Goal: Task Accomplishment & Management: Manage account settings

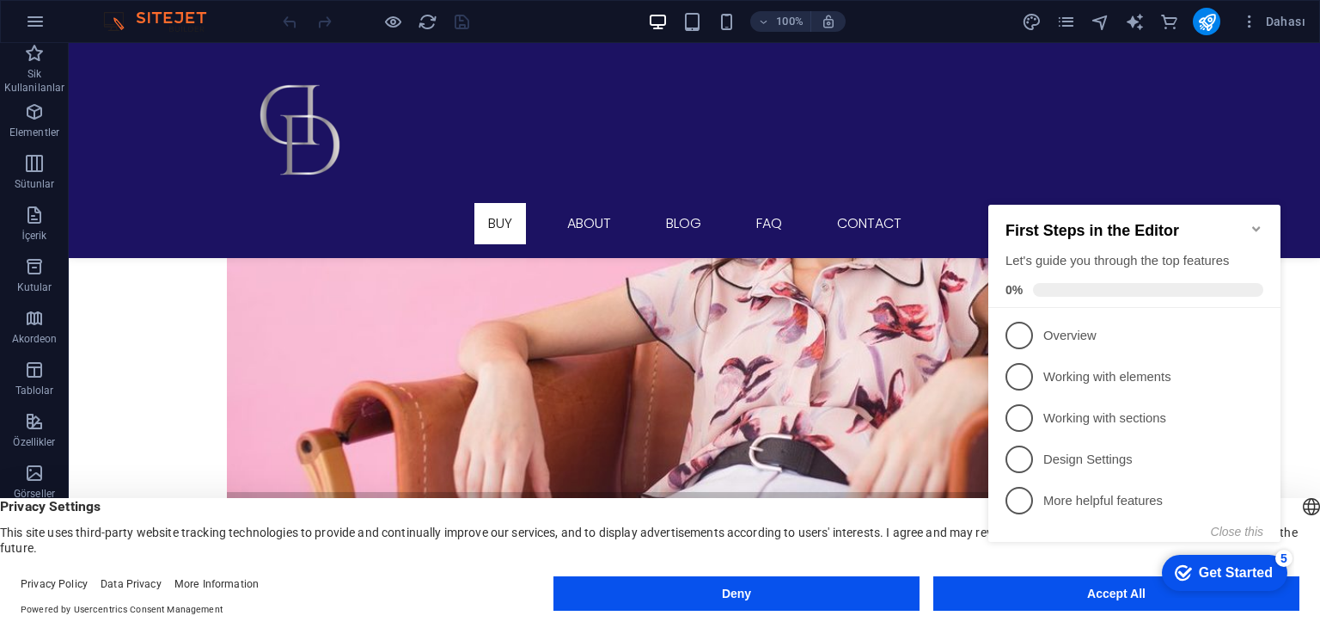
scroll to position [2343, 0]
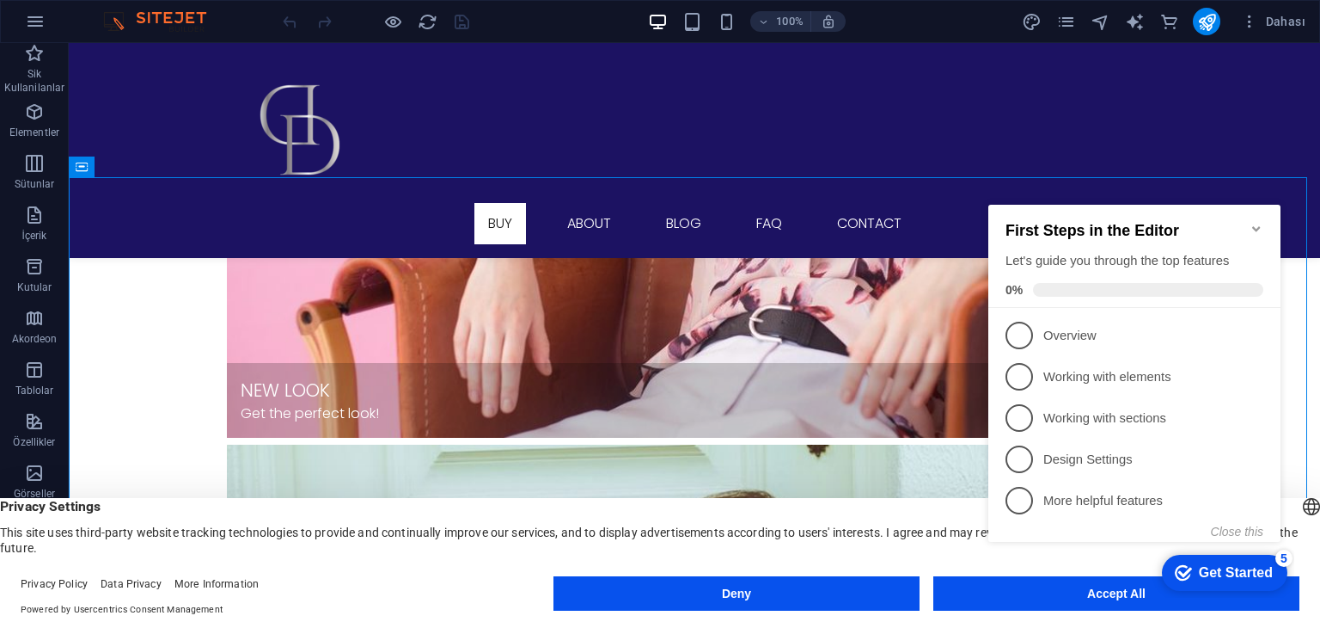
click at [1253, 222] on icon "Minimize checklist" at bounding box center [1257, 229] width 14 height 14
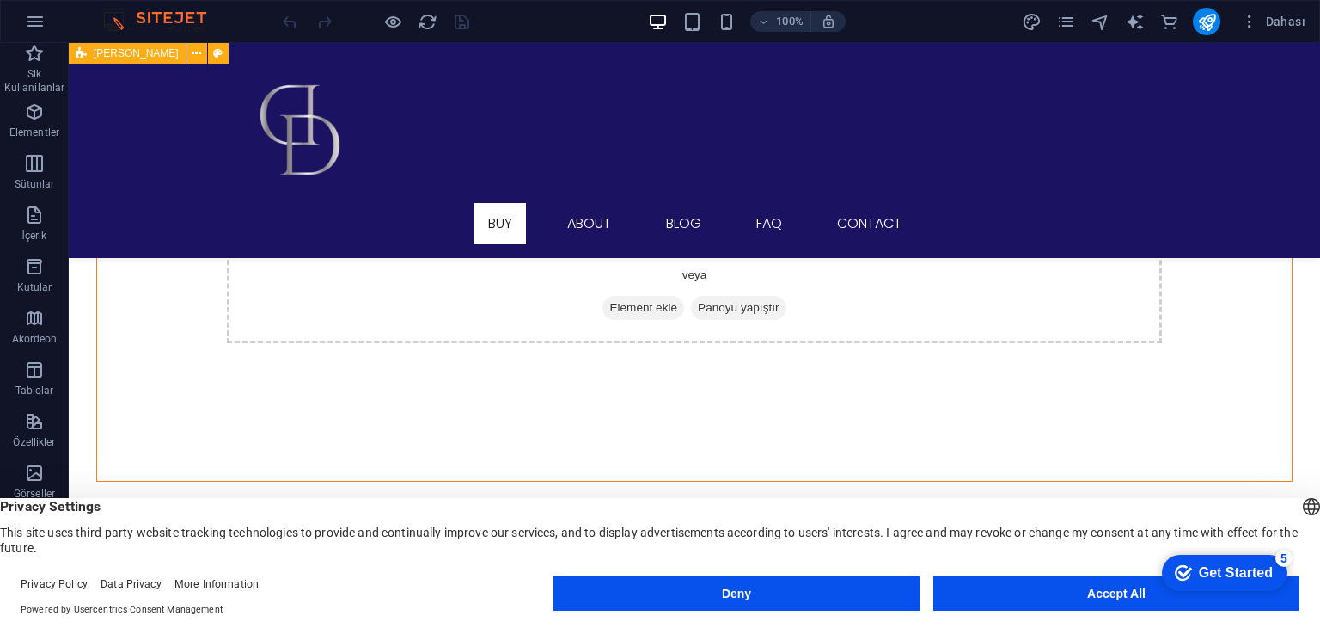
scroll to position [1461, 0]
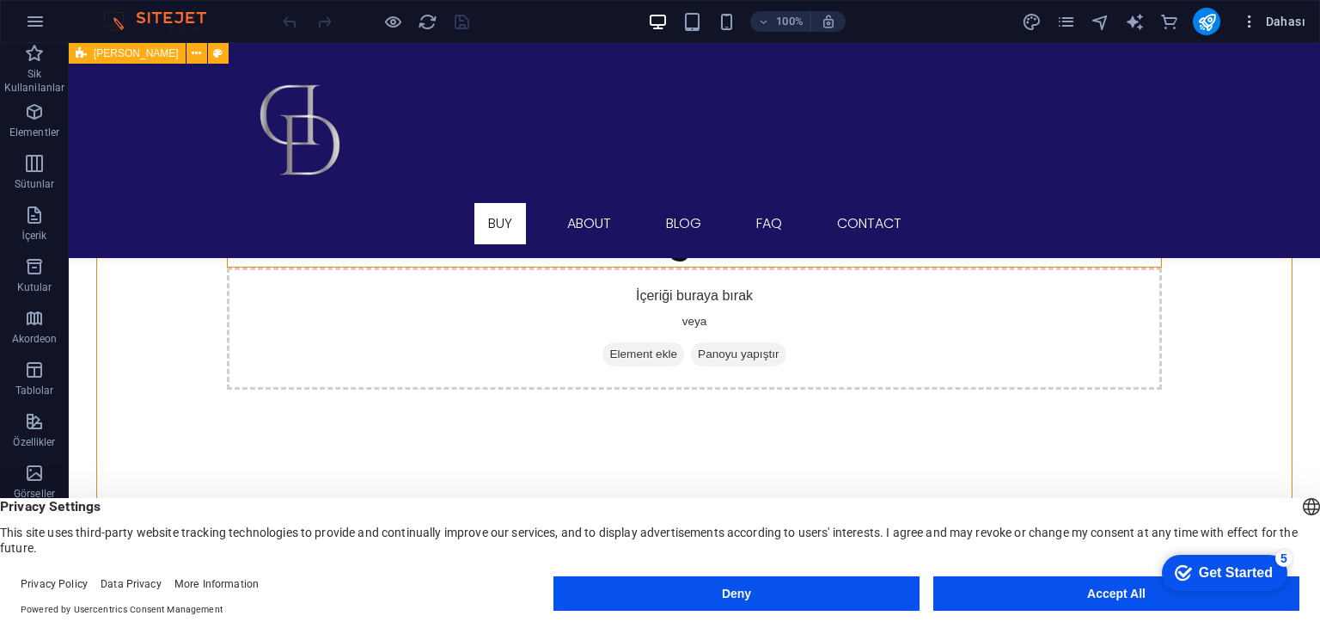
click at [1245, 15] on icon "button" at bounding box center [1249, 21] width 17 height 17
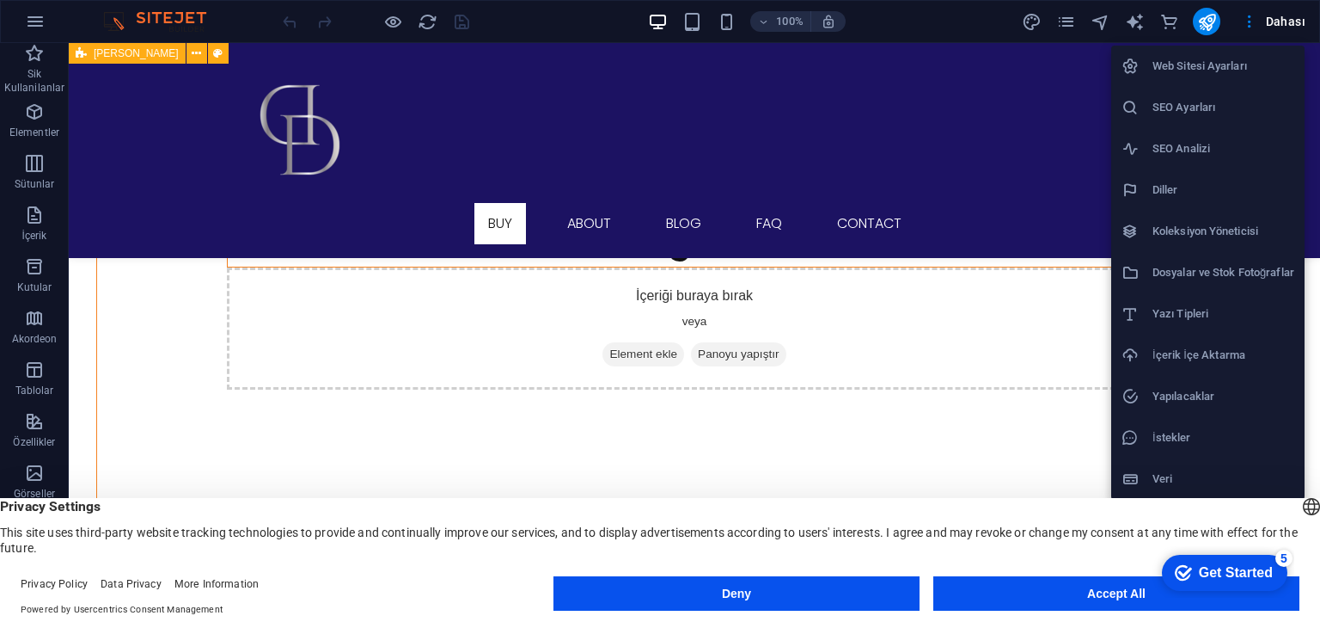
click at [1313, 395] on div at bounding box center [660, 314] width 1320 height 628
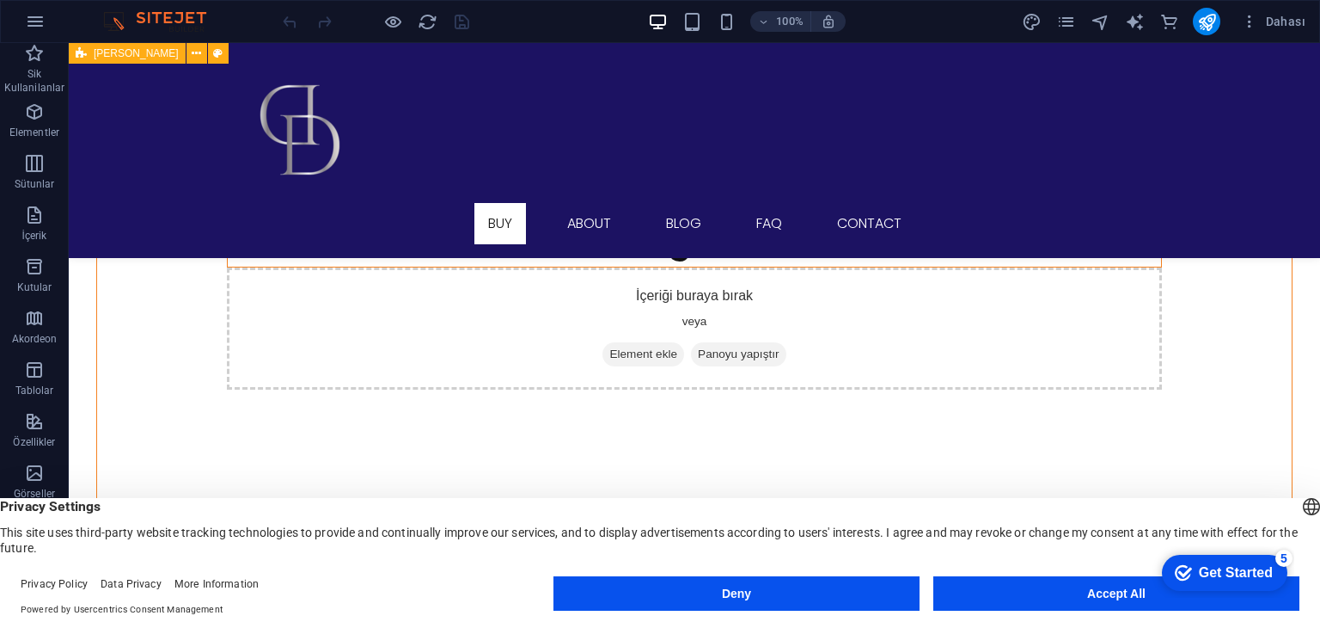
drag, startPoint x: 1314, startPoint y: 400, endPoint x: 1314, endPoint y: 383, distance: 16.3
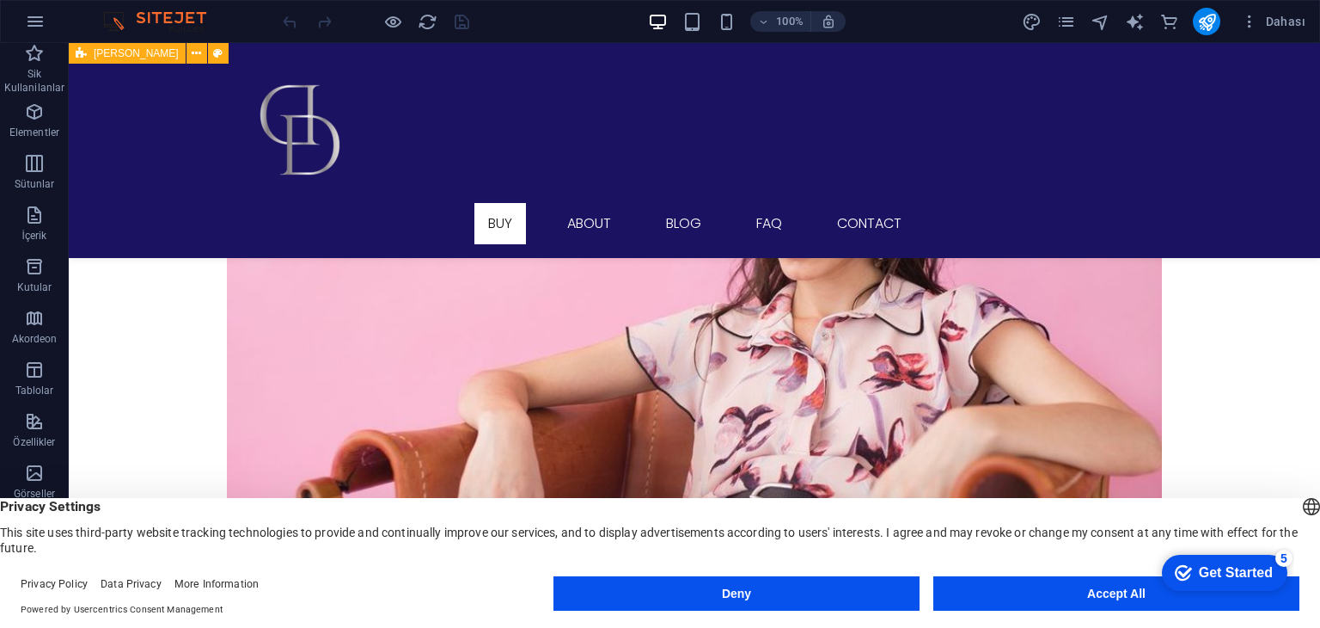
scroll to position [2077, 0]
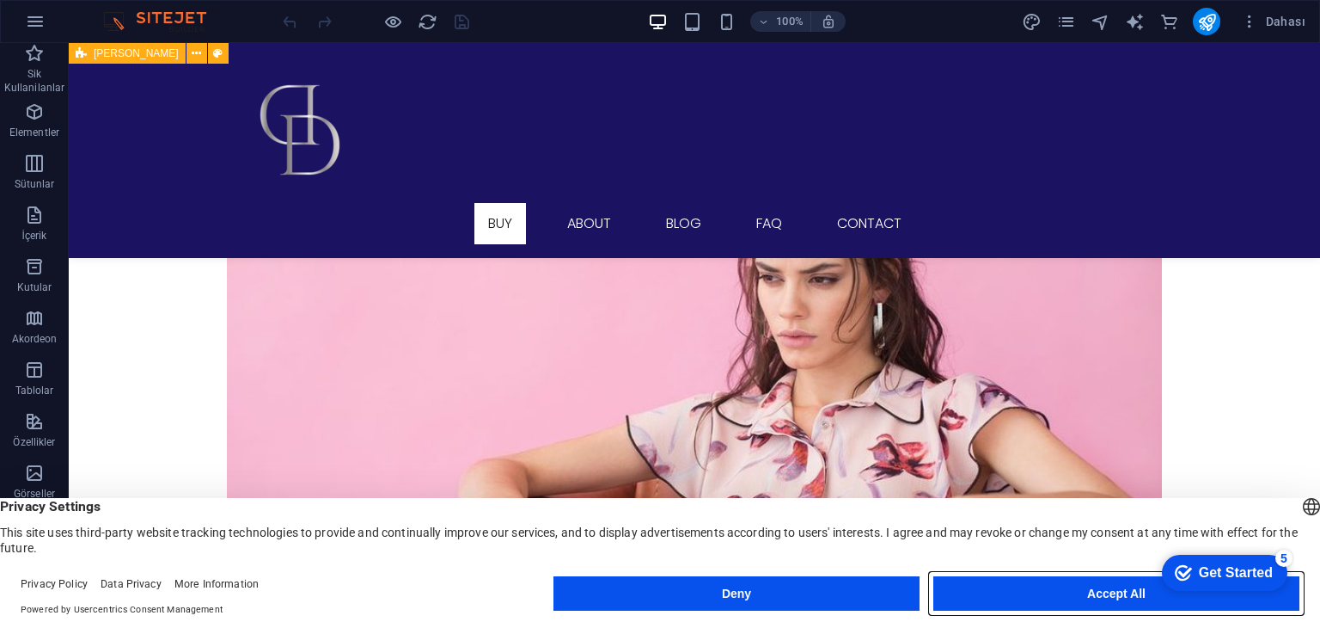
click at [1026, 596] on button "Accept All" at bounding box center [1117, 593] width 366 height 34
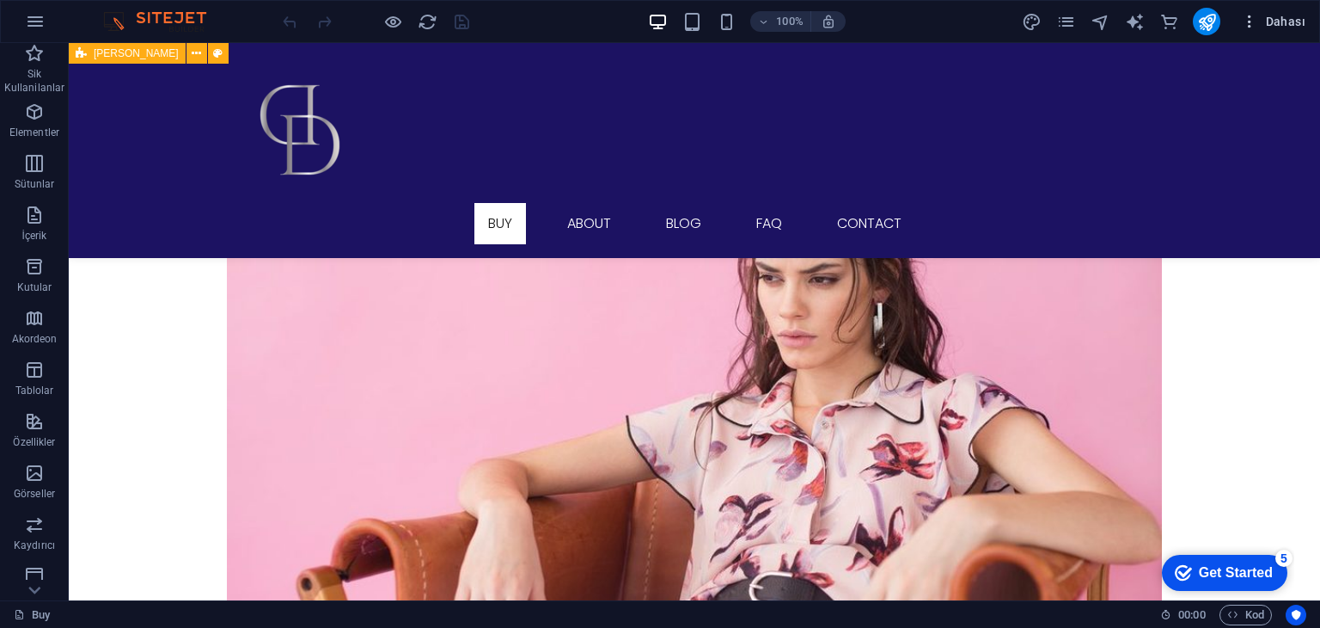
click at [1242, 19] on icon "button" at bounding box center [1249, 21] width 17 height 17
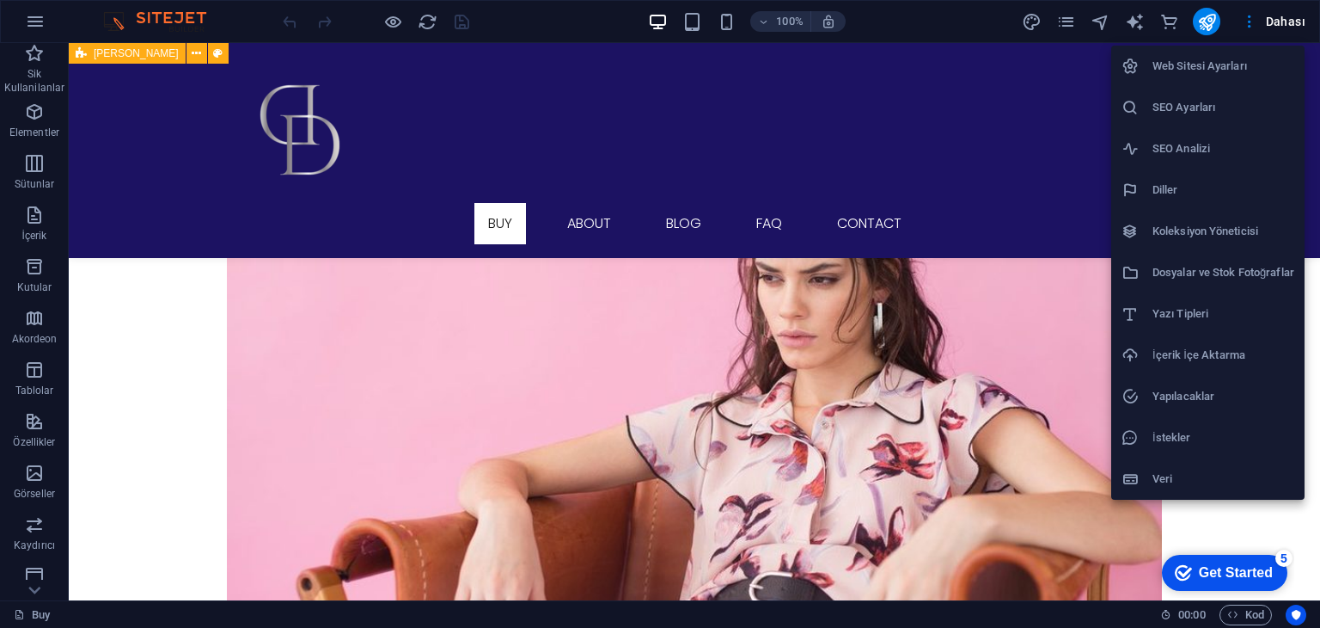
click at [1261, 20] on div at bounding box center [660, 314] width 1320 height 628
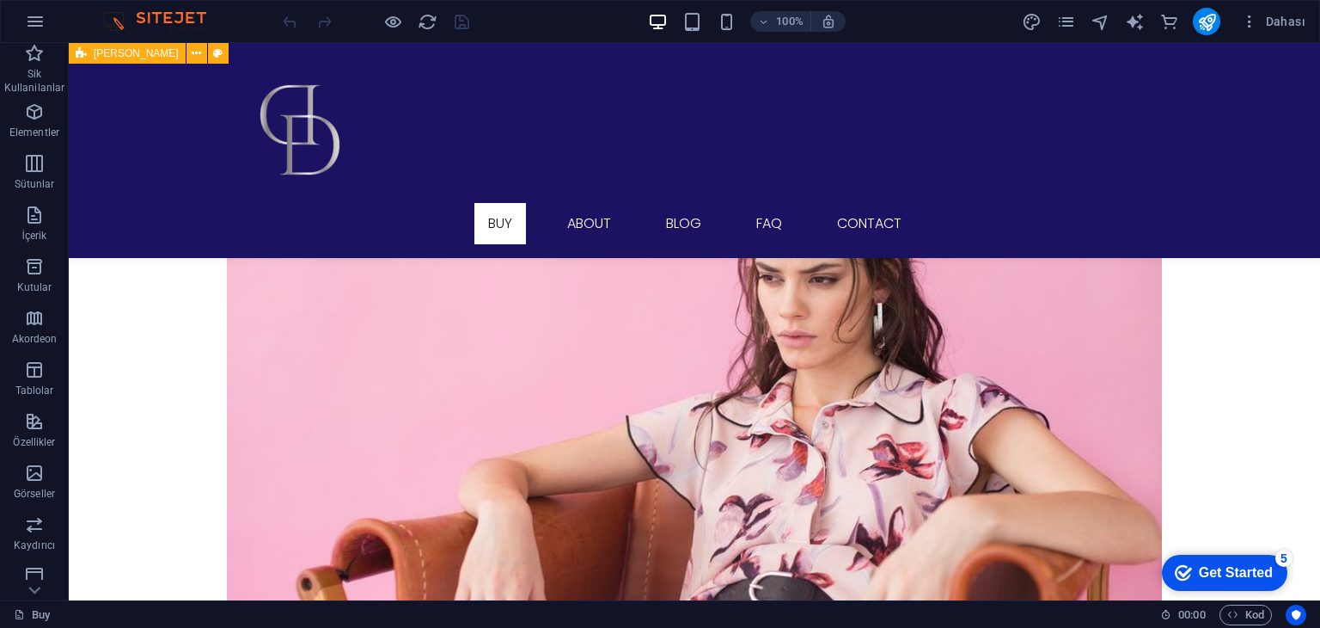
click at [1254, 23] on icon "button" at bounding box center [1249, 21] width 17 height 17
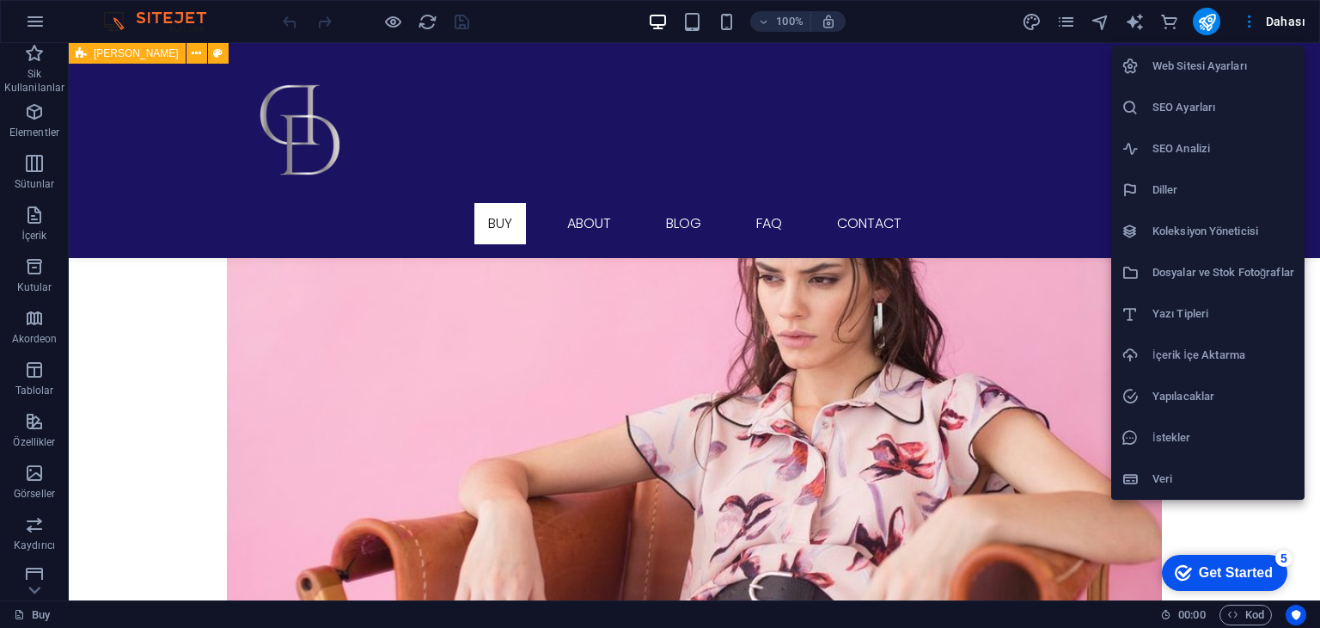
click at [1225, 58] on h6 "Web Sitesi Ayarları" at bounding box center [1224, 66] width 142 height 21
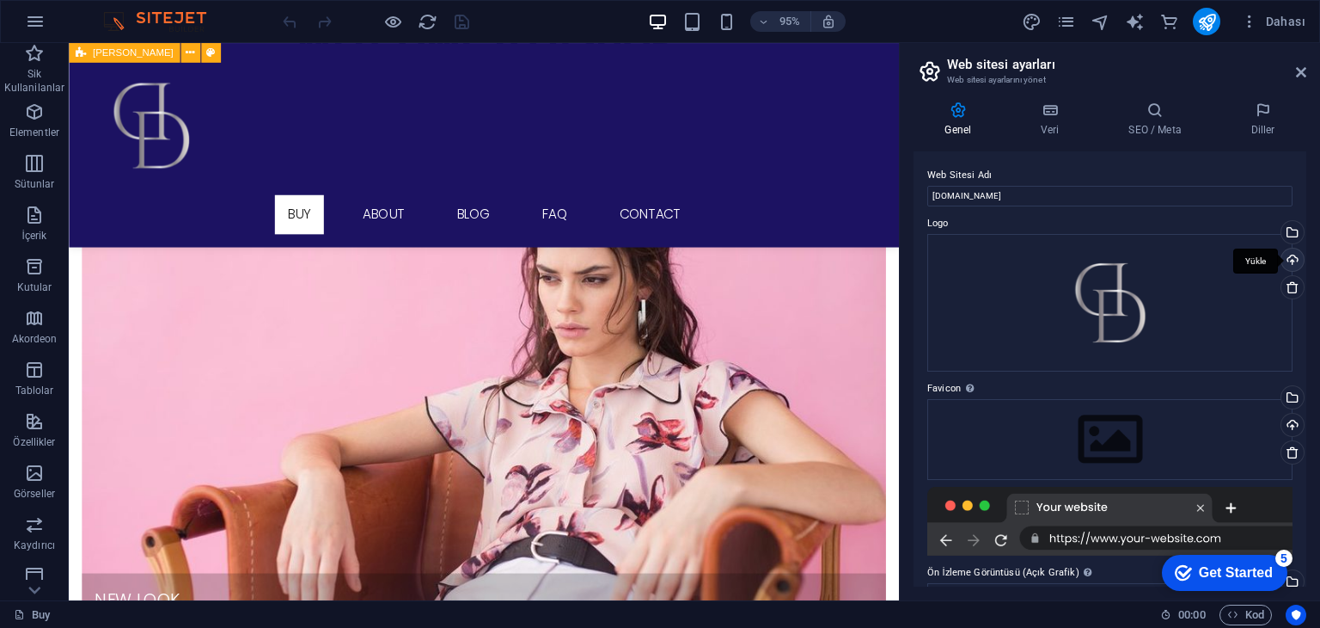
drag, startPoint x: 1300, startPoint y: 190, endPoint x: 1289, endPoint y: 248, distance: 59.5
click at [1289, 248] on div "Web Sitesi Adı [DOMAIN_NAME] Logo Dosyaları buraya sürükleyin, dosyaları seçmek…" at bounding box center [1110, 368] width 393 height 435
drag, startPoint x: 1308, startPoint y: 297, endPoint x: 1301, endPoint y: 330, distance: 34.1
click at [1296, 331] on div "Genel Veri SEO / Meta Diller Web Sitesi Adı [DOMAIN_NAME] Logo Dosyaları buraya…" at bounding box center [1110, 344] width 420 height 512
drag, startPoint x: 1301, startPoint y: 330, endPoint x: 1303, endPoint y: 358, distance: 28.4
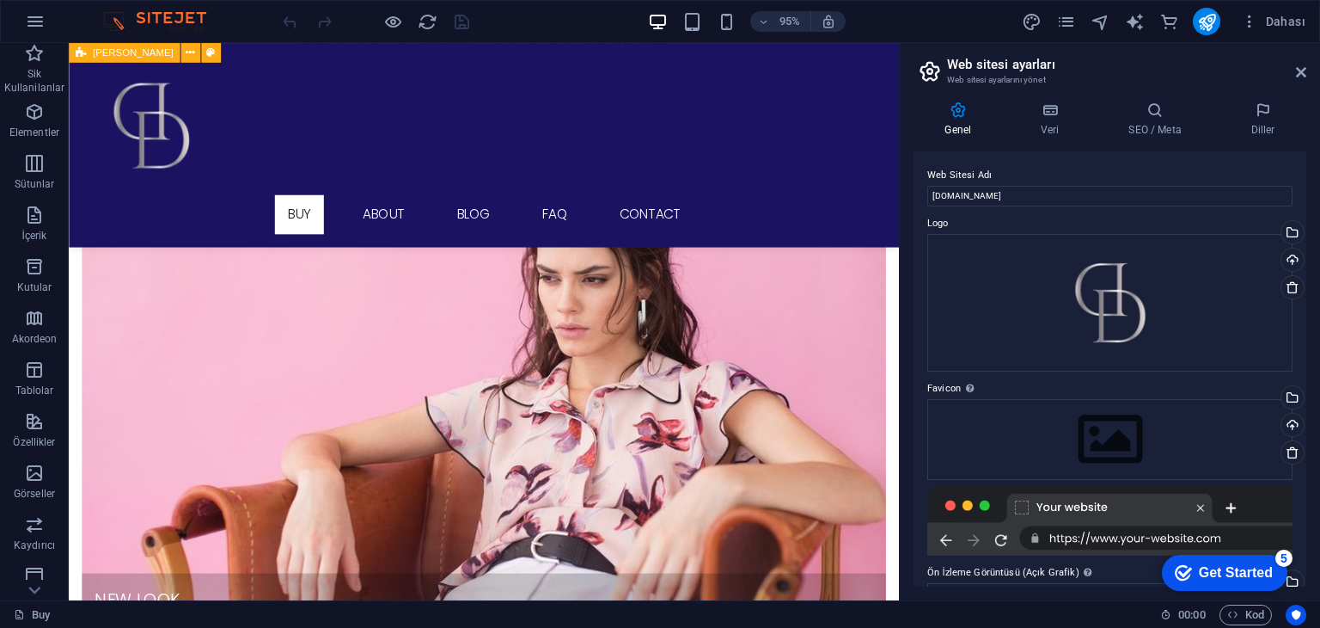
click at [1303, 358] on div "Web Sitesi Adı [DOMAIN_NAME] Logo Dosyaları buraya sürükleyin, dosyaları seçmek…" at bounding box center [1110, 368] width 393 height 435
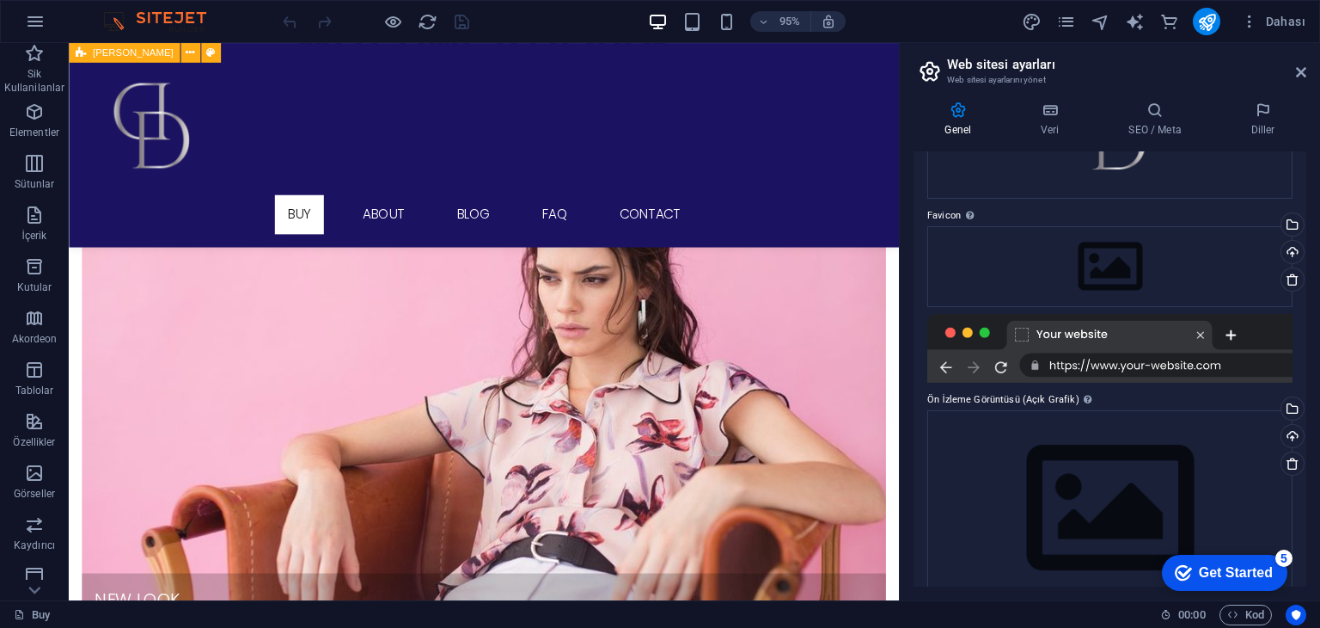
scroll to position [207, 0]
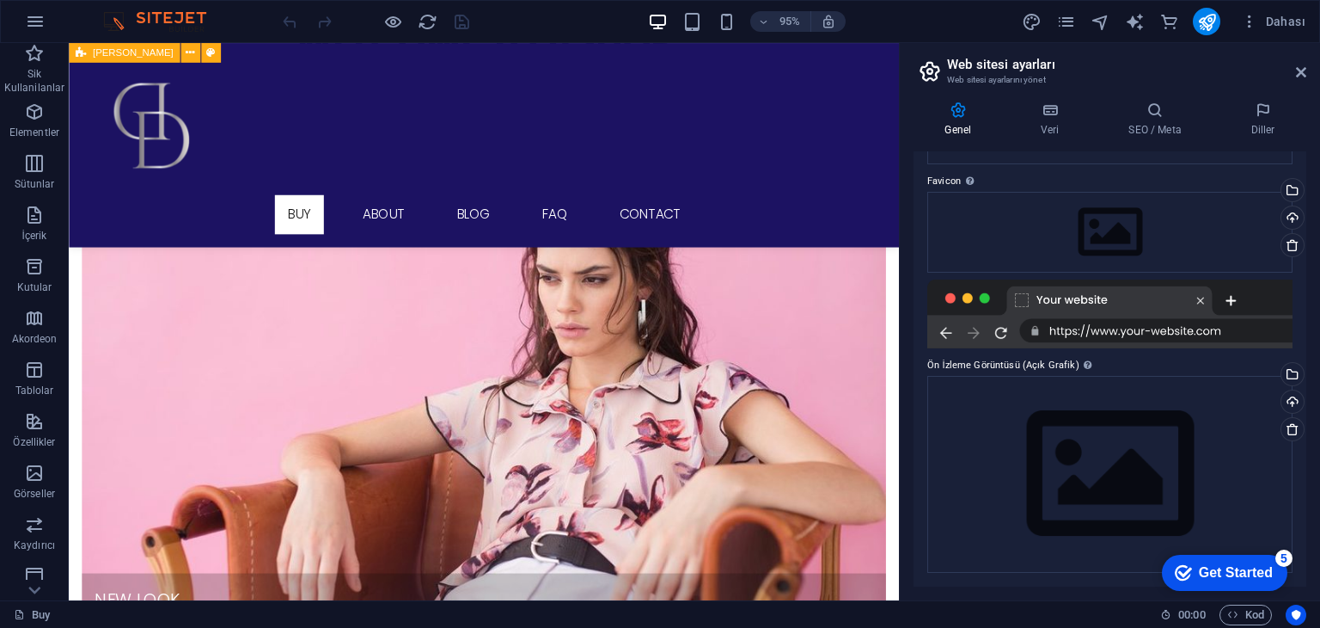
drag, startPoint x: 1303, startPoint y: 371, endPoint x: 113, endPoint y: 40, distance: 1234.7
click at [1307, 73] on aside "Web sitesi ayarları Web sitesi ayarlarını yönet Genel Veri SEO / Meta Diller We…" at bounding box center [1109, 321] width 421 height 557
click at [49, 20] on button "button" at bounding box center [35, 21] width 41 height 41
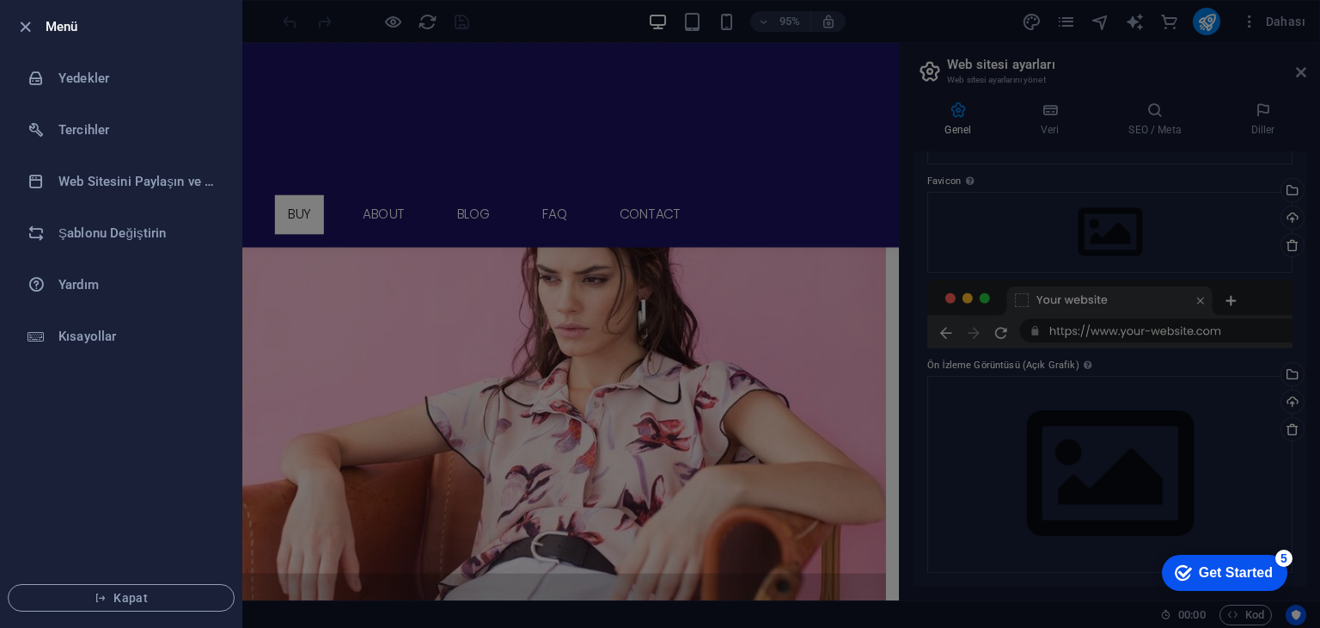
drag, startPoint x: 144, startPoint y: 589, endPoint x: 176, endPoint y: 517, distance: 79.3
click at [175, 517] on ul "Menü Yedekler Tercihler Web Sitesini Paylaşın ve Kopyalayın Şablonu Değiştirin …" at bounding box center [121, 314] width 241 height 626
click at [136, 599] on span "Kapat" at bounding box center [121, 598] width 198 height 14
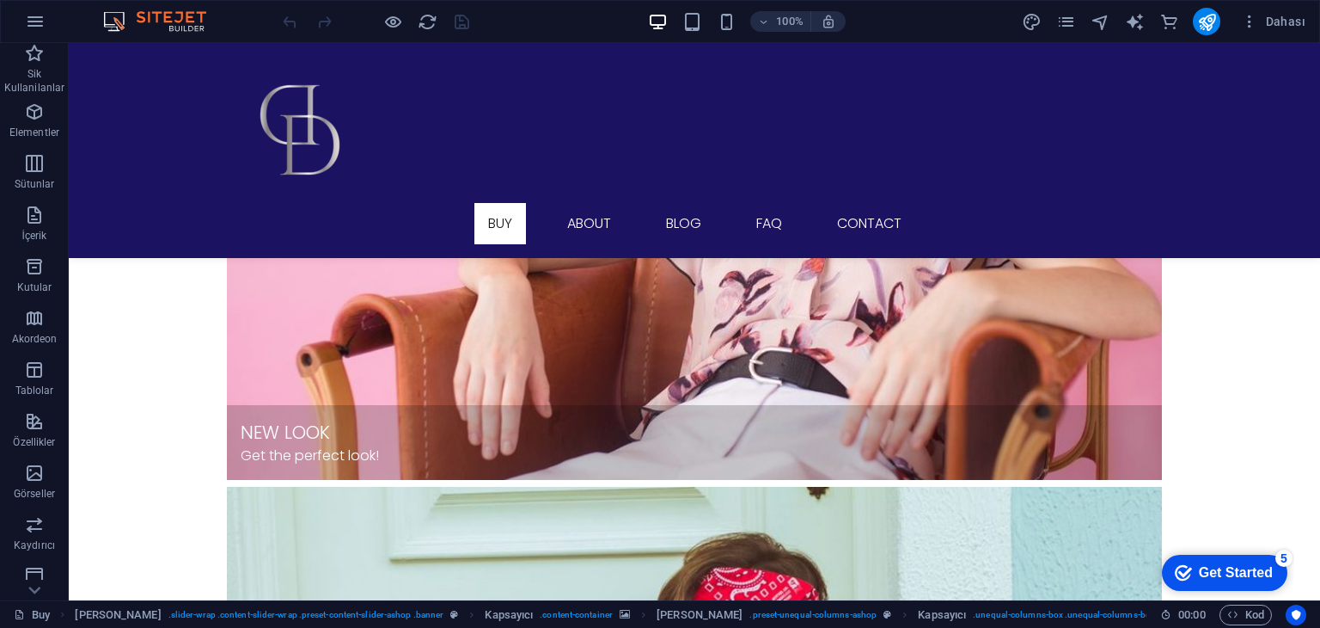
scroll to position [2343, 0]
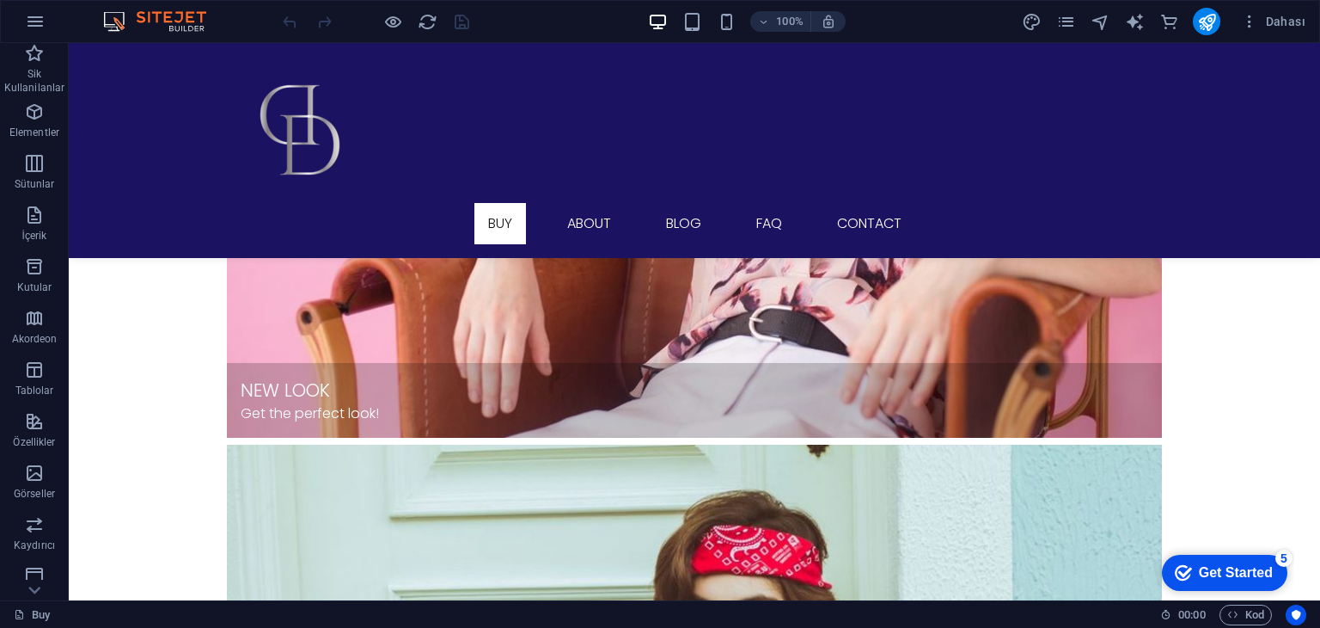
drag, startPoint x: 1320, startPoint y: 199, endPoint x: 72, endPoint y: 44, distance: 1257.0
click at [38, 65] on icon at bounding box center [34, 53] width 24 height 24
click at [38, 592] on p "Ticaret" at bounding box center [34, 586] width 33 height 14
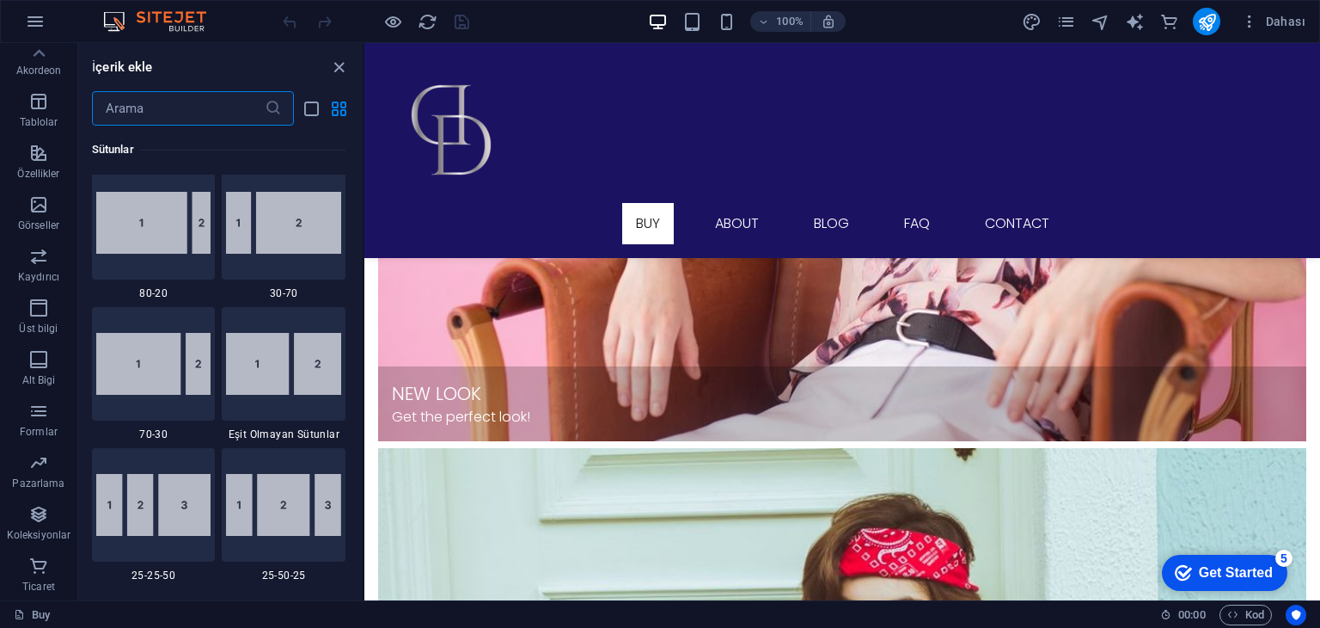
scroll to position [16566, 0]
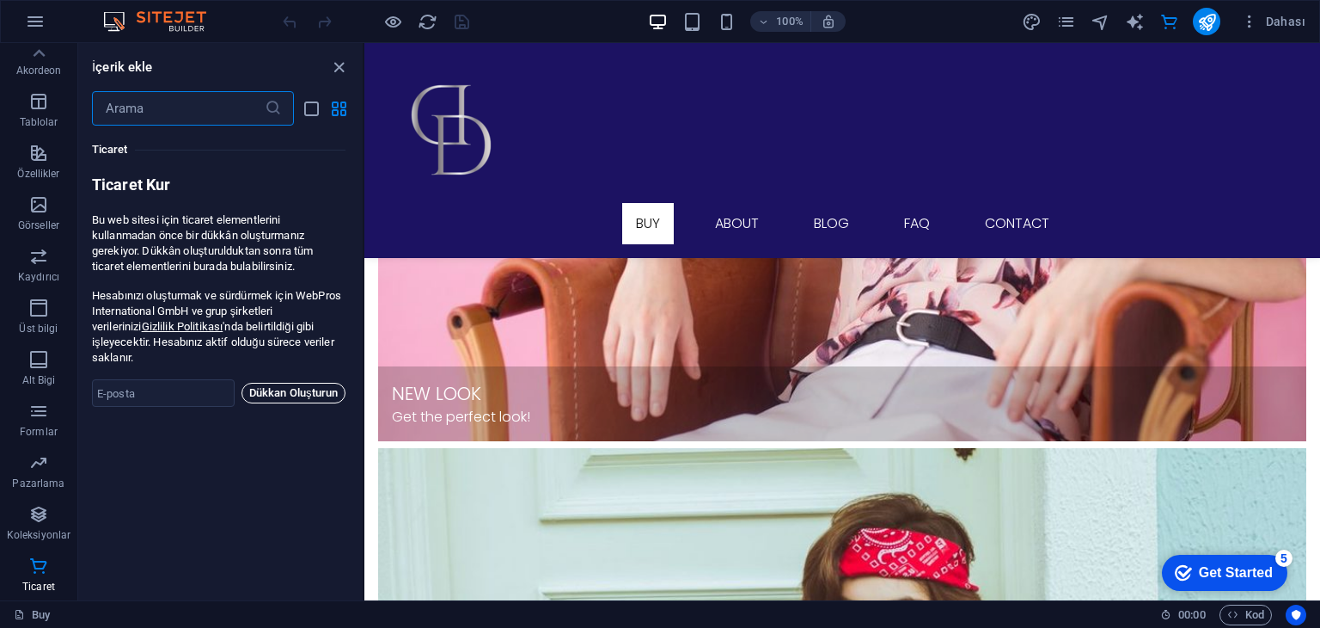
click at [313, 383] on span "Dükkan Oluşturun" at bounding box center [293, 393] width 89 height 21
type input "wyunusdinc@gmail.com"
click at [293, 383] on span "Dükkan Oluşturun" at bounding box center [293, 393] width 89 height 21
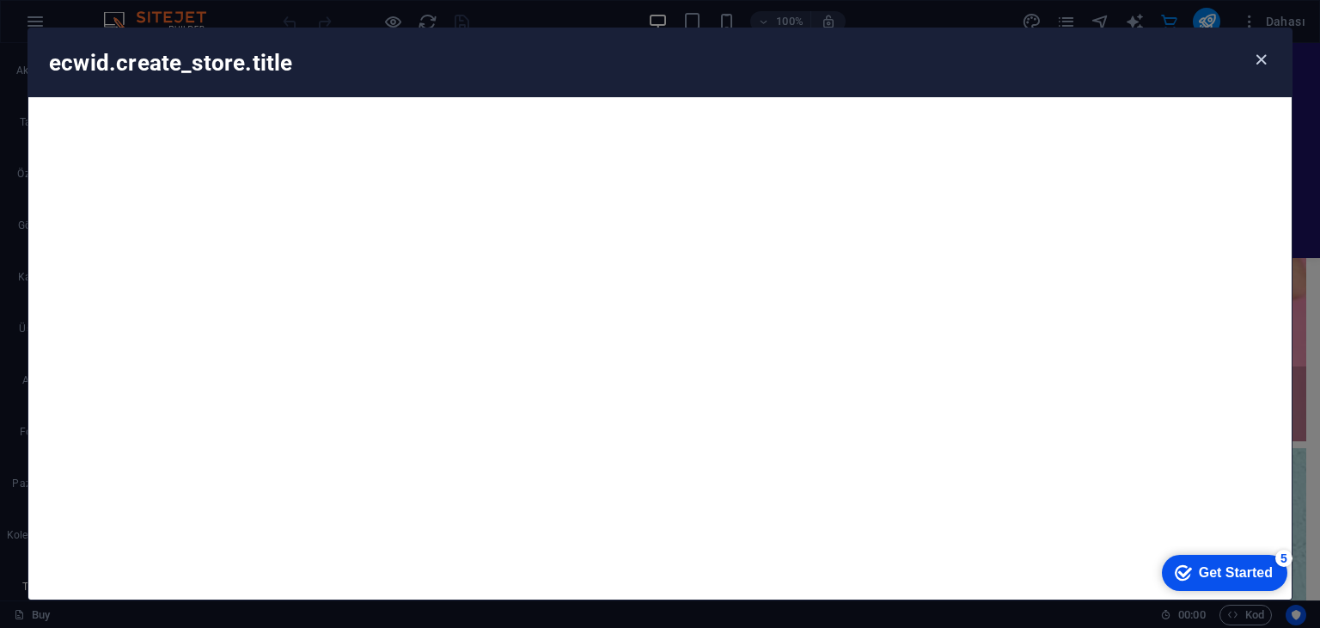
click at [1262, 54] on icon "button" at bounding box center [1262, 60] width 20 height 20
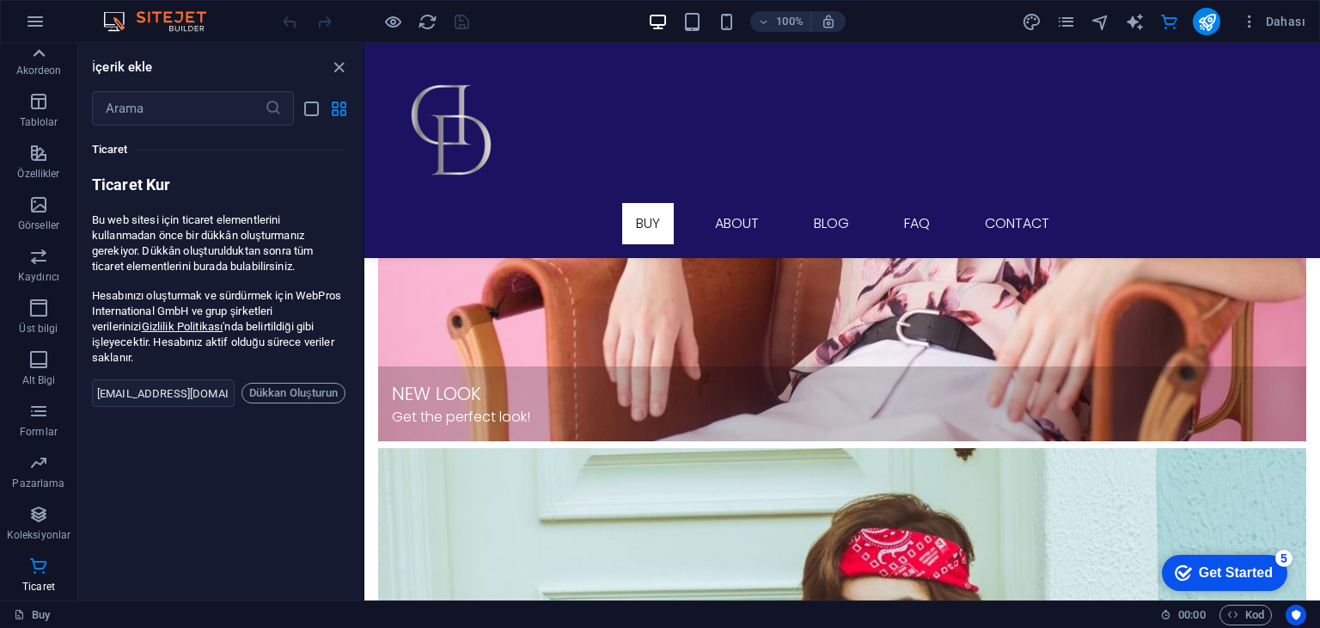
click at [40, 63] on icon at bounding box center [39, 53] width 24 height 24
click at [34, 25] on icon "button" at bounding box center [35, 21] width 21 height 21
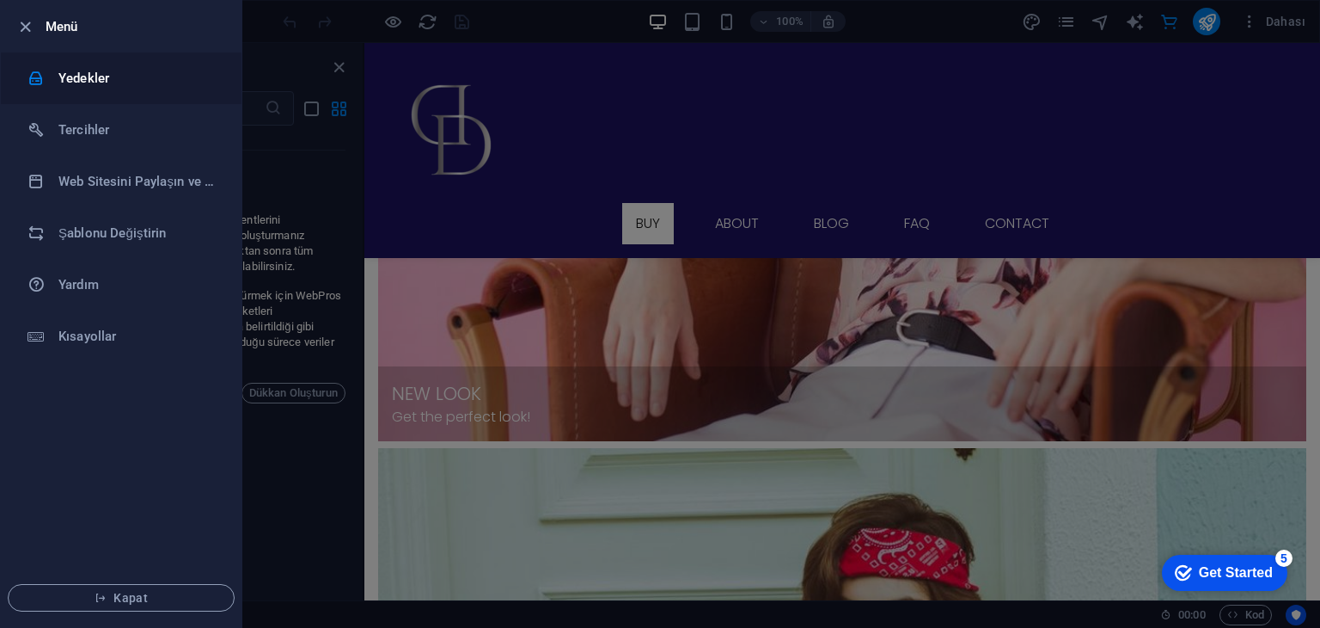
click at [103, 77] on h6 "Yedekler" at bounding box center [137, 78] width 159 height 21
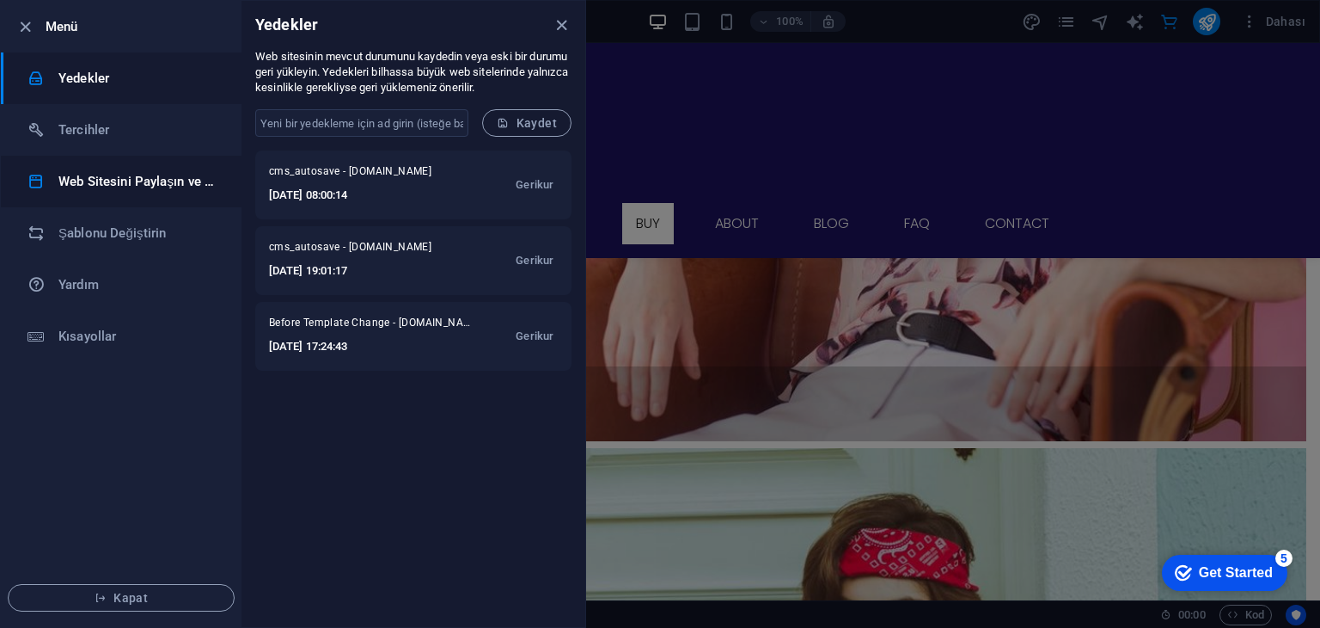
click at [145, 166] on li "Web Sitesini Paylaşın ve [GEOGRAPHIC_DATA]" at bounding box center [121, 182] width 241 height 52
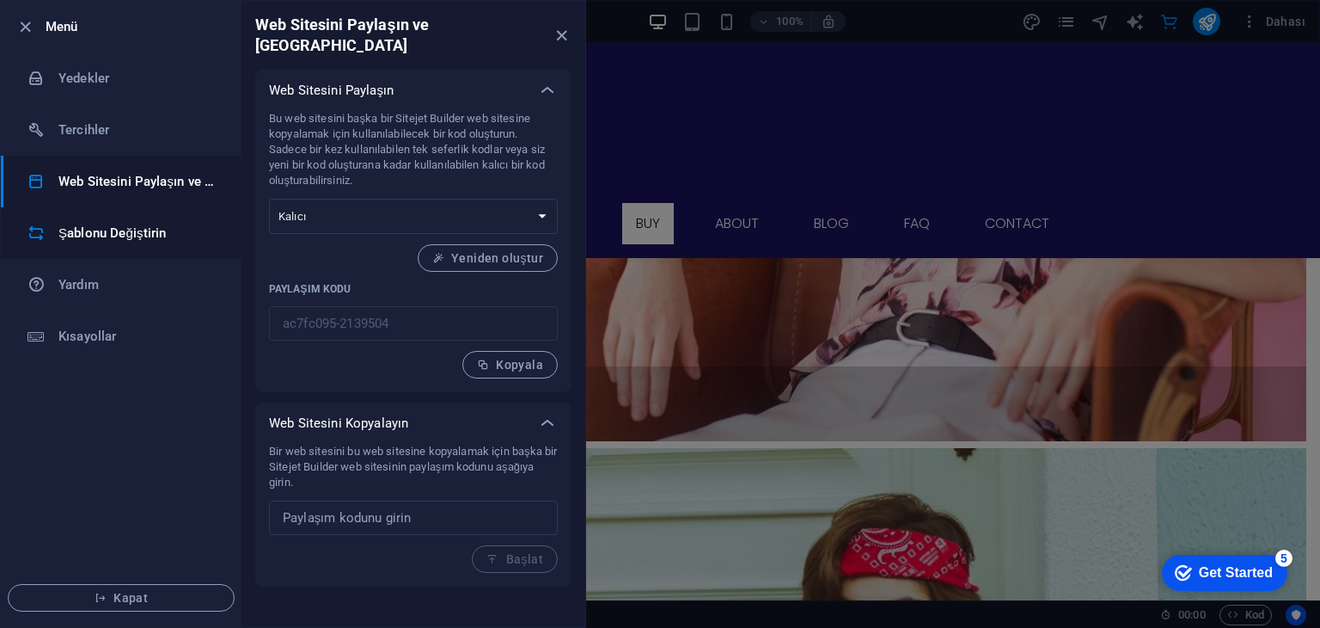
click at [143, 217] on li "Şablonu Değiştirin" at bounding box center [121, 233] width 241 height 52
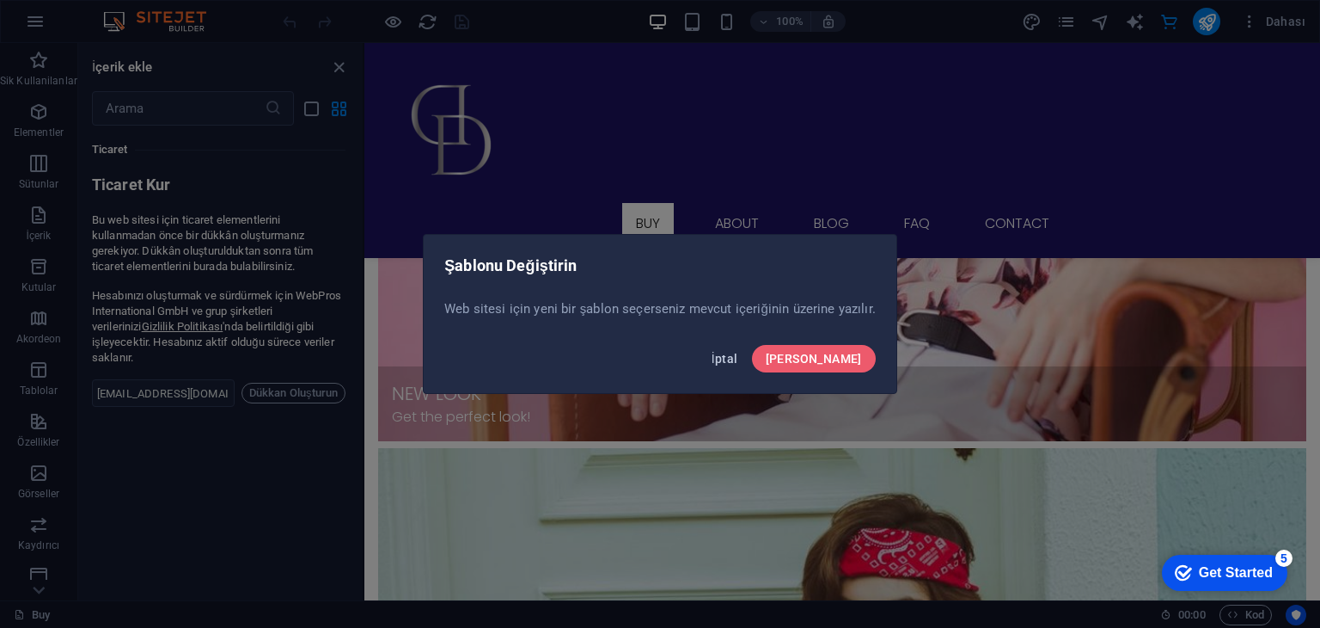
click at [738, 352] on span "İptal" at bounding box center [725, 359] width 27 height 14
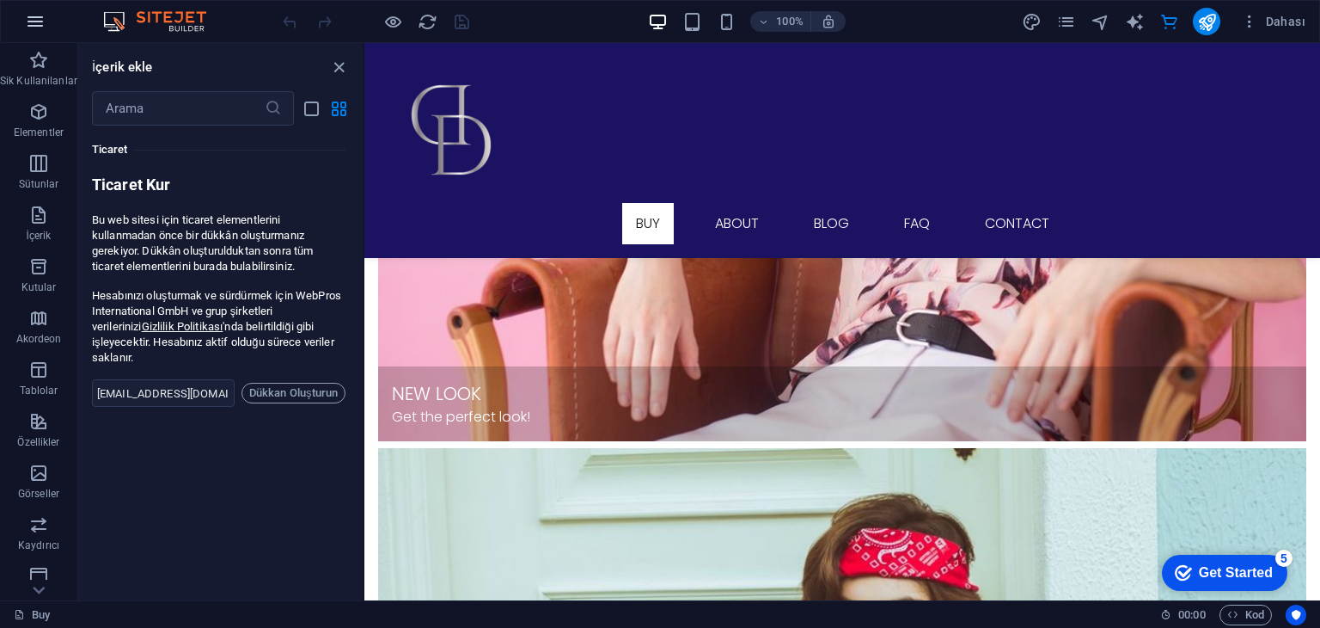
click at [32, 15] on icon "button" at bounding box center [35, 21] width 21 height 21
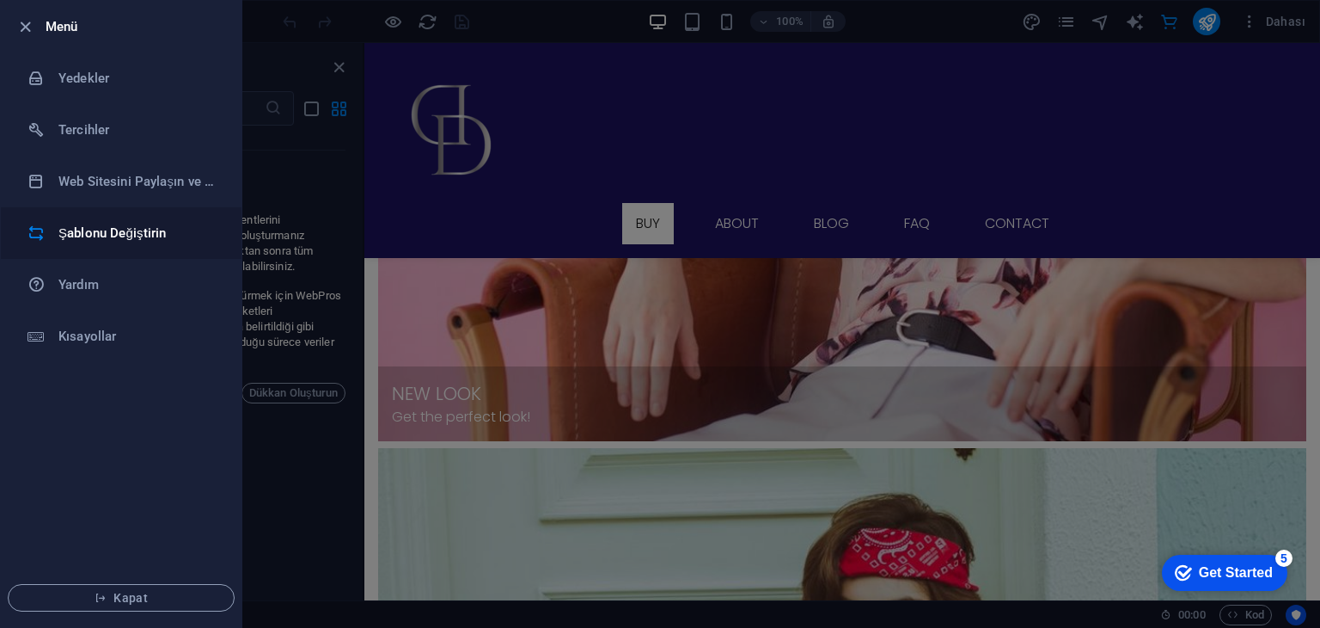
click at [95, 228] on h6 "Şablonu Değiştirin" at bounding box center [137, 233] width 159 height 21
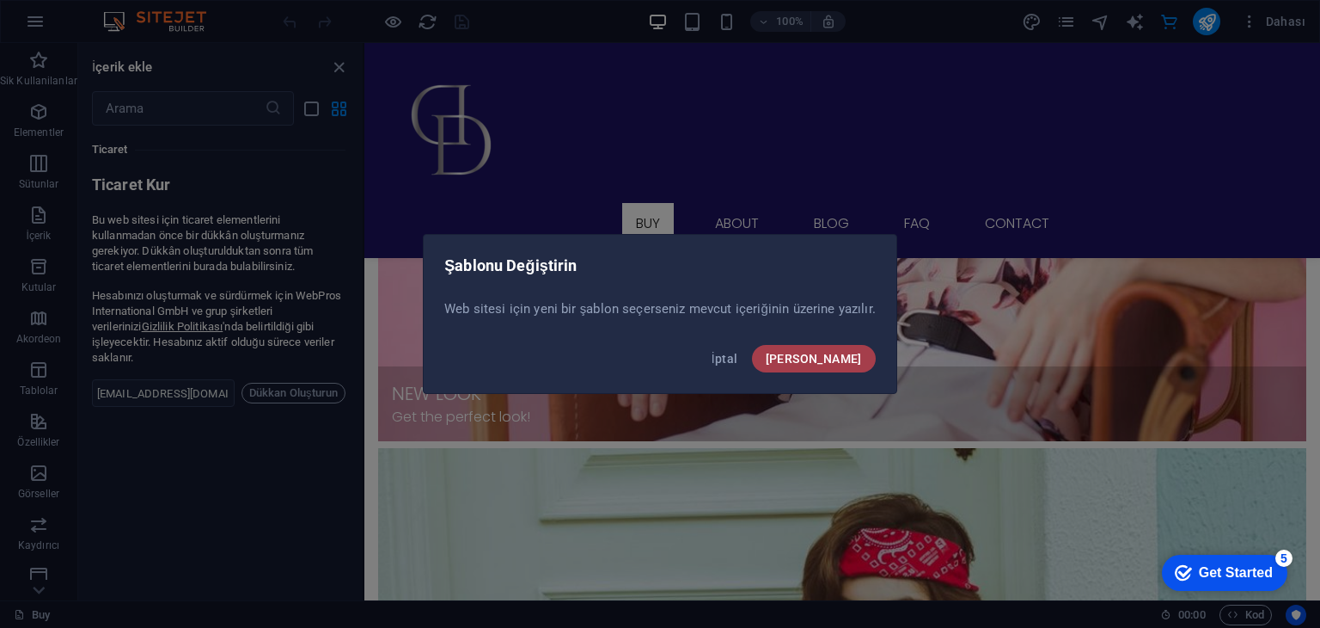
click at [847, 358] on span "Onayla" at bounding box center [814, 359] width 96 height 14
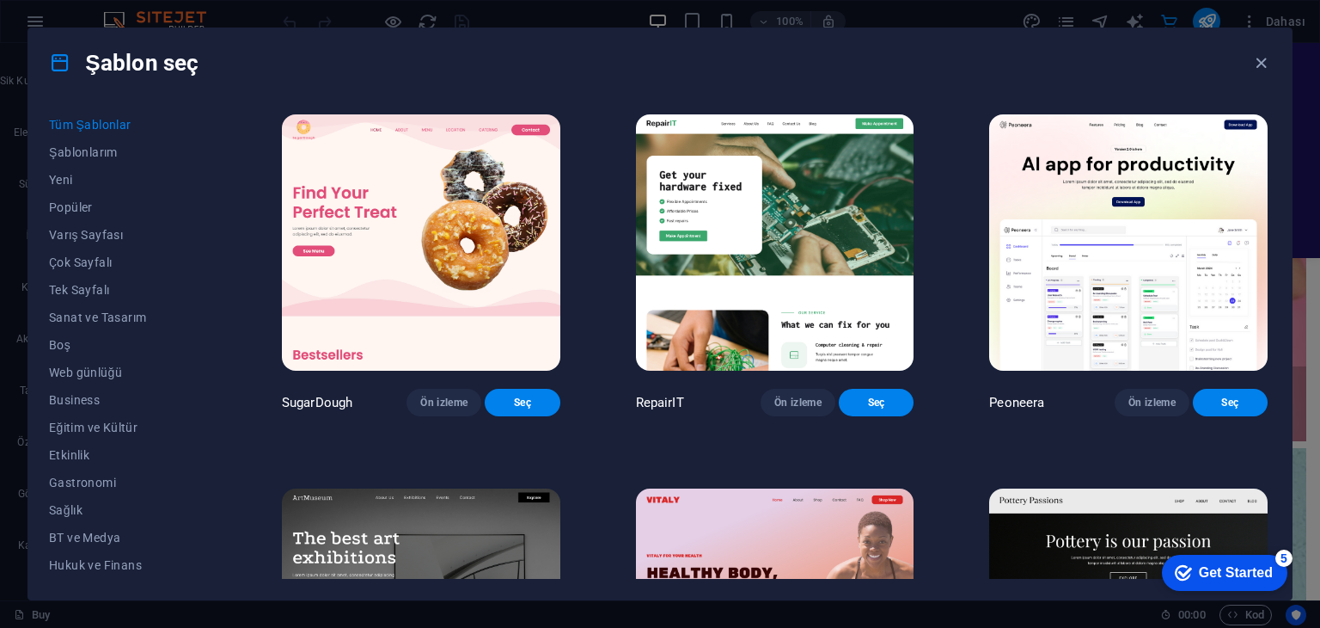
drag, startPoint x: 1272, startPoint y: 114, endPoint x: 1273, endPoint y: 156, distance: 41.3
click at [1273, 156] on div "Tüm Şablonlar Şablonlarım Yeni Popüler Varış Sayfası Çok Sayfalı Tek Sayfalı Sa…" at bounding box center [660, 348] width 1264 height 502
click at [193, 303] on div "Tüm Şablonlar Şablonlarım Yeni Popüler Varış Sayfası Çok Sayfalı Tek Sayfalı Sa…" at bounding box center [660, 348] width 1264 height 502
click at [72, 513] on span "Sağlık" at bounding box center [127, 510] width 157 height 14
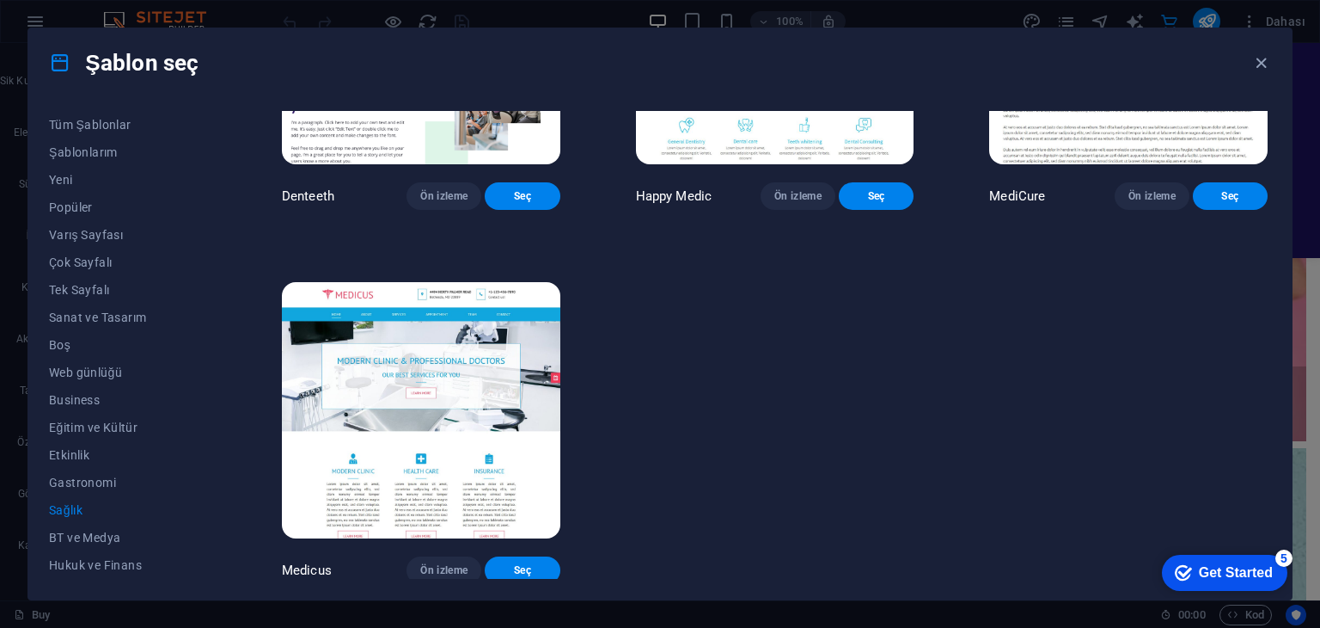
scroll to position [616, 0]
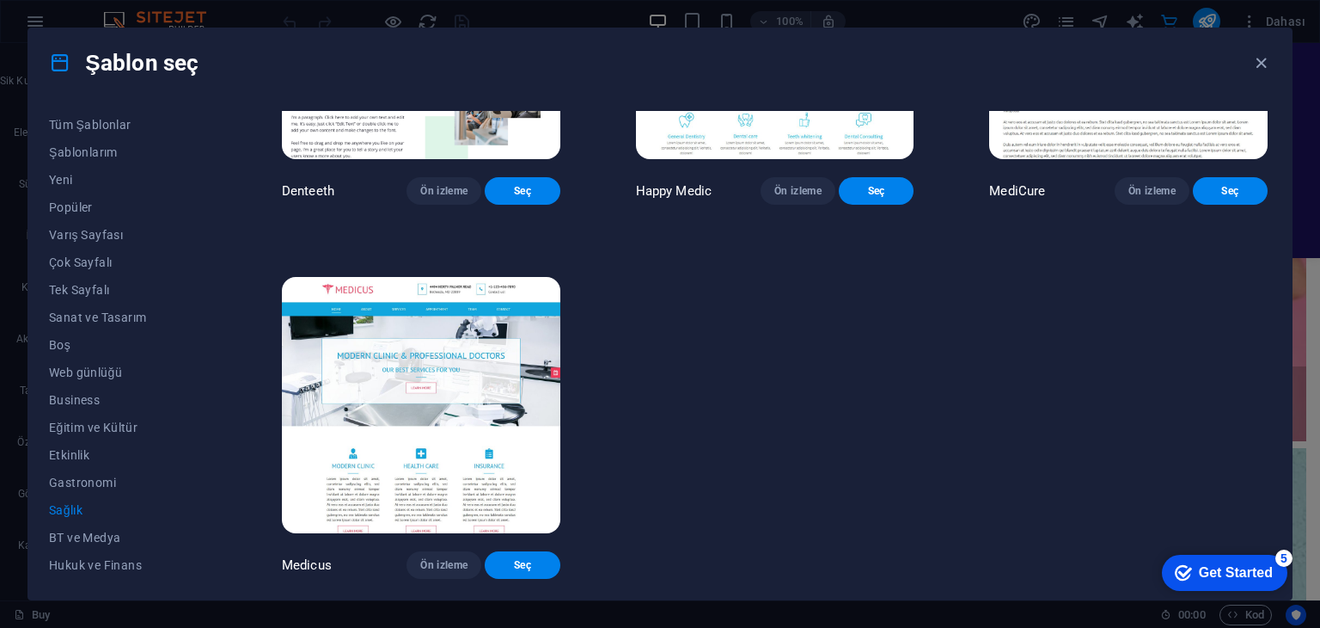
click at [454, 437] on img at bounding box center [421, 405] width 279 height 256
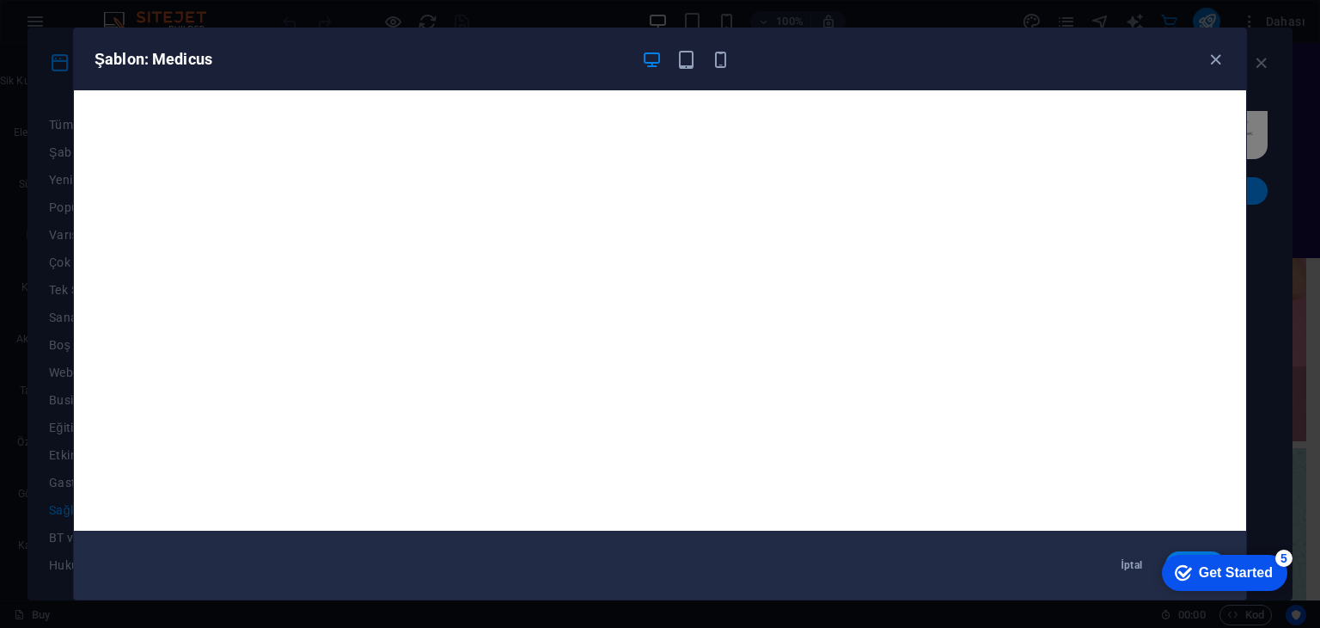
click at [1226, 59] on div "Şablon: Medicus" at bounding box center [660, 59] width 1173 height 62
click at [1222, 57] on icon "button" at bounding box center [1216, 60] width 20 height 20
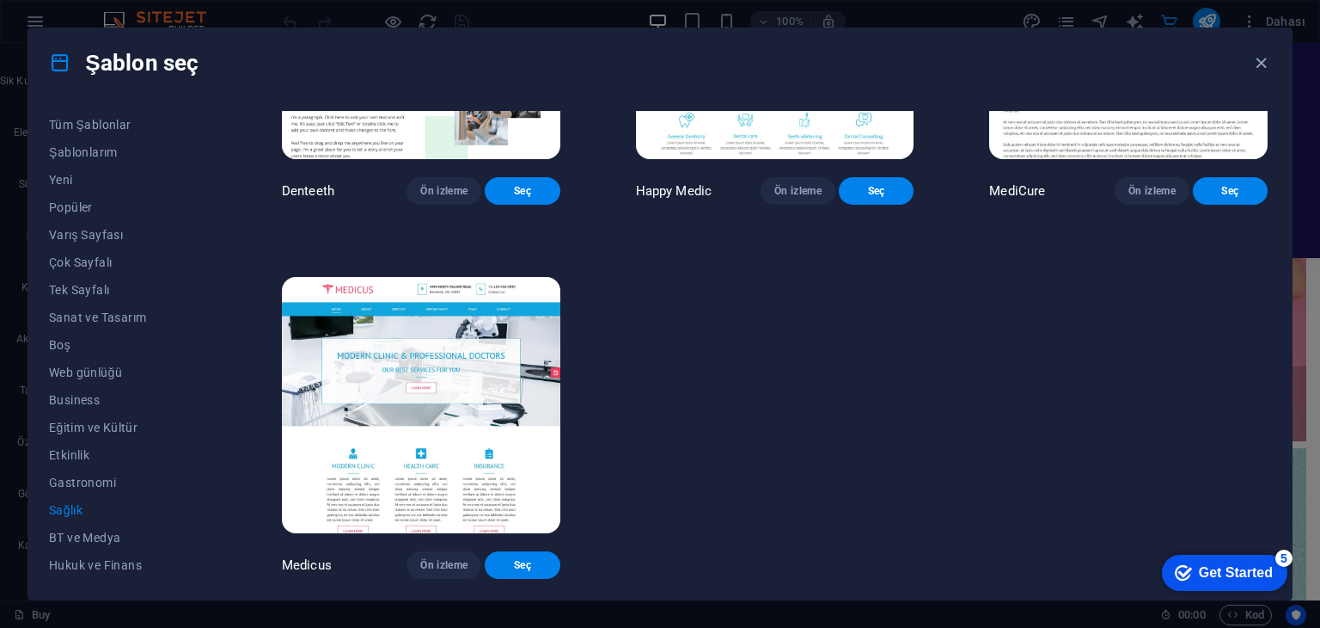
drag, startPoint x: 1272, startPoint y: 424, endPoint x: 1276, endPoint y: 396, distance: 27.7
click at [1276, 393] on div "Tüm Şablonlar Şablonlarım Yeni Popüler Varış Sayfası Çok Sayfalı Tek Sayfalı Sa…" at bounding box center [660, 348] width 1264 height 502
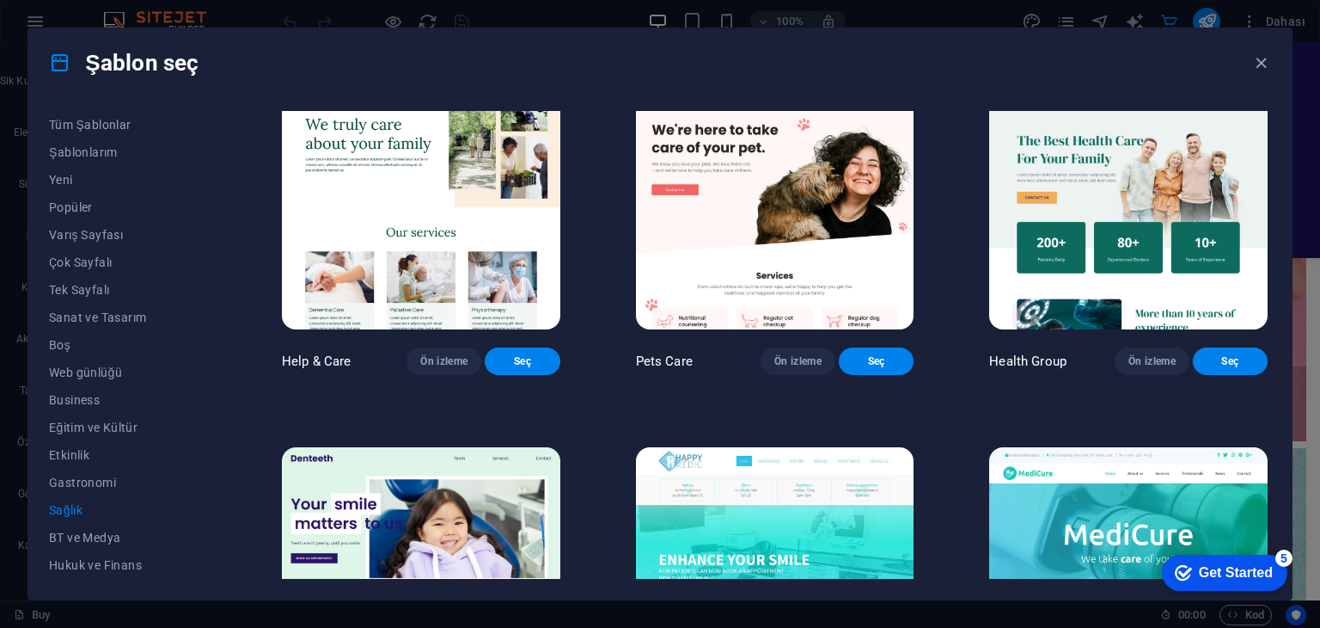
scroll to position [0, 0]
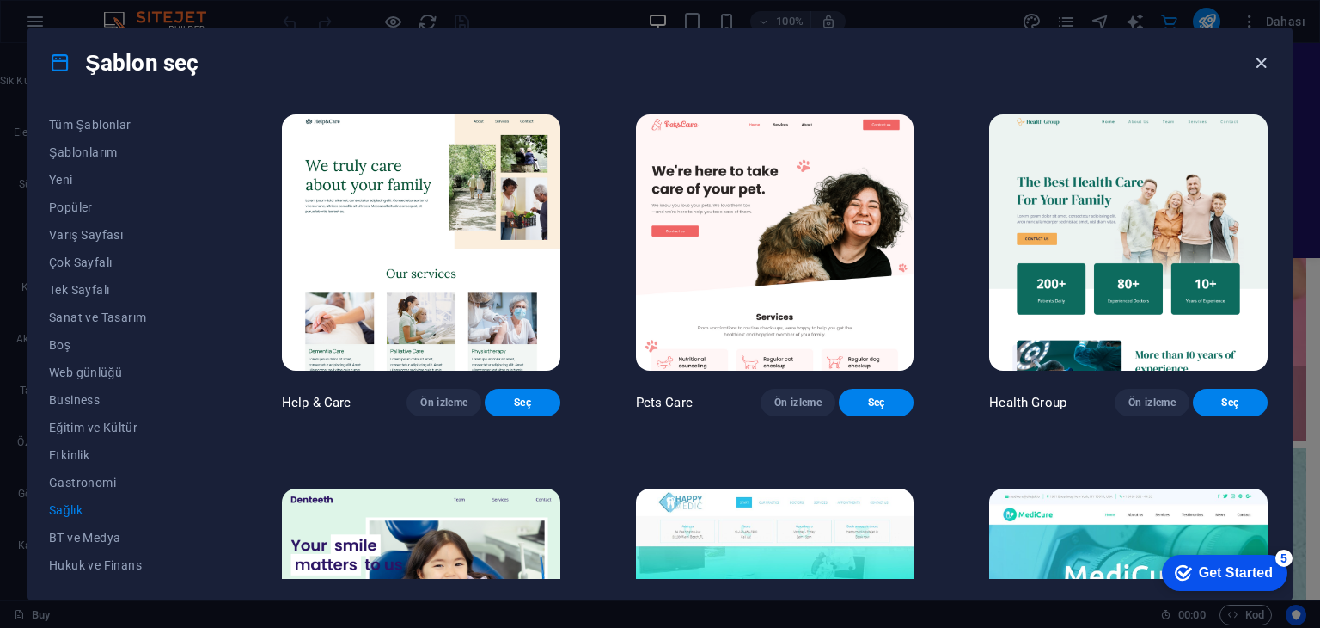
click at [1265, 60] on icon "button" at bounding box center [1262, 63] width 20 height 20
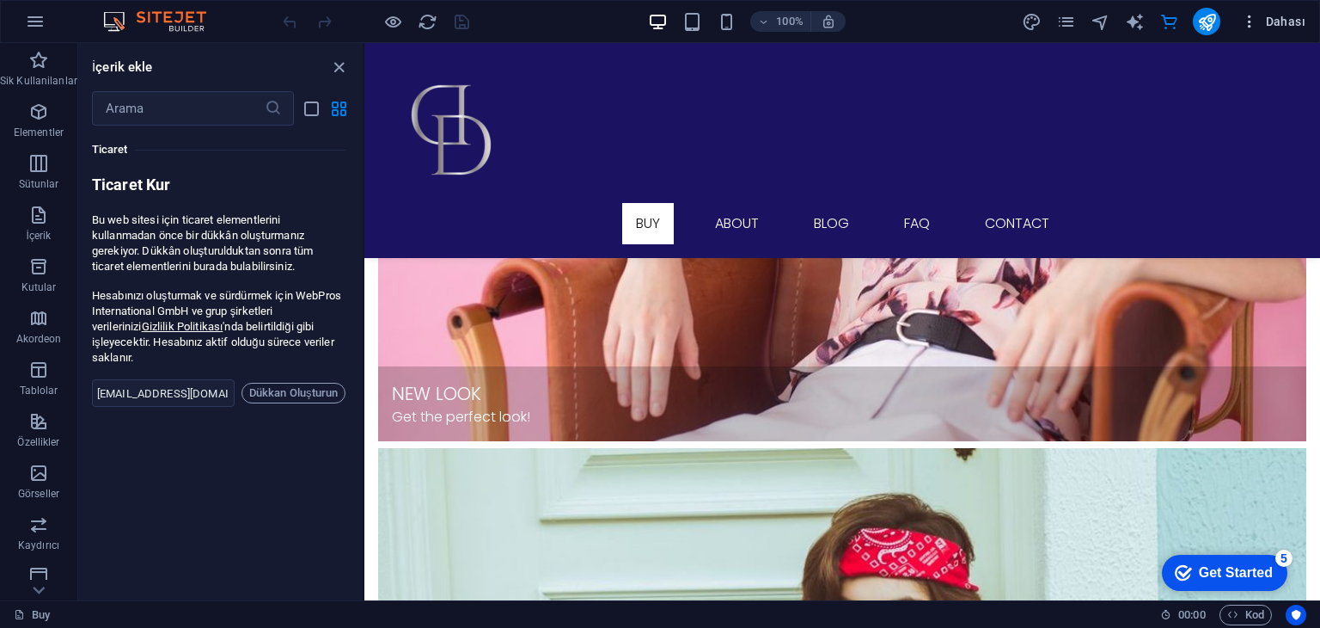
click at [1289, 19] on span "Dahası" at bounding box center [1273, 21] width 64 height 17
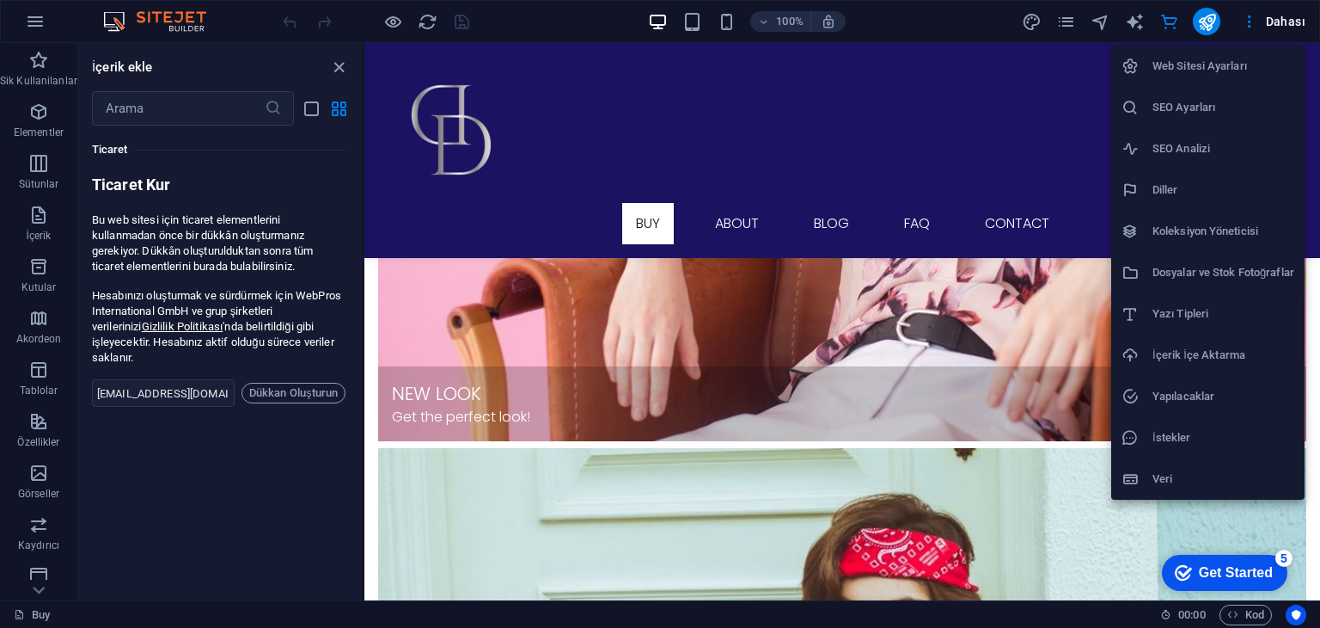
click at [1207, 69] on h6 "Web Sitesi Ayarları" at bounding box center [1224, 66] width 142 height 21
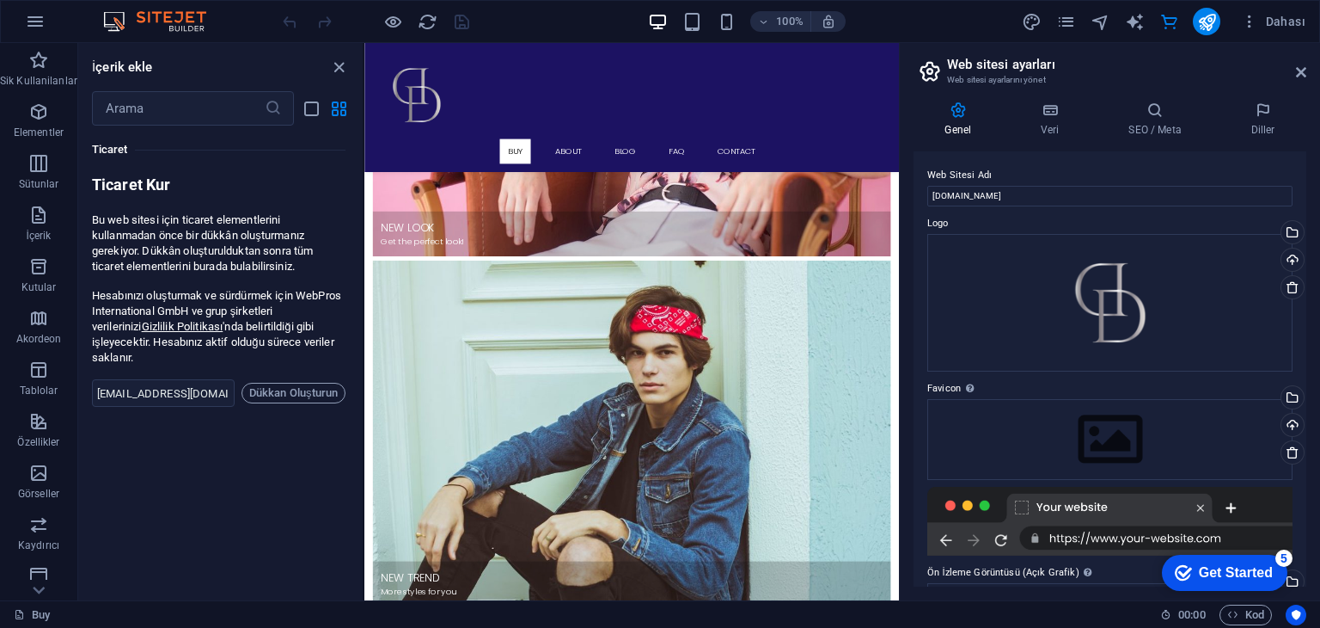
scroll to position [1960, 0]
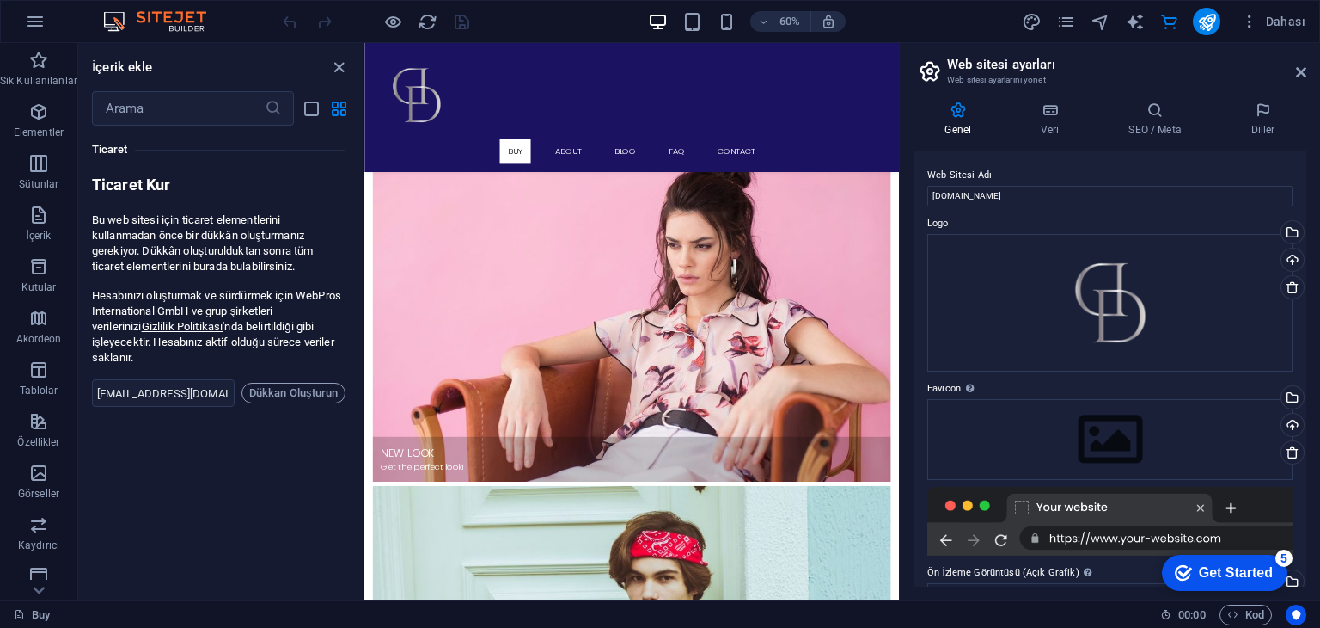
click at [968, 113] on icon at bounding box center [958, 109] width 89 height 17
click at [1291, 454] on icon at bounding box center [1293, 452] width 14 height 14
click at [1287, 453] on icon at bounding box center [1293, 452] width 14 height 14
click at [1286, 453] on icon at bounding box center [1293, 452] width 14 height 14
click at [1286, 451] on icon at bounding box center [1293, 452] width 14 height 14
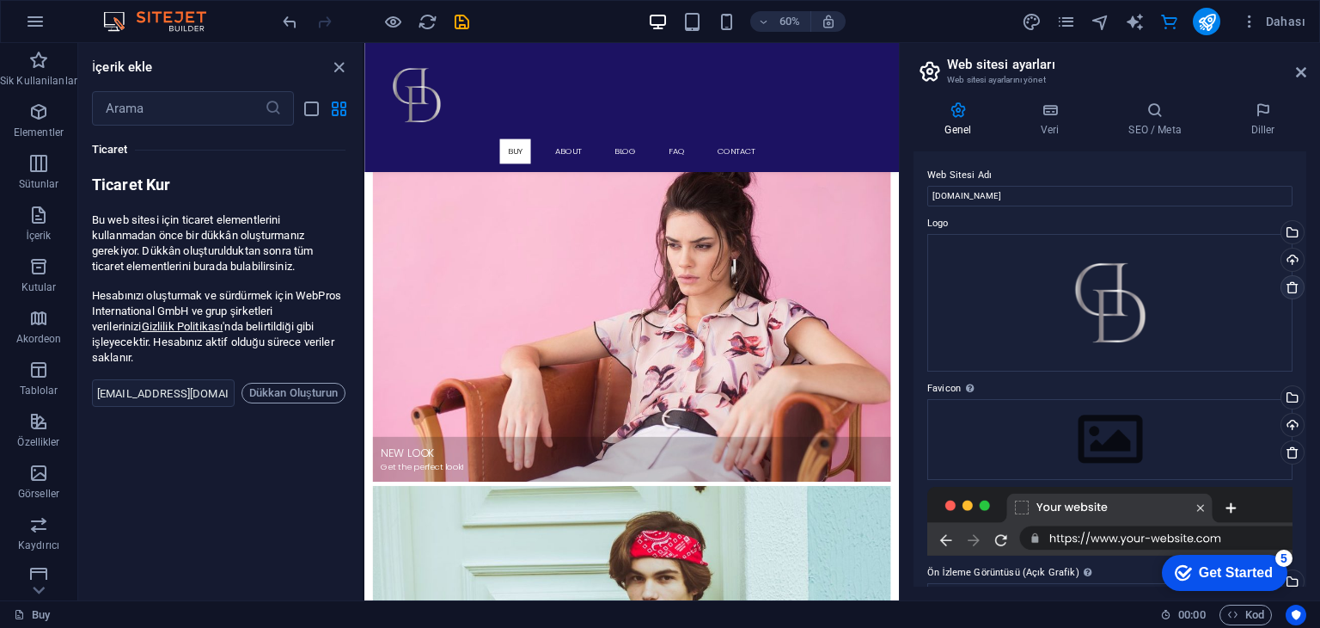
click at [1289, 290] on icon at bounding box center [1293, 287] width 14 height 14
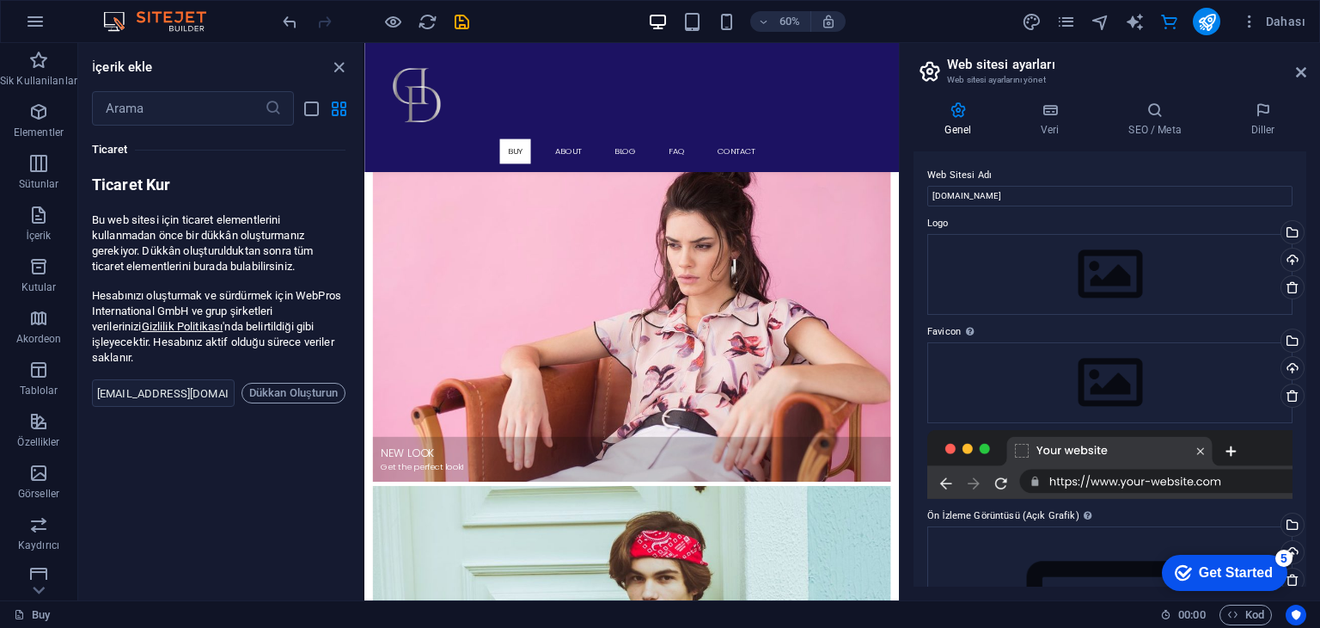
drag, startPoint x: 1308, startPoint y: 278, endPoint x: 1303, endPoint y: 310, distance: 33.1
click at [1304, 315] on div "Genel Veri SEO / Meta Diller Web Sitesi Adı [DOMAIN_NAME] Logo Dosyaları buraya…" at bounding box center [1110, 344] width 420 height 512
click at [1228, 200] on input "[DOMAIN_NAME]" at bounding box center [1110, 196] width 365 height 21
click at [1295, 575] on icon at bounding box center [1293, 580] width 14 height 14
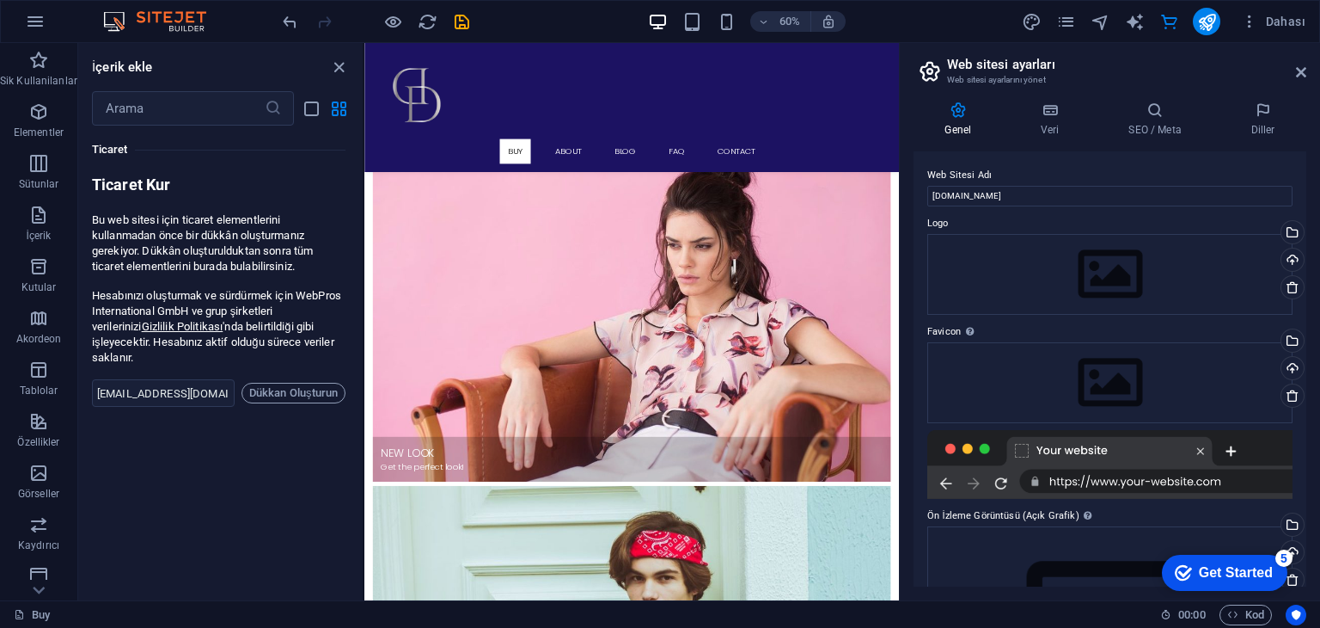
click div "checkmark Get Started 5 First Steps in the Editor Let's guide you through the t…"
drag, startPoint x: 1289, startPoint y: 580, endPoint x: 1288, endPoint y: 571, distance: 9.5
click div "checkmark Get Started 5 First Steps in the Editor Let's guide you through the t…"
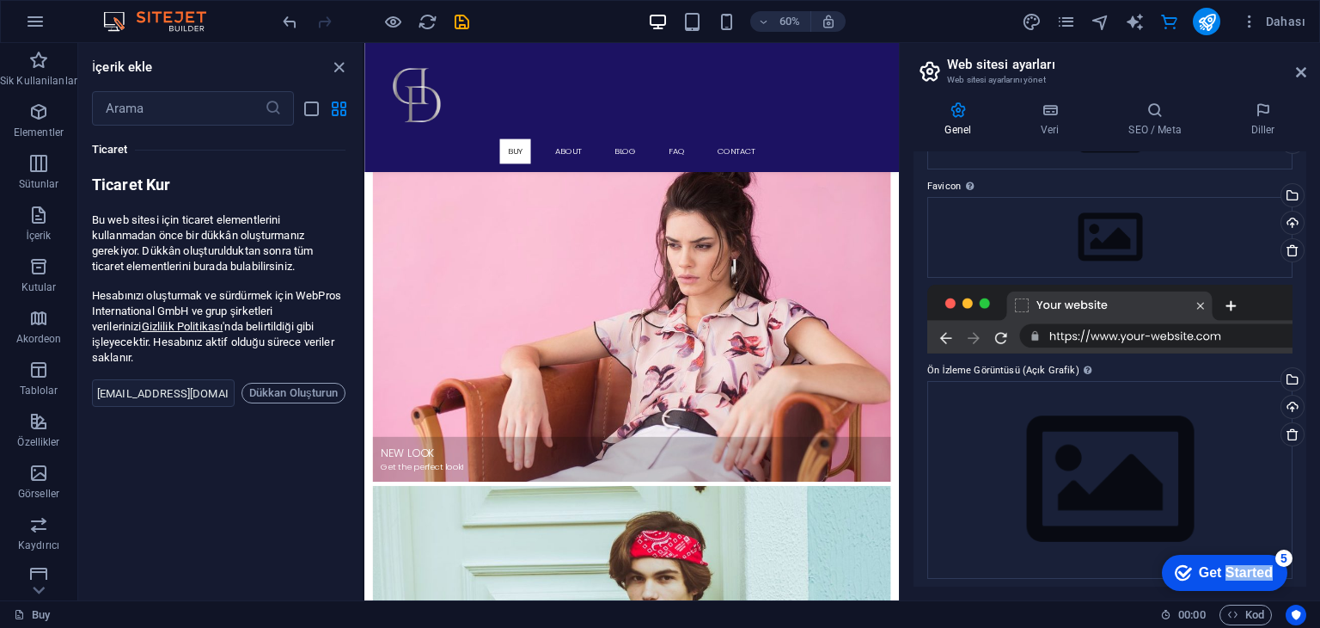
scroll to position [151, 0]
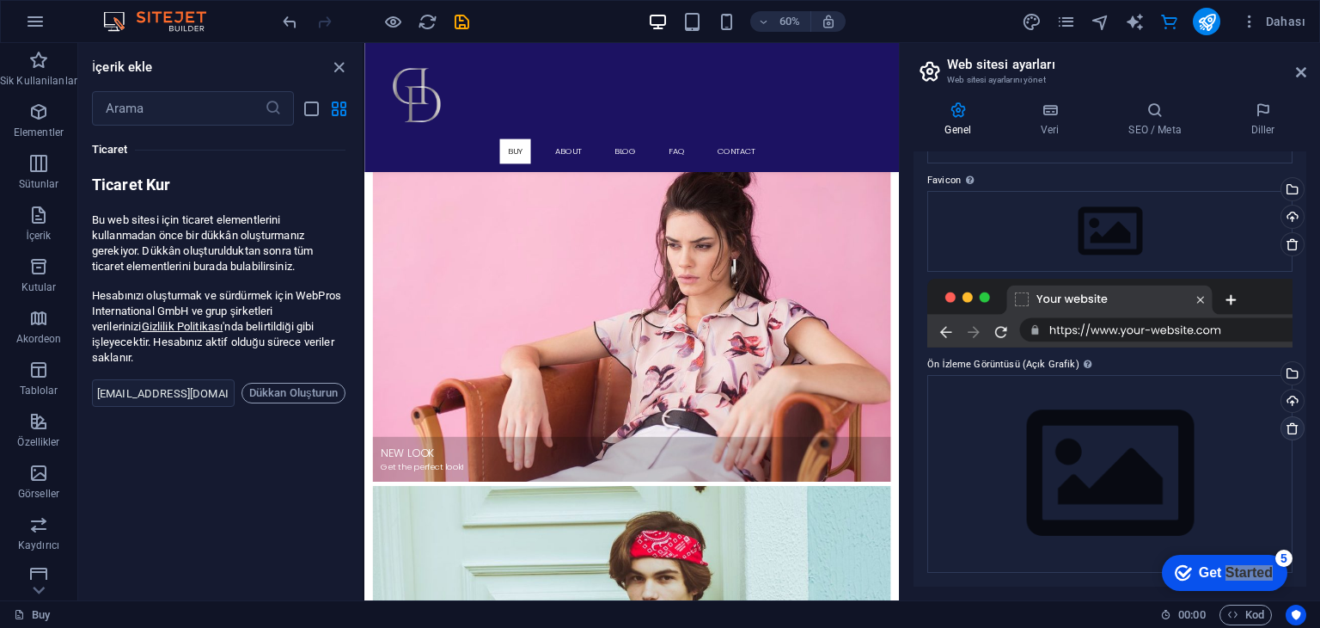
click at [1294, 434] on icon at bounding box center [1293, 428] width 14 height 14
drag, startPoint x: 1320, startPoint y: 409, endPoint x: 1320, endPoint y: 322, distance: 87.7
click at [1320, 322] on div "Genel Veri SEO / Meta Diller Web Sitesi Adı [DOMAIN_NAME] Logo Dosyaları buraya…" at bounding box center [1110, 344] width 420 height 512
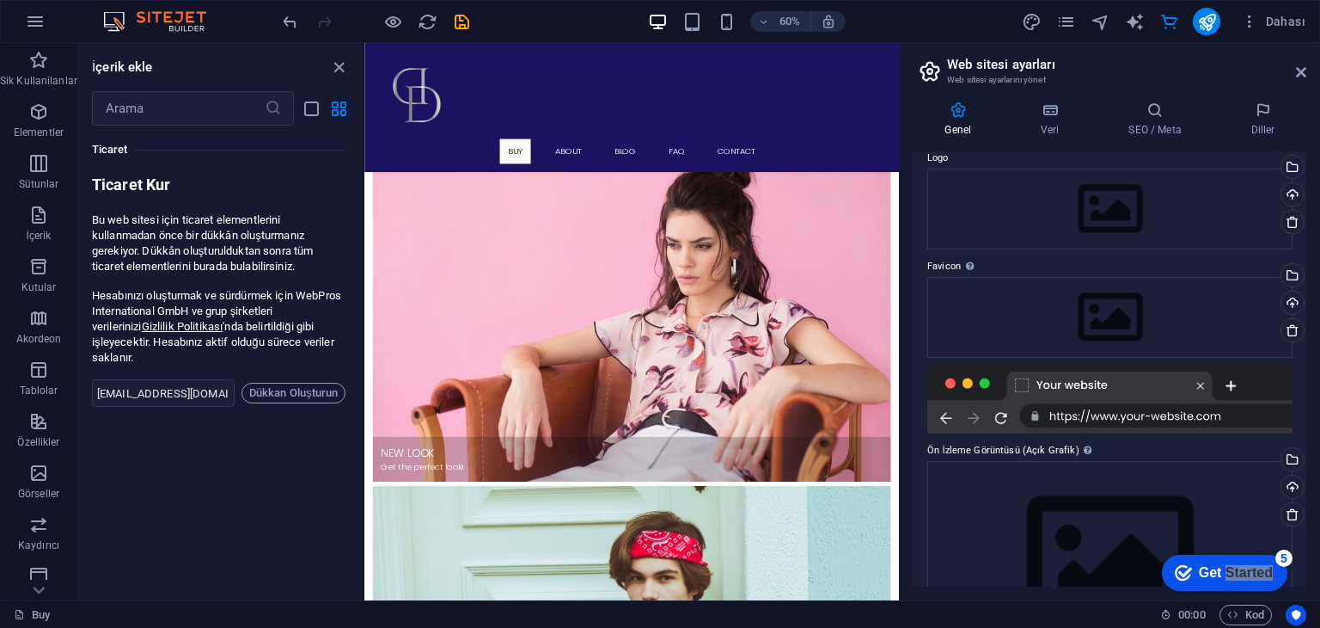
scroll to position [0, 0]
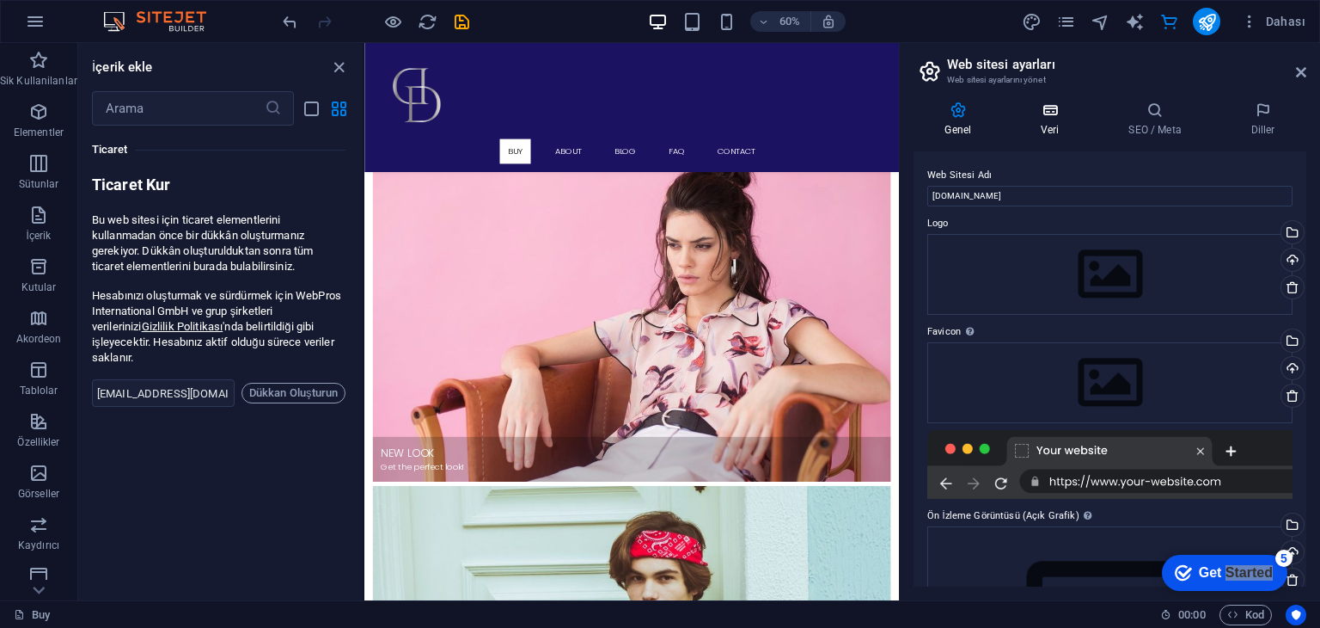
click at [1017, 110] on icon at bounding box center [1050, 109] width 81 height 17
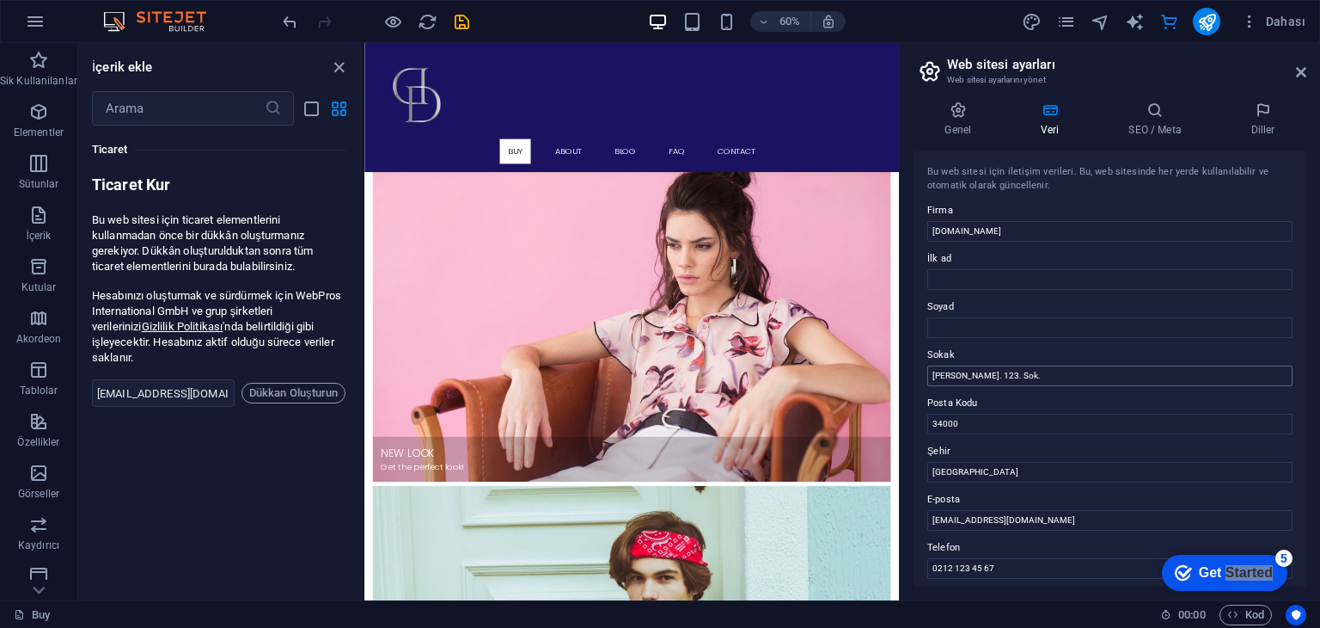
drag, startPoint x: 1308, startPoint y: 298, endPoint x: 1218, endPoint y: 369, distance: 114.5
click at [1289, 370] on div "Genel Veri SEO / Meta Diller Web Sitesi Adı [DOMAIN_NAME] Logo Dosyaları buraya…" at bounding box center [1110, 344] width 420 height 512
drag, startPoint x: 1212, startPoint y: 372, endPoint x: 905, endPoint y: 430, distance: 312.2
click at [905, 430] on div "Genel Veri SEO / Meta Diller Web Sitesi Adı [DOMAIN_NAME] Logo Dosyaları buraya…" at bounding box center [1110, 344] width 420 height 512
drag, startPoint x: 977, startPoint y: 417, endPoint x: 936, endPoint y: 449, distance: 51.4
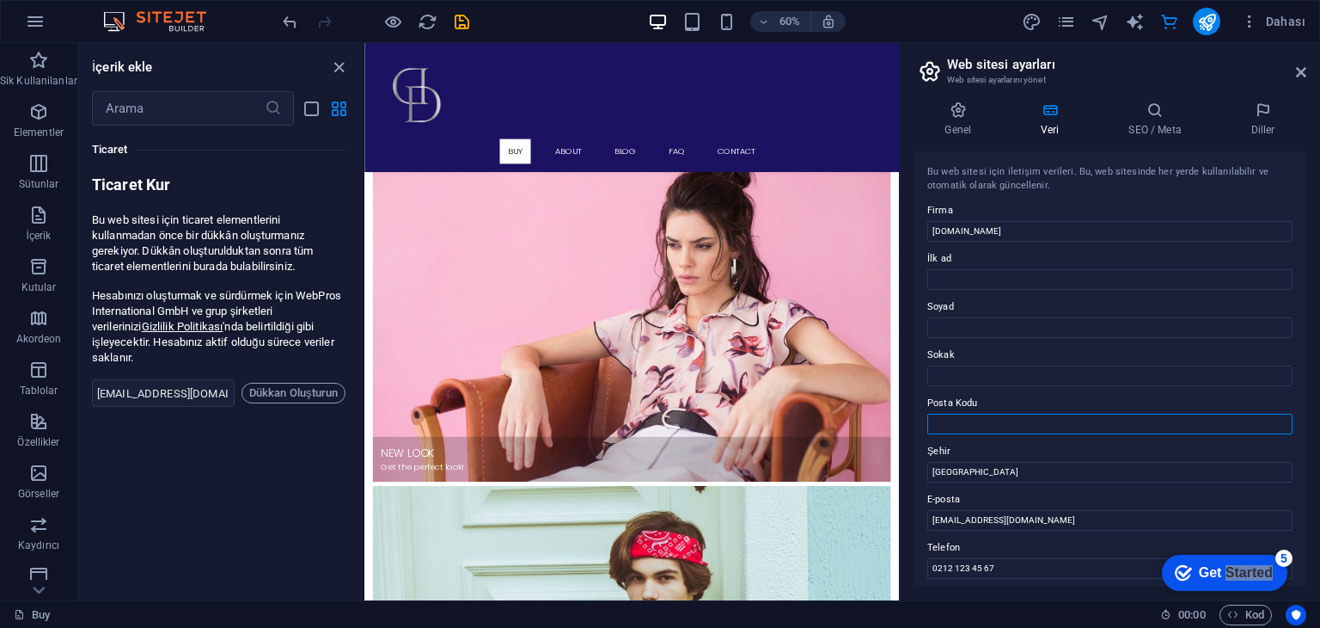
click at [901, 440] on aside "Web sitesi ayarları Web sitesi ayarlarını yönet Genel Veri SEO / Meta Diller We…" at bounding box center [1109, 321] width 421 height 557
drag, startPoint x: 970, startPoint y: 472, endPoint x: 993, endPoint y: 499, distance: 36.0
click at [921, 481] on div "Bu web sitesi için iletişim verileri. Bu, web sitesinde her yerde kullanılabili…" at bounding box center [1110, 368] width 393 height 435
drag, startPoint x: 1035, startPoint y: 522, endPoint x: 935, endPoint y: 543, distance: 102.0
click at [935, 543] on div "Bu web sitesi için iletişim verileri. Bu, web sitesinde her yerde kullanılabili…" at bounding box center [1110, 368] width 393 height 435
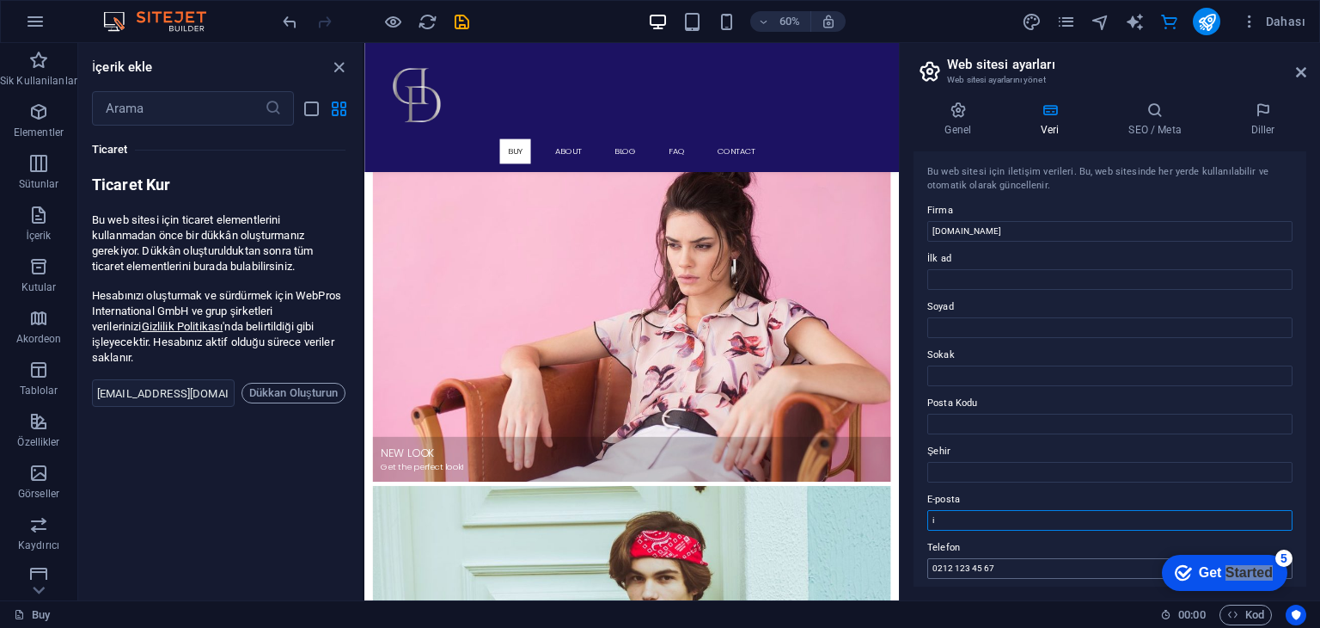
type input "i"
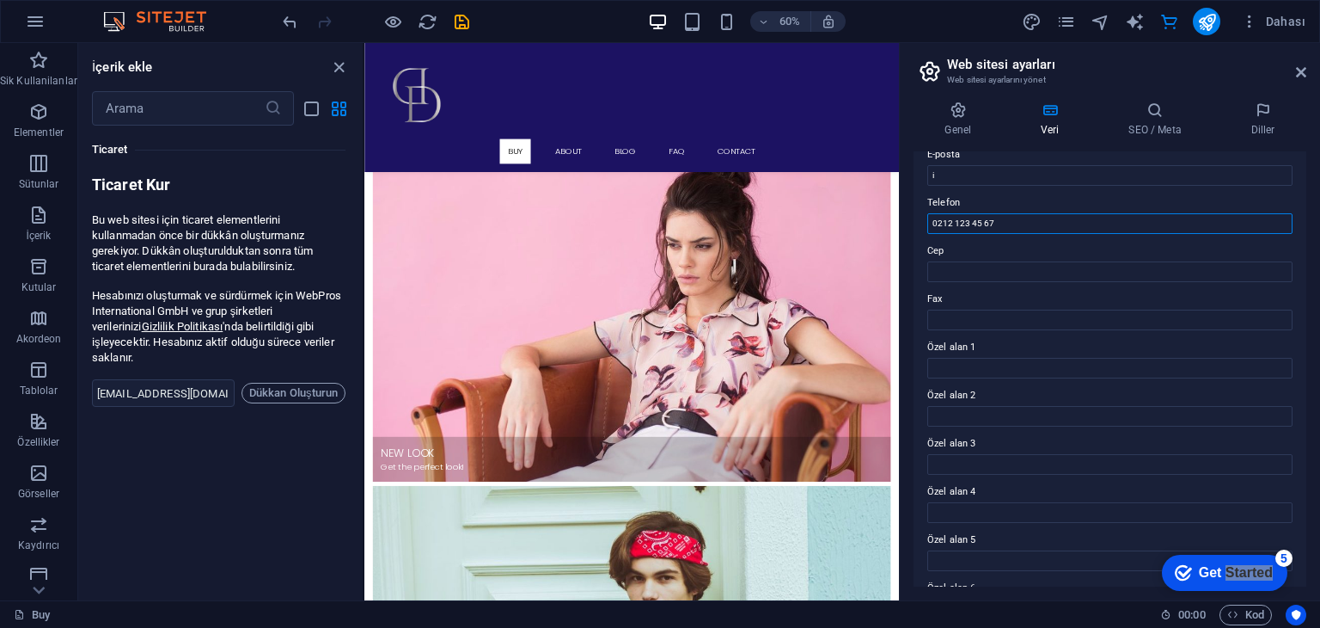
scroll to position [390, 0]
drag, startPoint x: 1006, startPoint y: 565, endPoint x: 914, endPoint y: 591, distance: 95.5
click at [914, 591] on div "Genel Veri SEO / Meta Diller Web Sitesi Adı [DOMAIN_NAME] Logo Dosyaları buraya…" at bounding box center [1110, 344] width 420 height 512
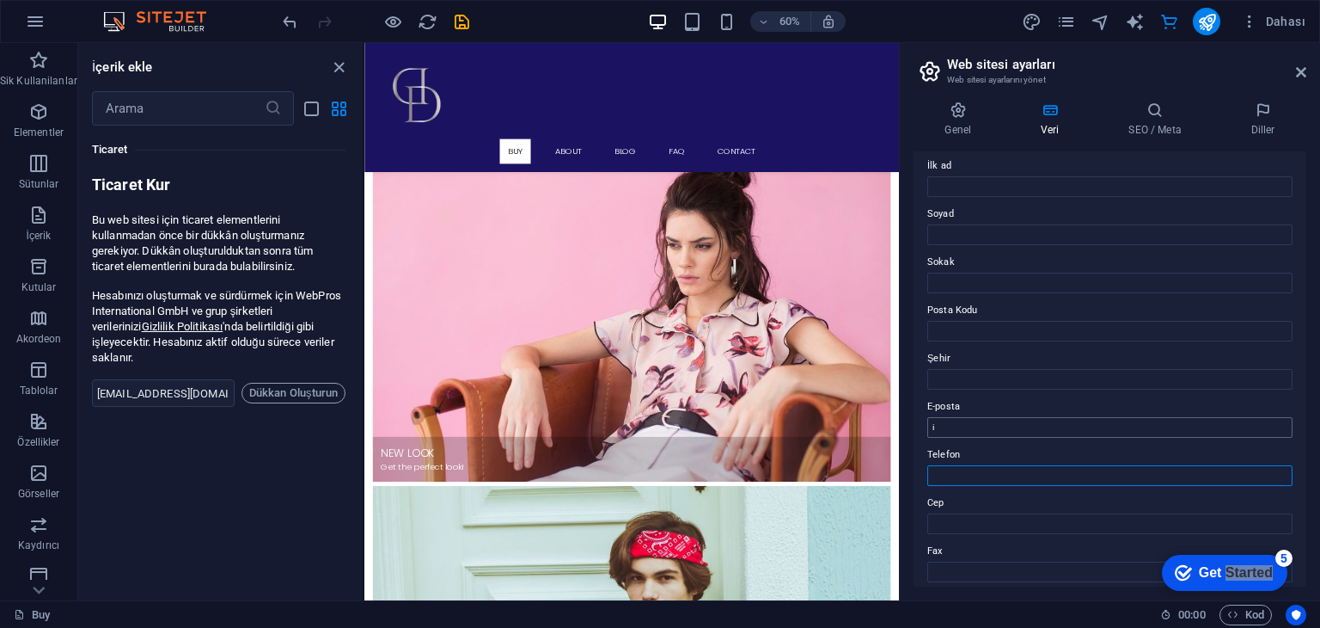
scroll to position [104, 0]
drag, startPoint x: 1063, startPoint y: 427, endPoint x: 1055, endPoint y: 415, distance: 14.8
click at [1061, 424] on div "Bu web sitesi için iletişim verileri. Bu, web sitesinde her yerde kullanılabili…" at bounding box center [1110, 368] width 393 height 435
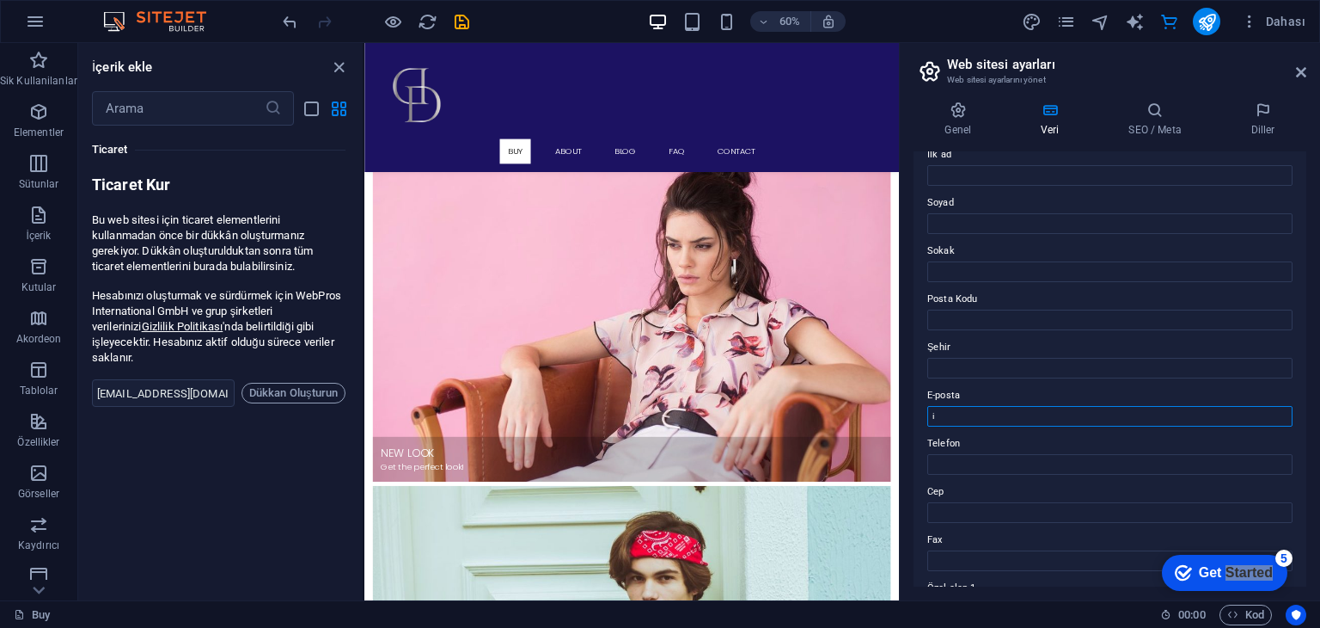
click at [1054, 413] on input "i" at bounding box center [1110, 416] width 365 height 21
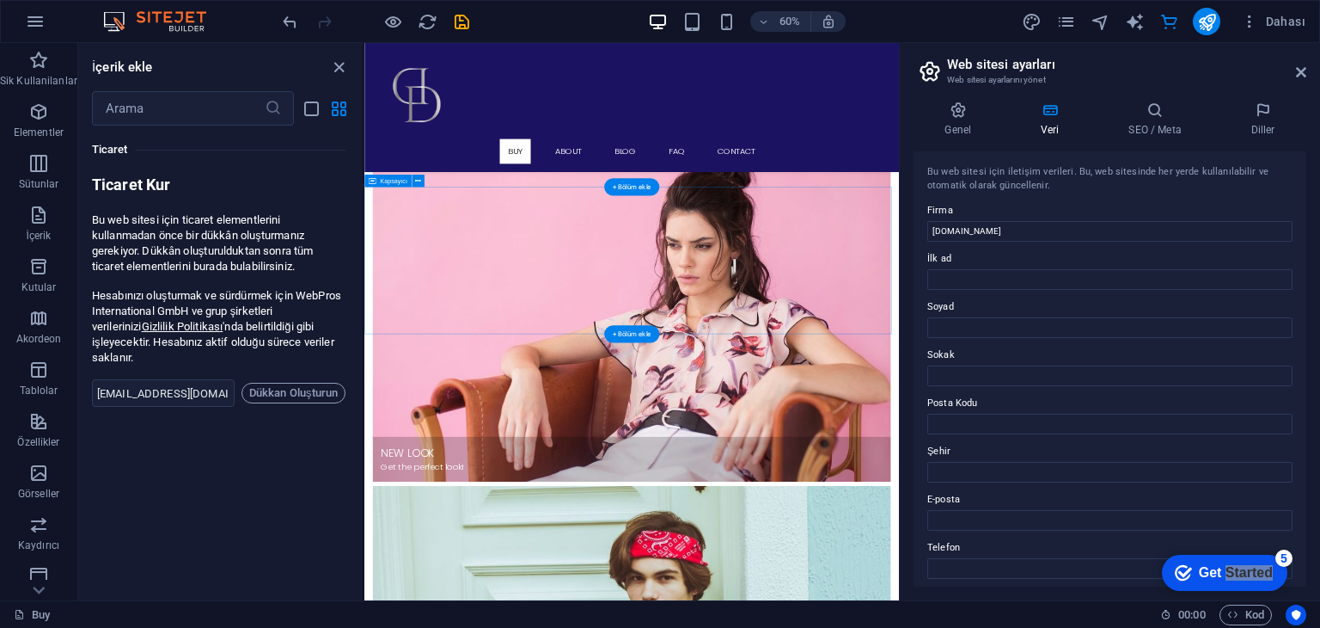
drag, startPoint x: 1497, startPoint y: 261, endPoint x: 1157, endPoint y: 389, distance: 363.4
drag, startPoint x: 1410, startPoint y: 265, endPoint x: 1252, endPoint y: 393, distance: 202.9
type input "d"
click at [1139, 121] on h4 "SEO / Meta" at bounding box center [1159, 119] width 122 height 36
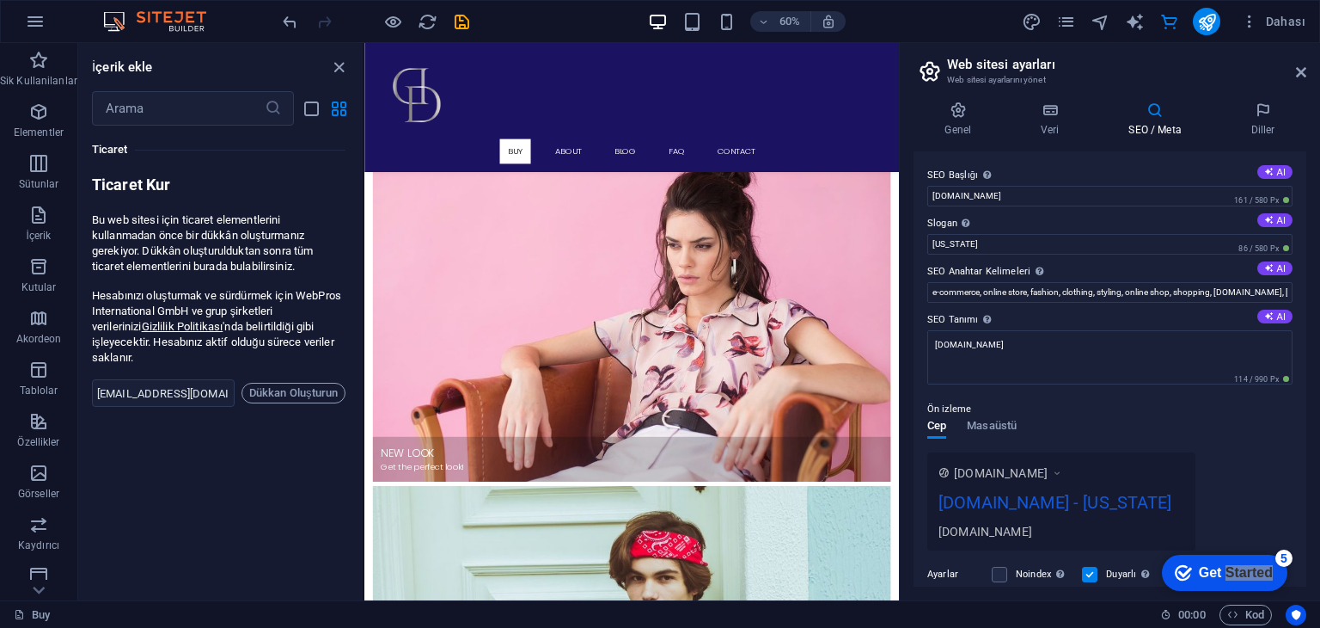
drag, startPoint x: 1314, startPoint y: 182, endPoint x: 1299, endPoint y: 217, distance: 37.4
click at [1309, 218] on div "Genel Veri SEO / Meta Diller Web Sitesi Adı dncmedtex.com.tr Logo Dosyaları bur…" at bounding box center [1110, 344] width 420 height 512
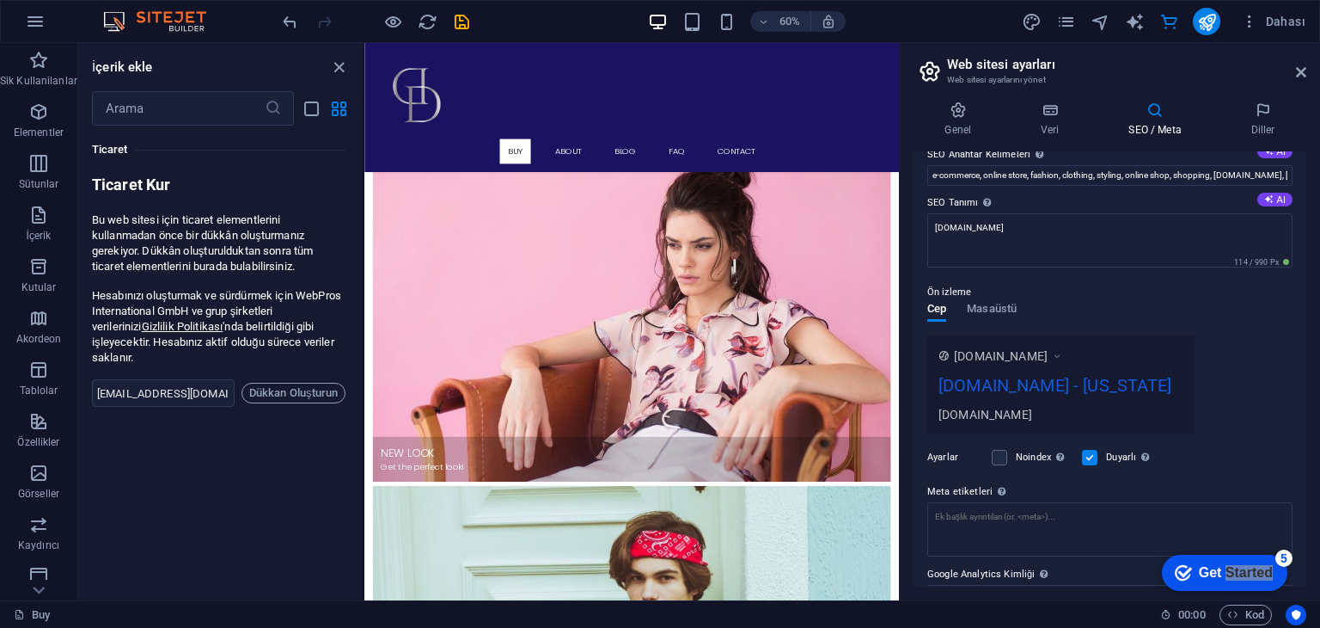
scroll to position [125, 0]
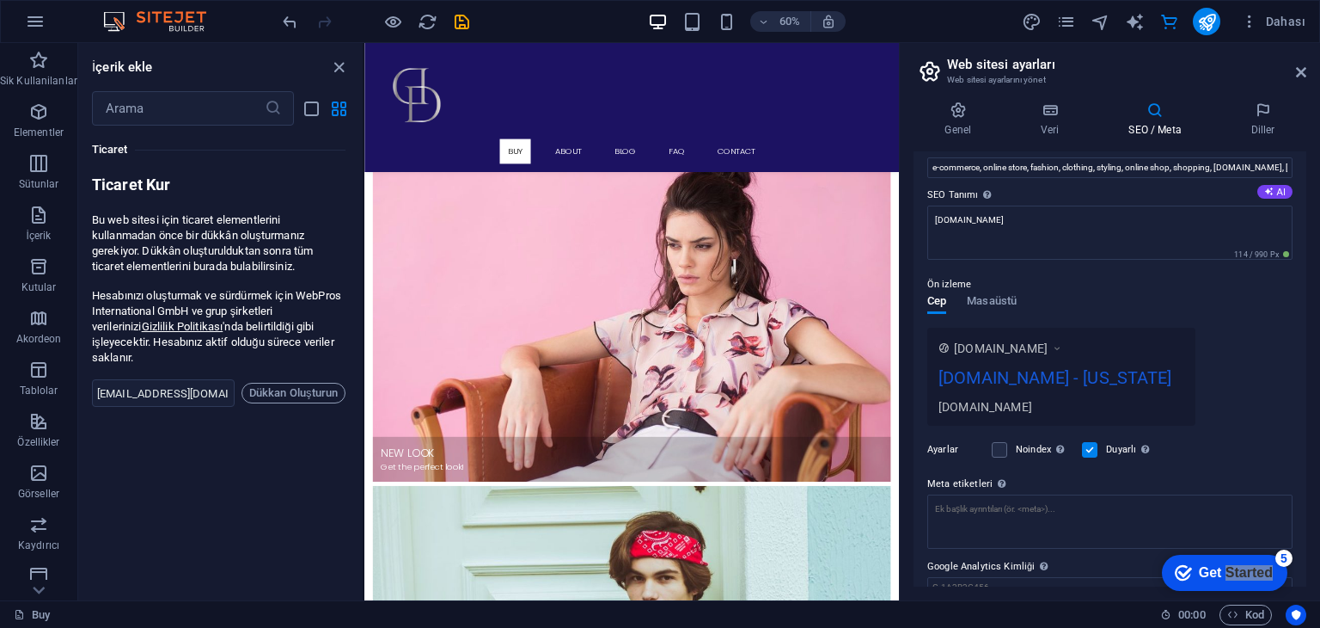
drag, startPoint x: 1168, startPoint y: 369, endPoint x: 1056, endPoint y: 389, distance: 114.5
click at [1056, 389] on div "[DOMAIN_NAME] - [US_STATE]" at bounding box center [1062, 381] width 246 height 34
click at [1059, 345] on div "[DOMAIN_NAME]" at bounding box center [1008, 348] width 109 height 17
click at [1063, 350] on icon at bounding box center [1057, 348] width 12 height 17
drag, startPoint x: 1064, startPoint y: 348, endPoint x: 1194, endPoint y: 348, distance: 129.8
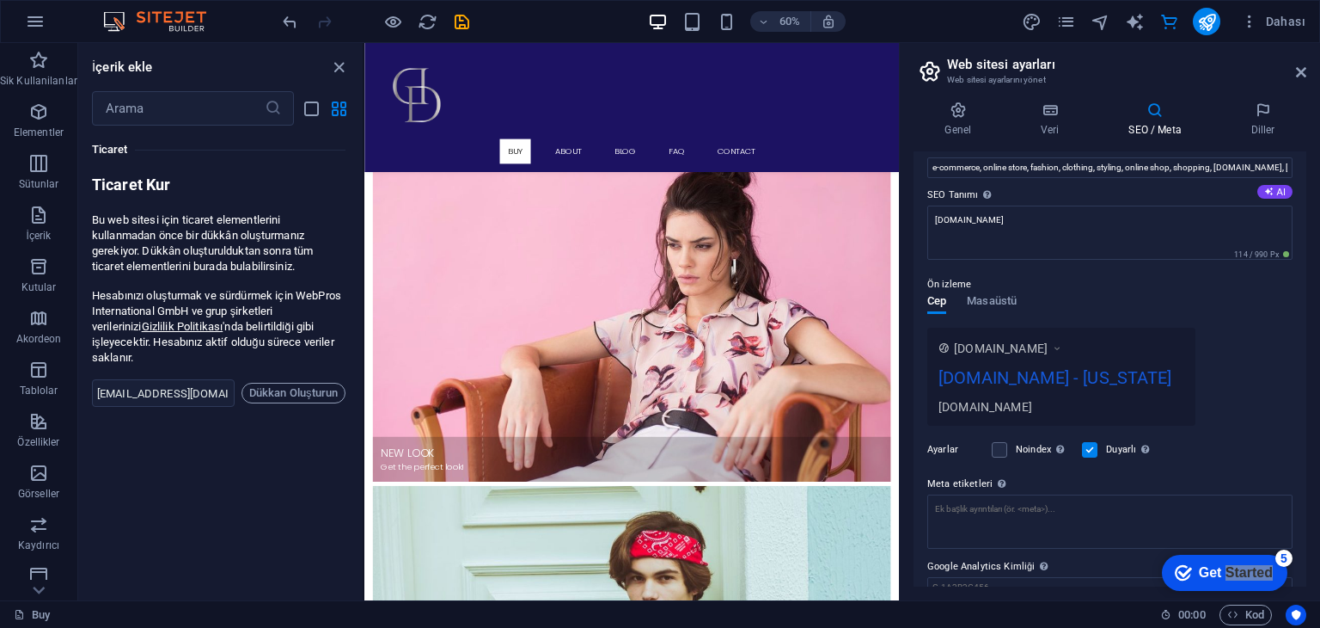
click at [1079, 349] on div "[DOMAIN_NAME]" at bounding box center [1062, 348] width 246 height 18
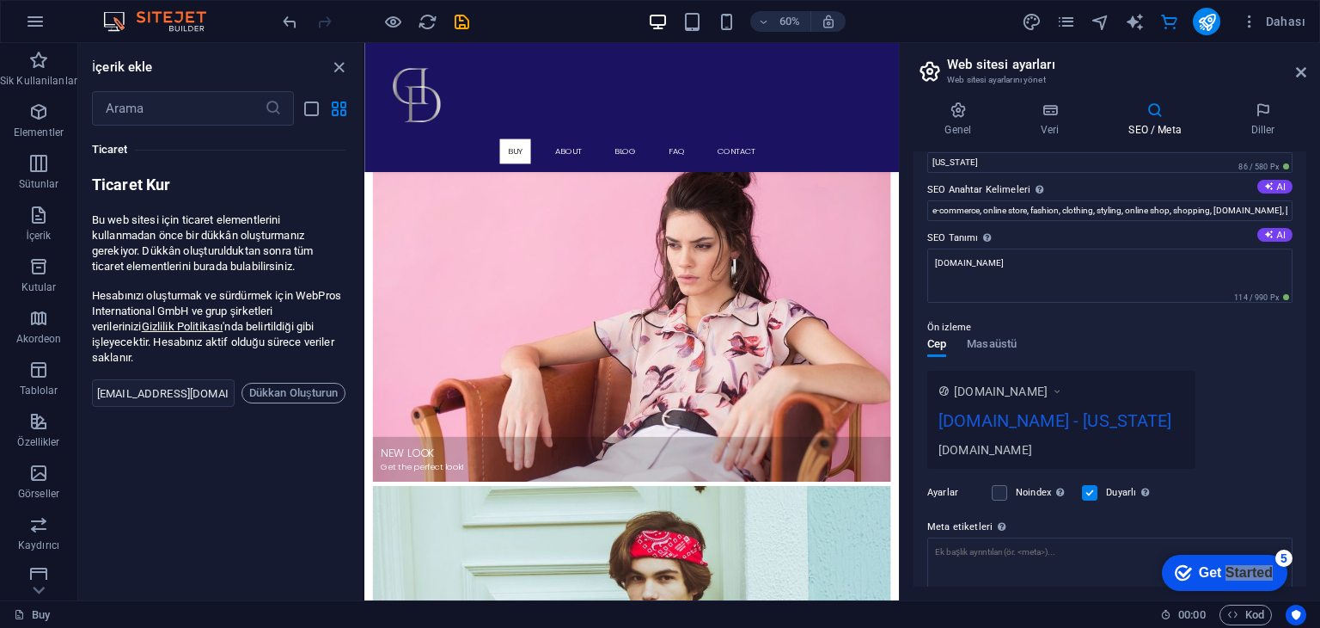
scroll to position [0, 0]
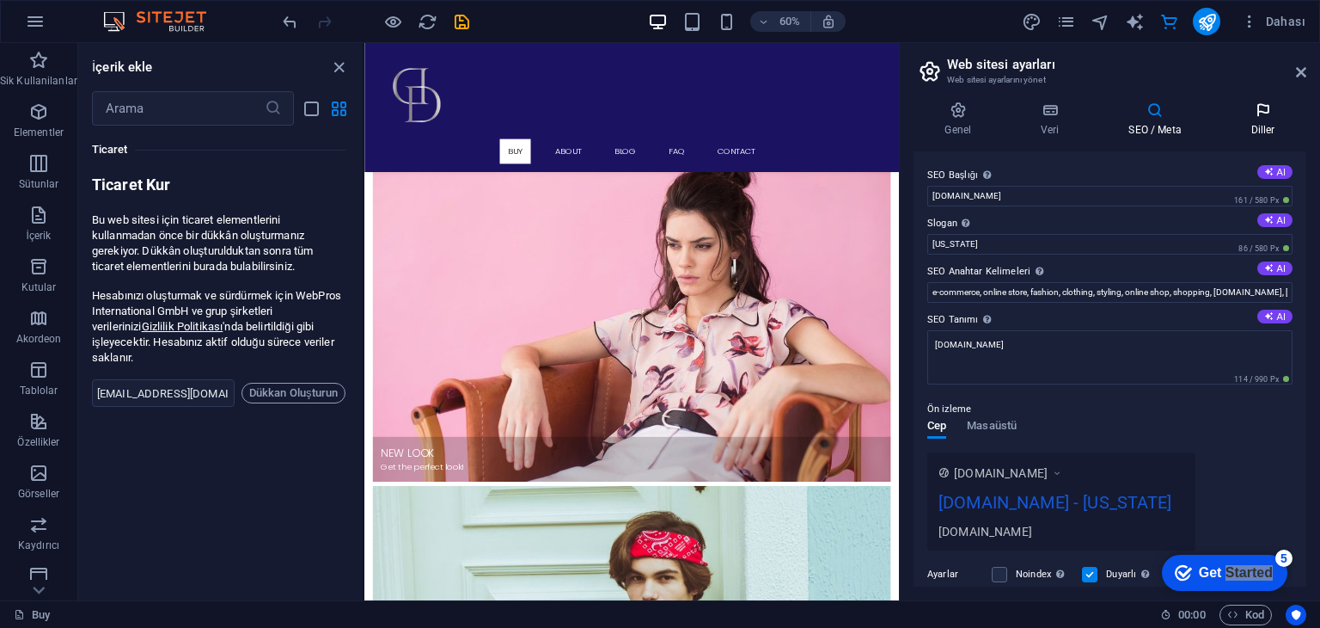
click at [1271, 115] on icon at bounding box center [1263, 109] width 87 height 17
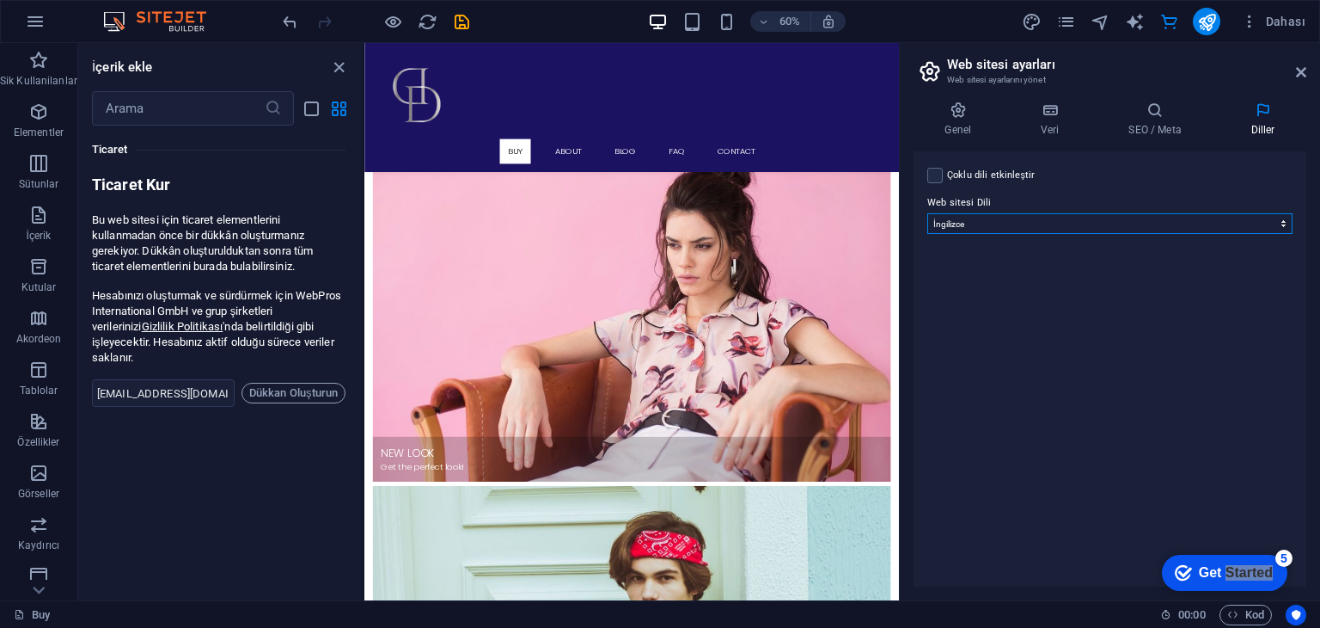
click at [1245, 230] on select "Abkhazian Afar Afrikaans Akan Albanian Almanca Amharic Aragonese Arapça Armenia…" at bounding box center [1110, 223] width 365 height 21
click at [1247, 176] on div "Çoklu dili etkinleştir Çoklu dili silmek için tek bir dil kalana kadar tüm dill…" at bounding box center [1110, 175] width 365 height 21
click at [1256, 15] on icon "button" at bounding box center [1249, 21] width 17 height 17
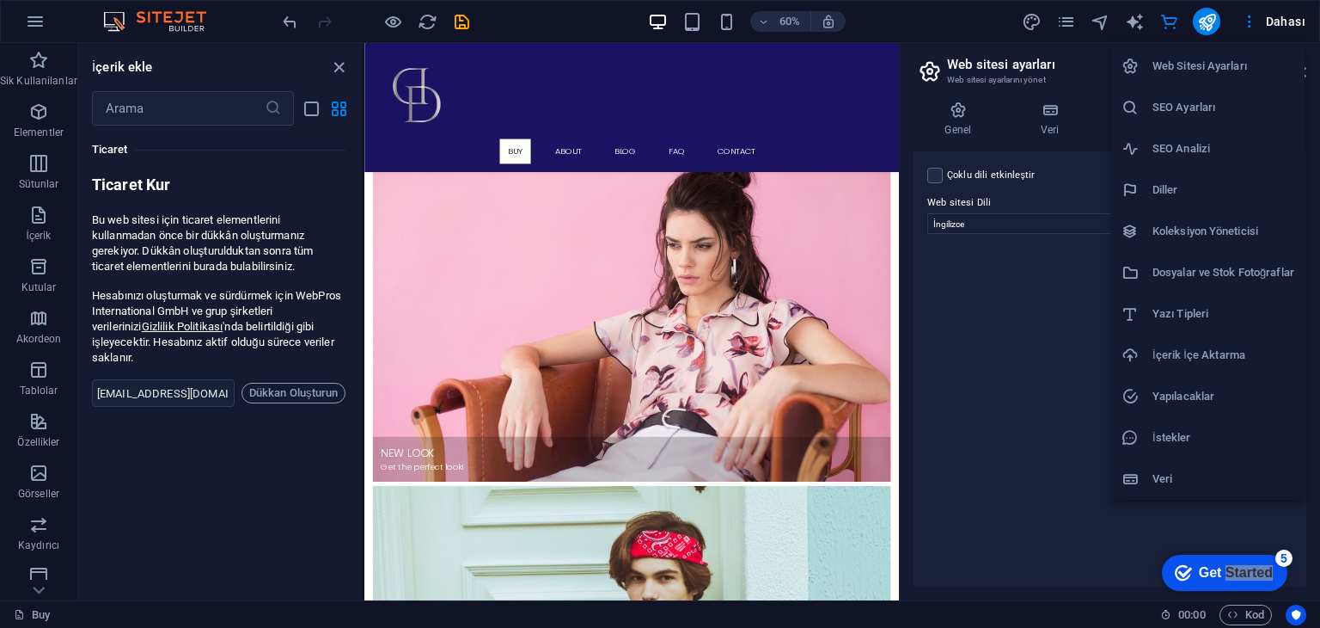
click at [1203, 429] on h6 "İstekler" at bounding box center [1224, 437] width 142 height 21
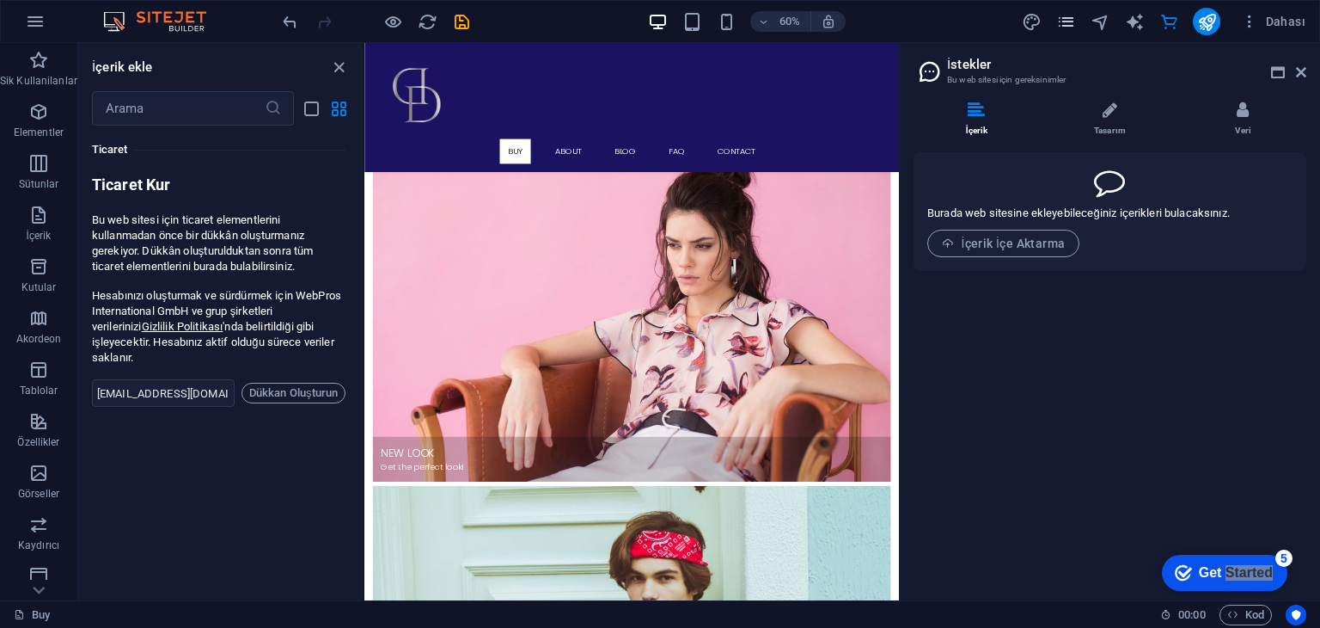
click at [1068, 18] on icon "pages" at bounding box center [1066, 22] width 20 height 20
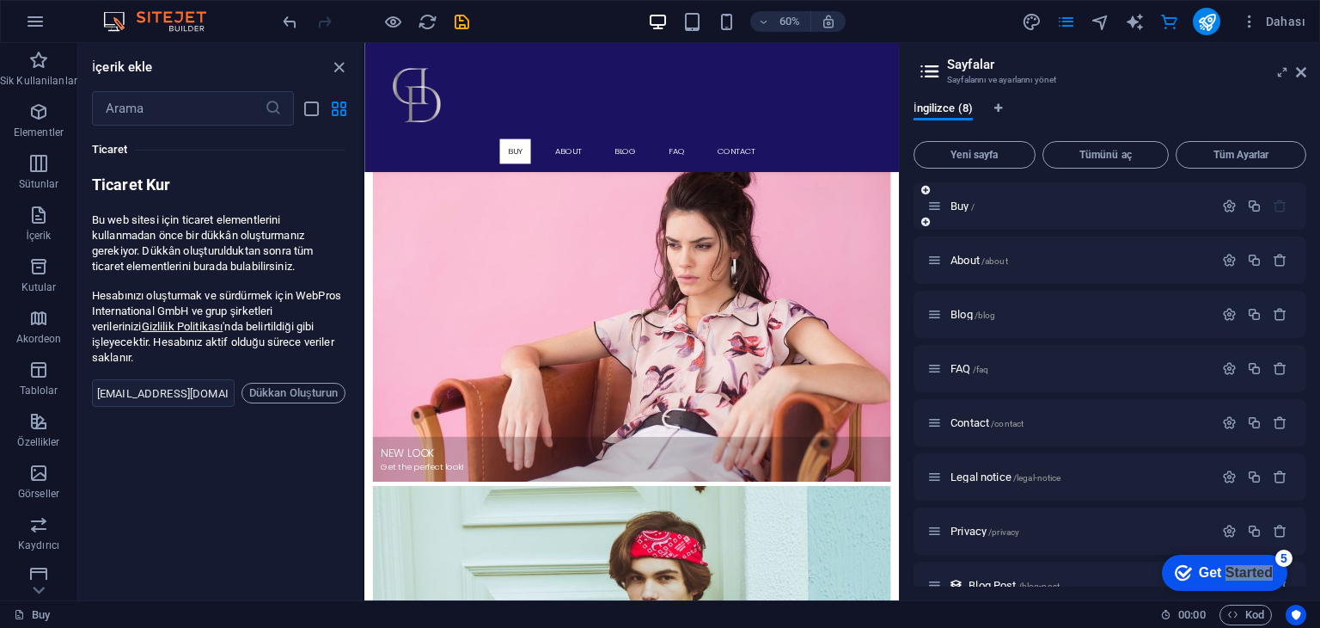
click at [1273, 203] on icon "button" at bounding box center [1280, 206] width 15 height 15
click at [1275, 204] on icon "button" at bounding box center [1280, 206] width 15 height 15
click at [1275, 205] on icon "button" at bounding box center [1280, 206] width 15 height 15
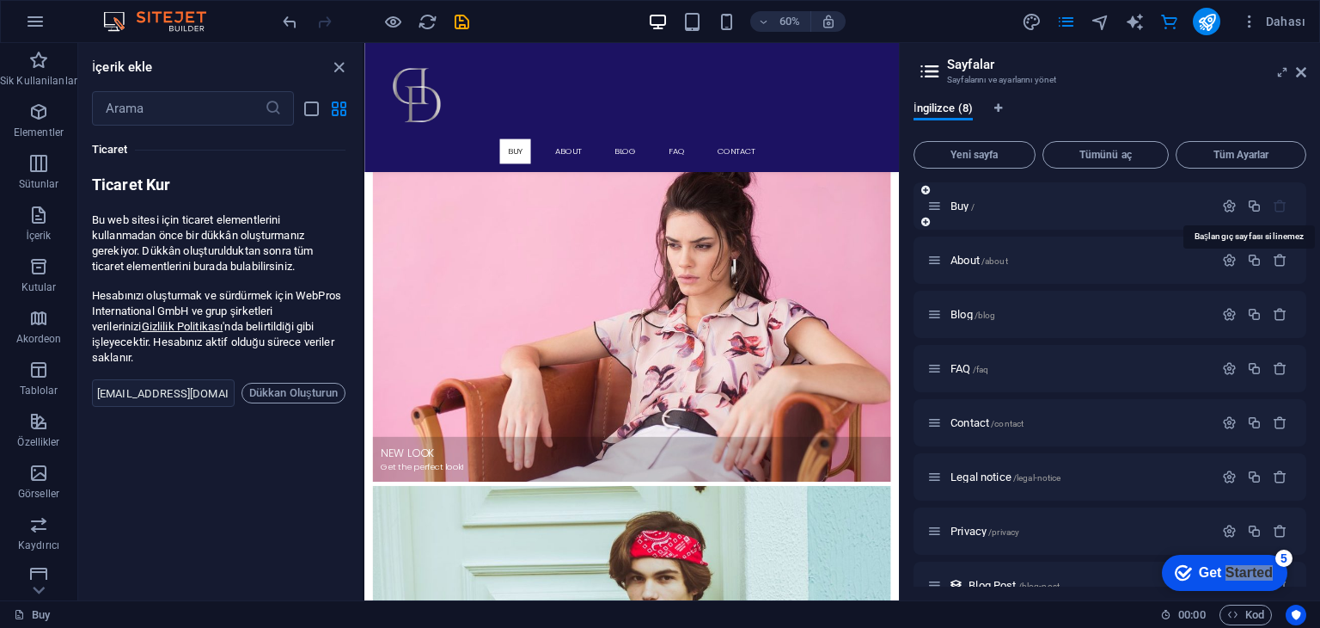
click at [1275, 205] on icon "button" at bounding box center [1280, 206] width 15 height 15
click at [1278, 263] on icon "button" at bounding box center [1280, 260] width 15 height 15
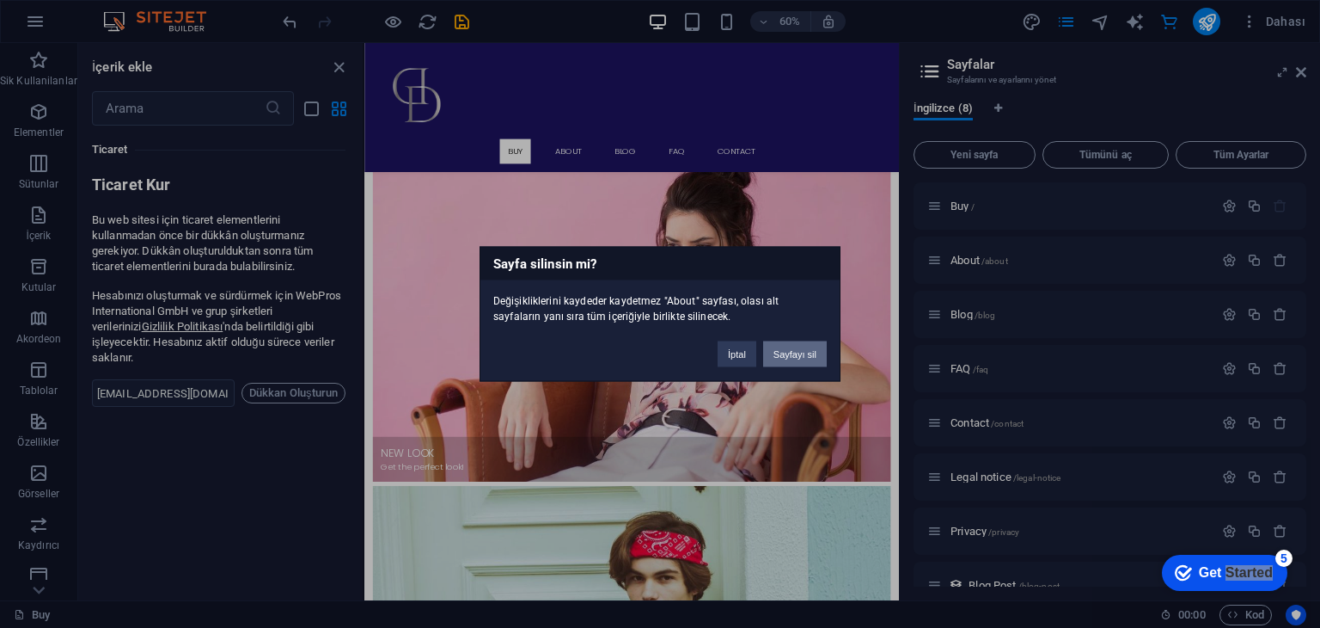
click at [812, 355] on button "Sayfayı sil" at bounding box center [795, 354] width 64 height 26
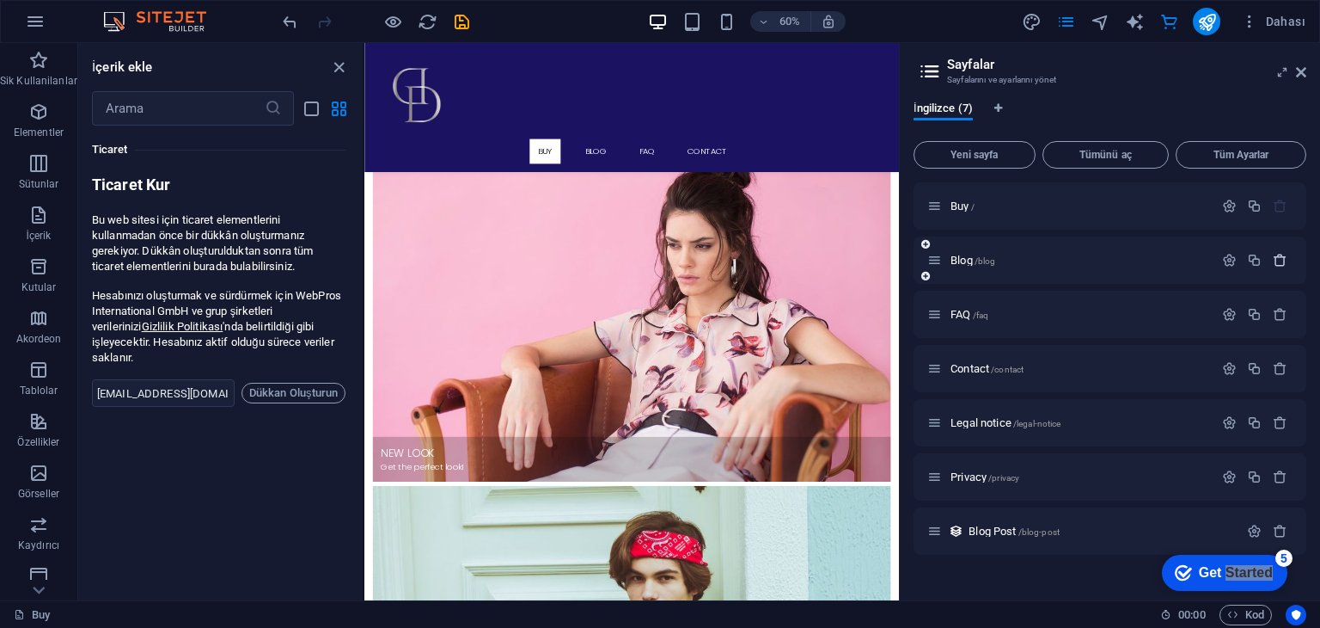
click at [1287, 258] on icon "button" at bounding box center [1280, 260] width 15 height 15
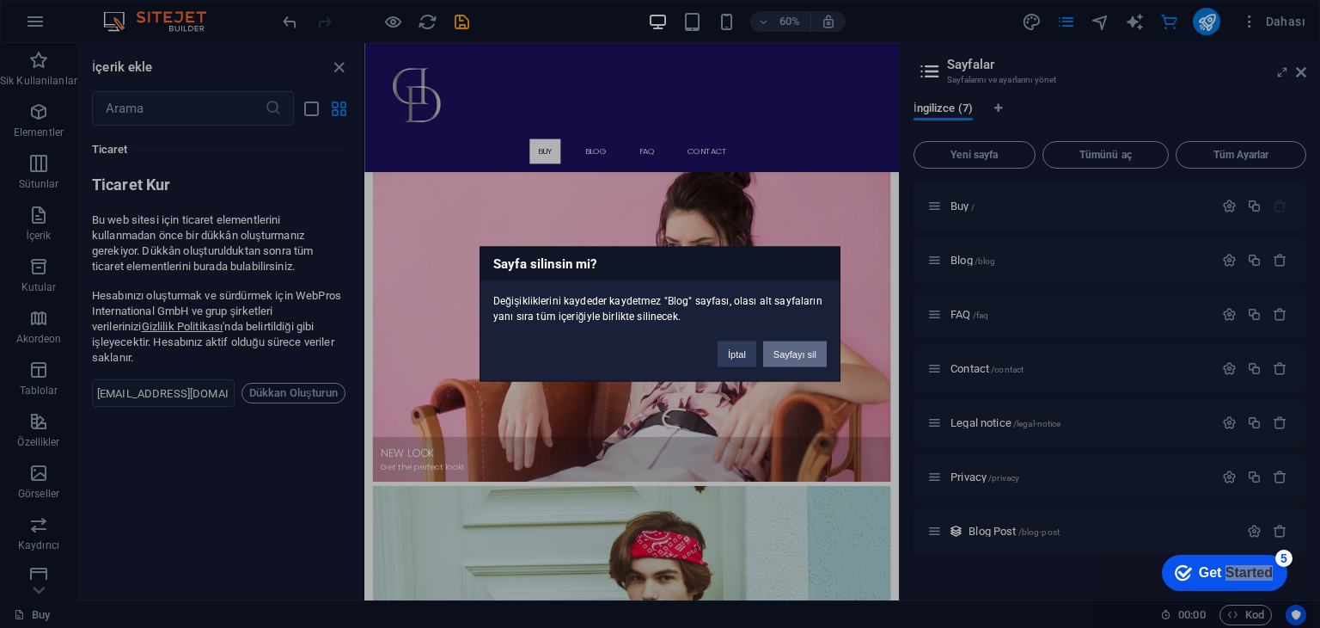
click at [810, 343] on button "Sayfayı sil" at bounding box center [795, 354] width 64 height 26
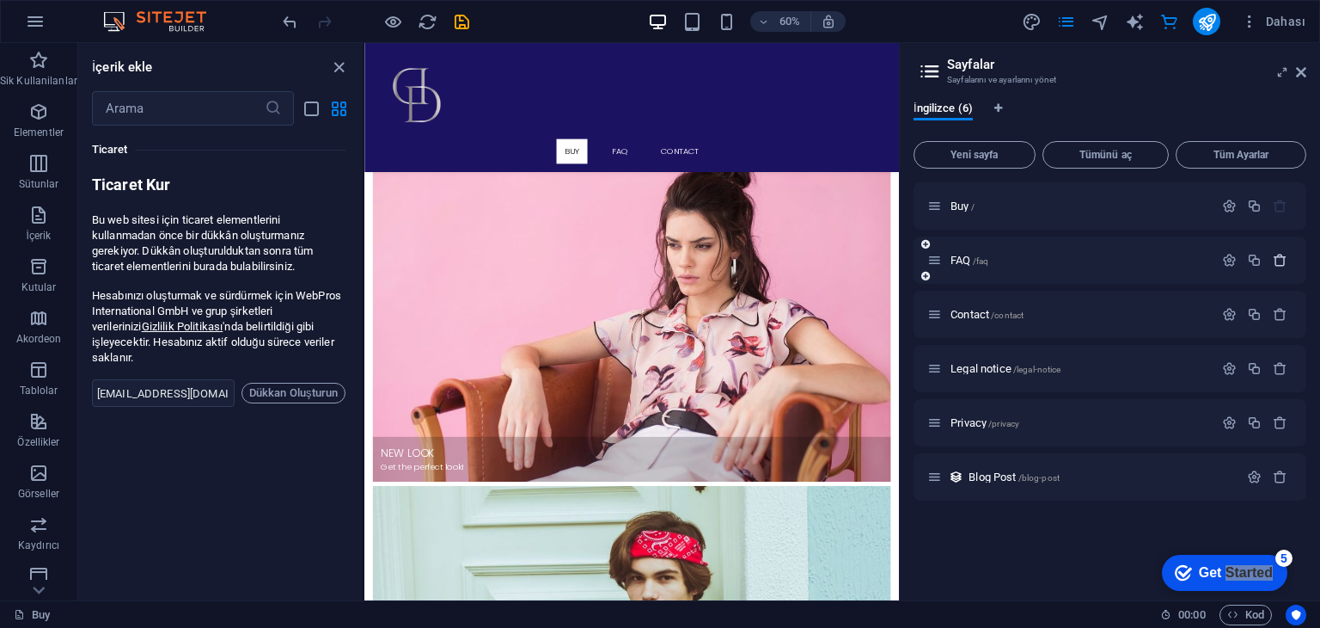
click at [1280, 260] on icon "button" at bounding box center [1280, 260] width 15 height 15
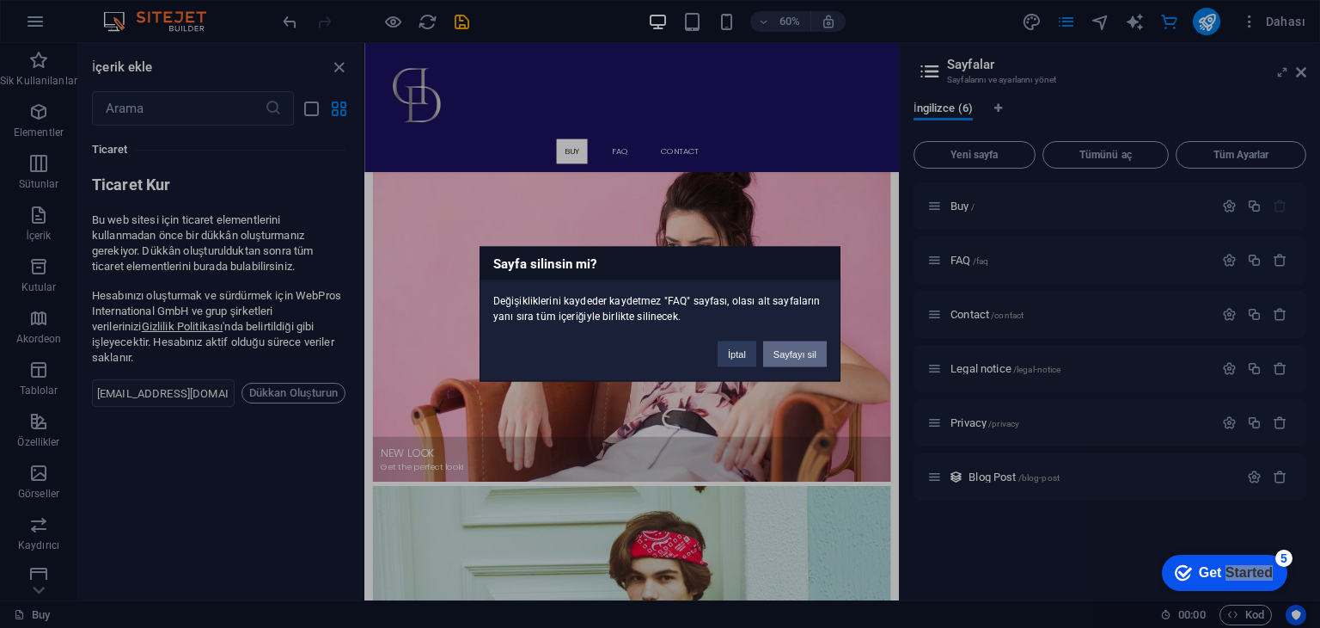
click at [790, 352] on button "Sayfayı sil" at bounding box center [795, 354] width 64 height 26
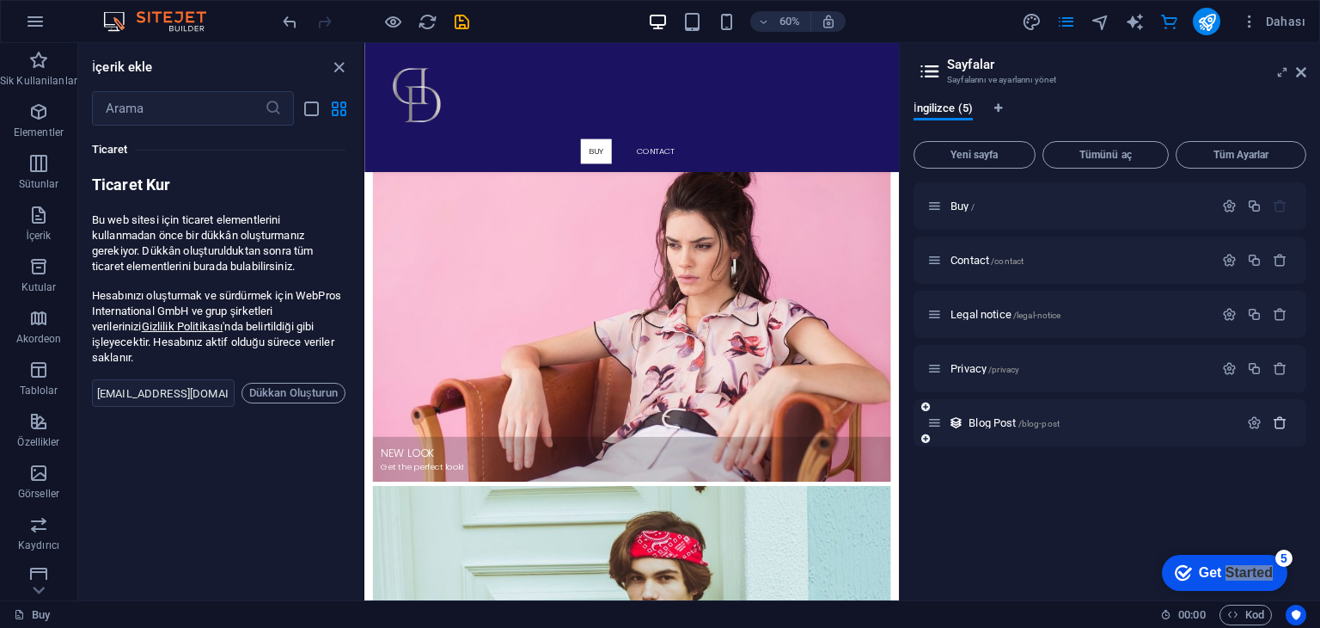
click at [1279, 424] on icon "button" at bounding box center [1280, 422] width 15 height 15
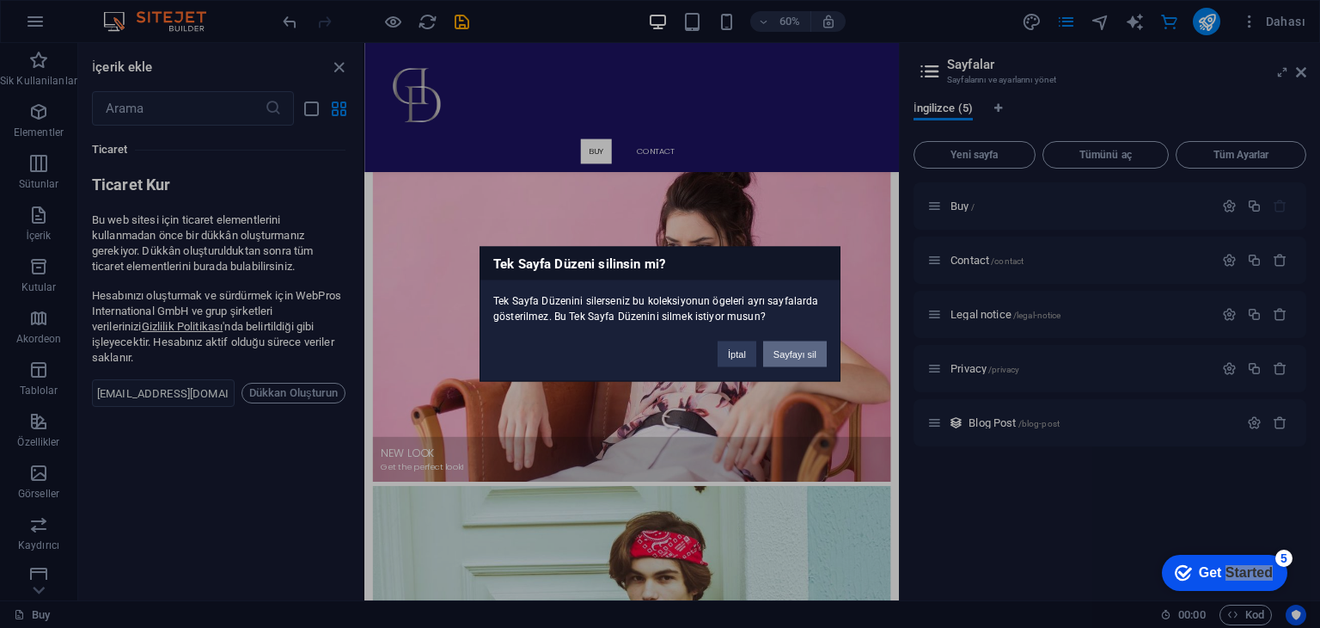
drag, startPoint x: 787, startPoint y: 341, endPoint x: 932, endPoint y: 390, distance: 152.5
click at [787, 343] on button "Sayfayı sil" at bounding box center [795, 354] width 64 height 26
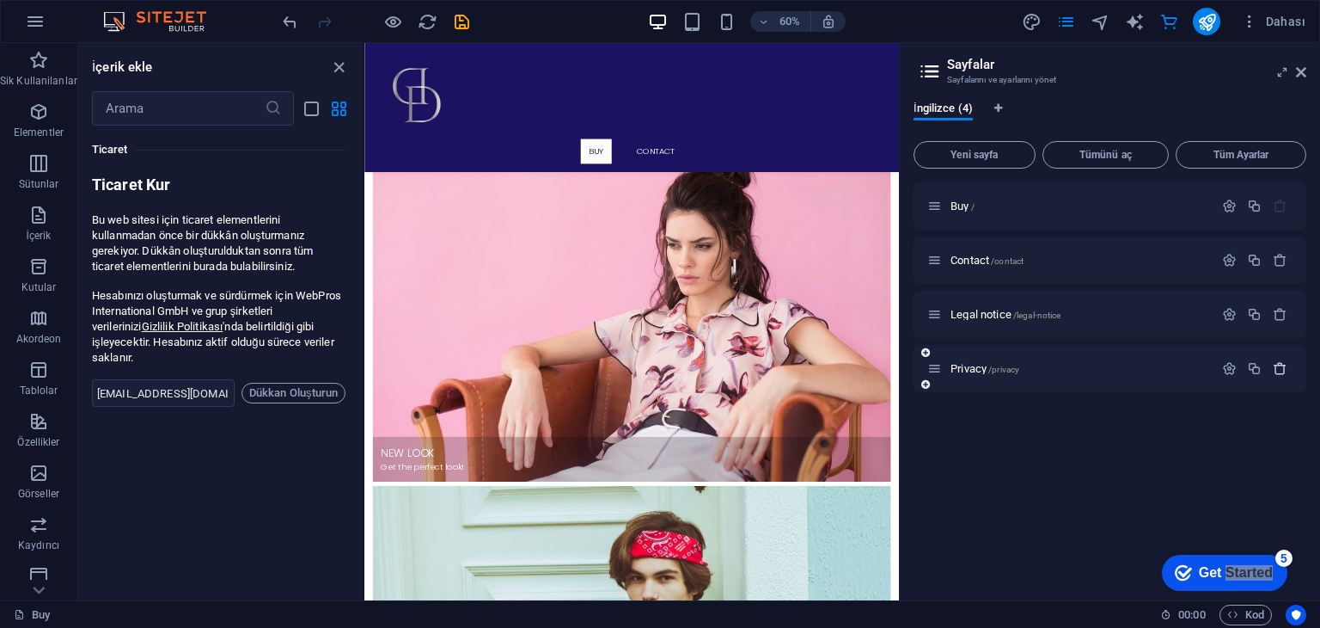
click at [1278, 366] on icon "button" at bounding box center [1280, 368] width 15 height 15
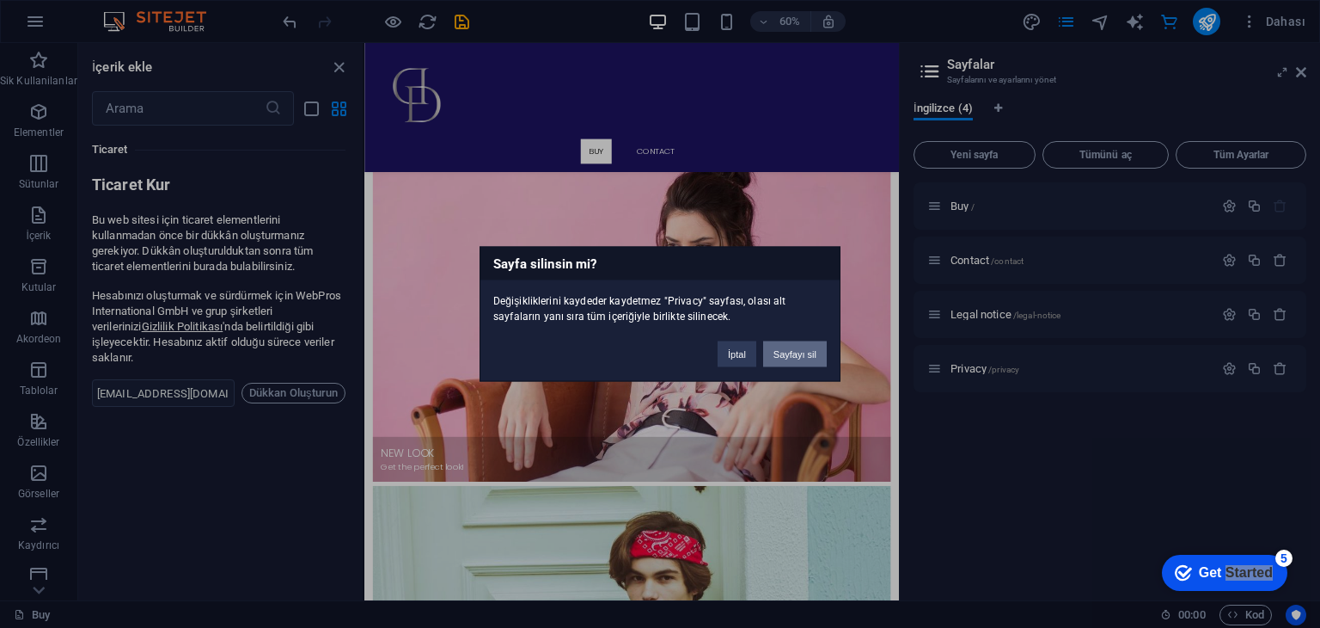
click at [793, 348] on button "Sayfayı sil" at bounding box center [795, 354] width 64 height 26
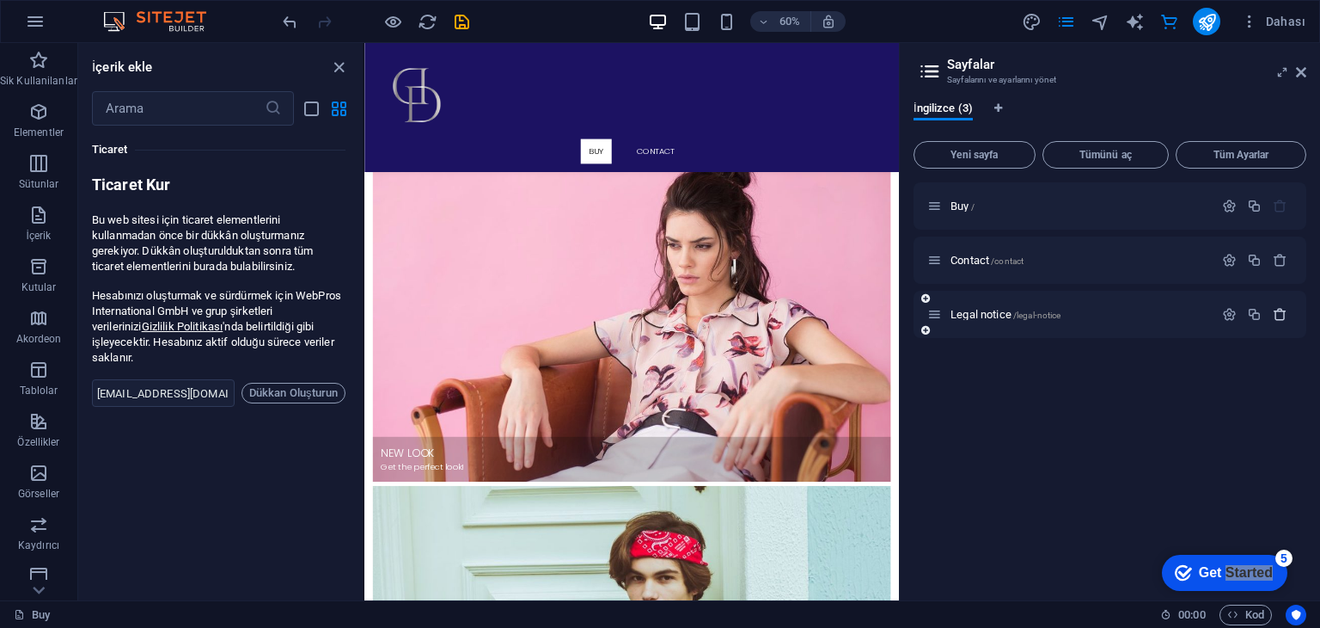
click at [1280, 321] on icon "button" at bounding box center [1280, 314] width 15 height 15
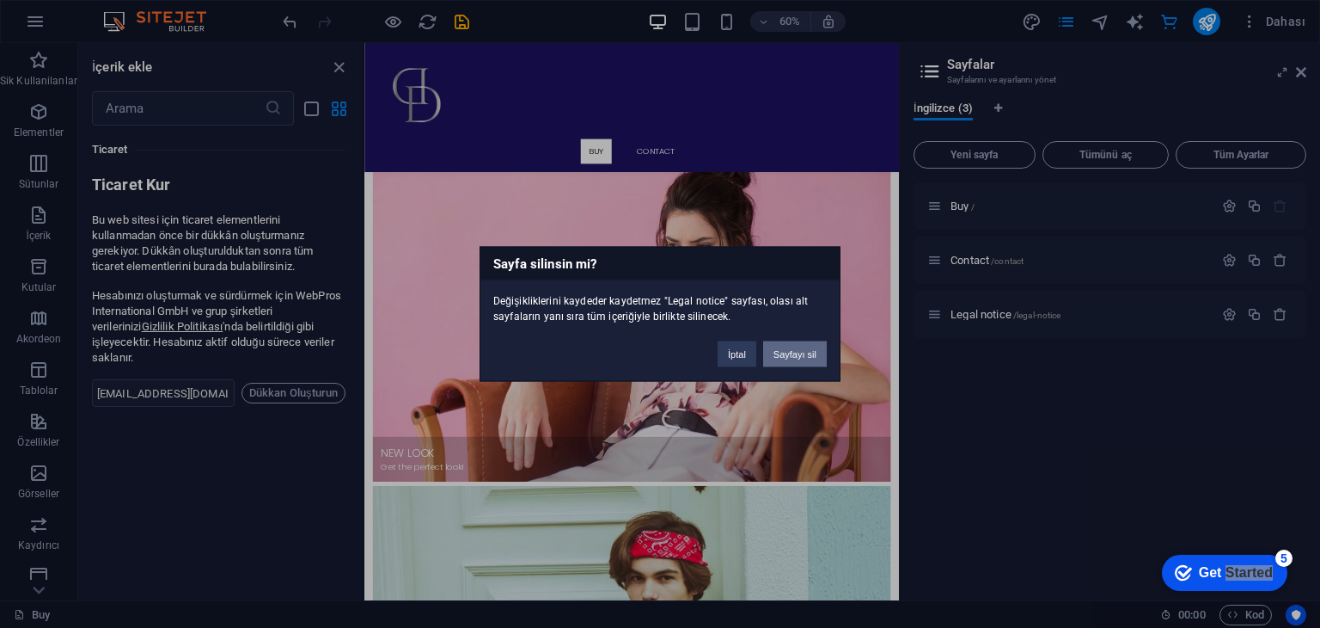
drag, startPoint x: 787, startPoint y: 343, endPoint x: 820, endPoint y: 487, distance: 147.4
click at [787, 343] on button "Sayfayı sil" at bounding box center [795, 354] width 64 height 26
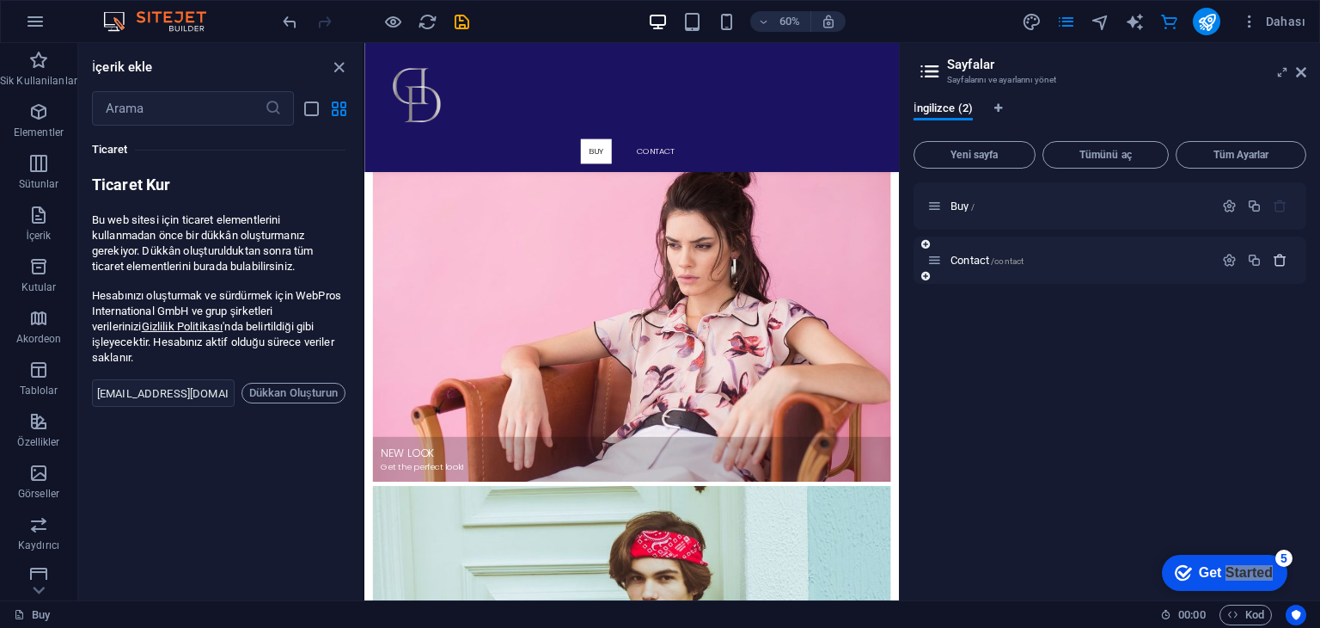
click at [1283, 262] on icon "button" at bounding box center [1280, 260] width 15 height 15
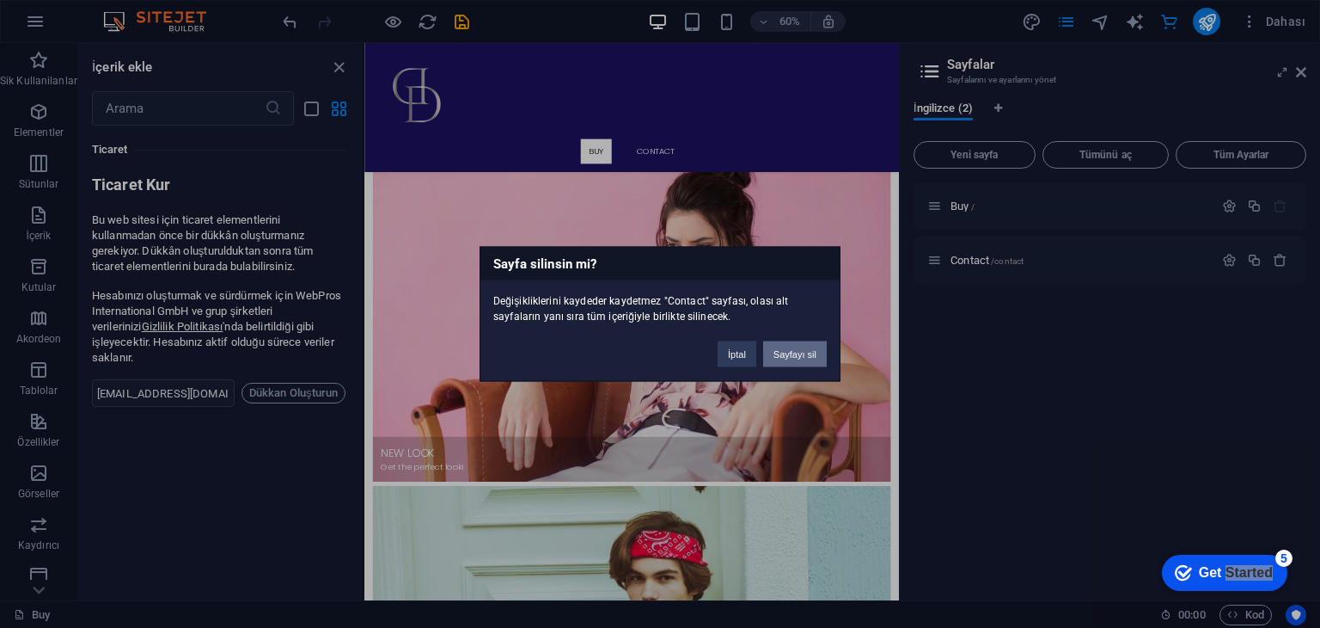
click at [799, 352] on button "Sayfayı sil" at bounding box center [795, 354] width 64 height 26
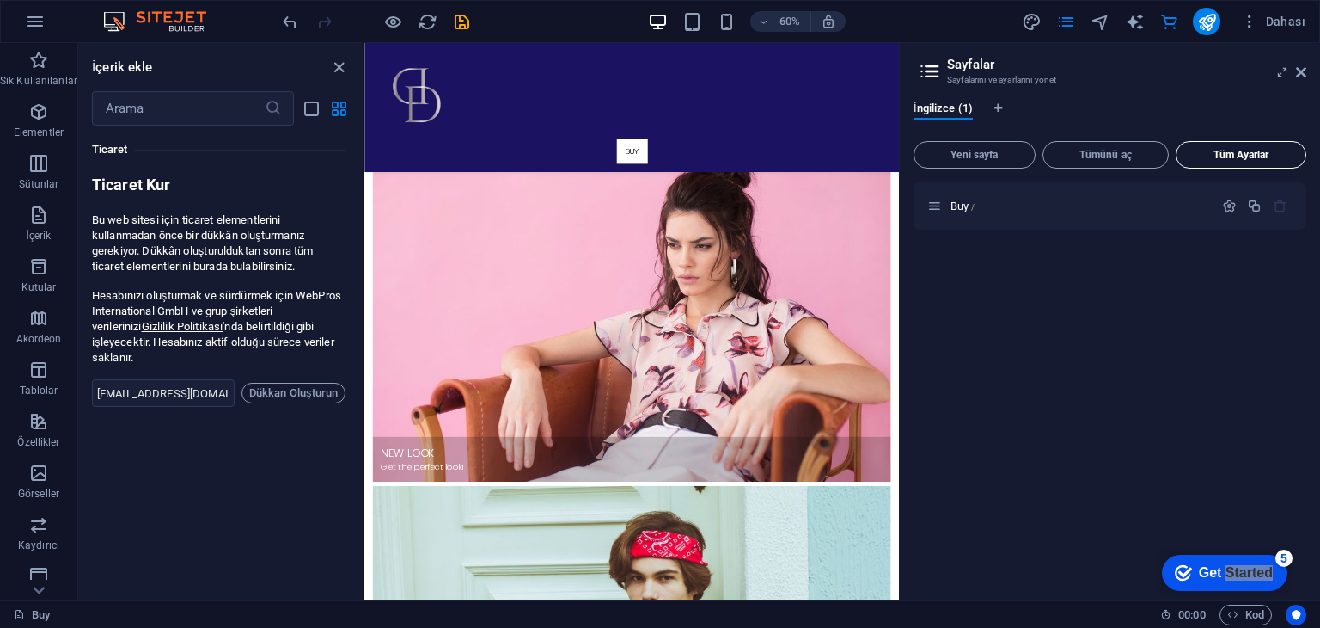
click at [1234, 156] on span "Tüm Ayarlar" at bounding box center [1241, 155] width 115 height 10
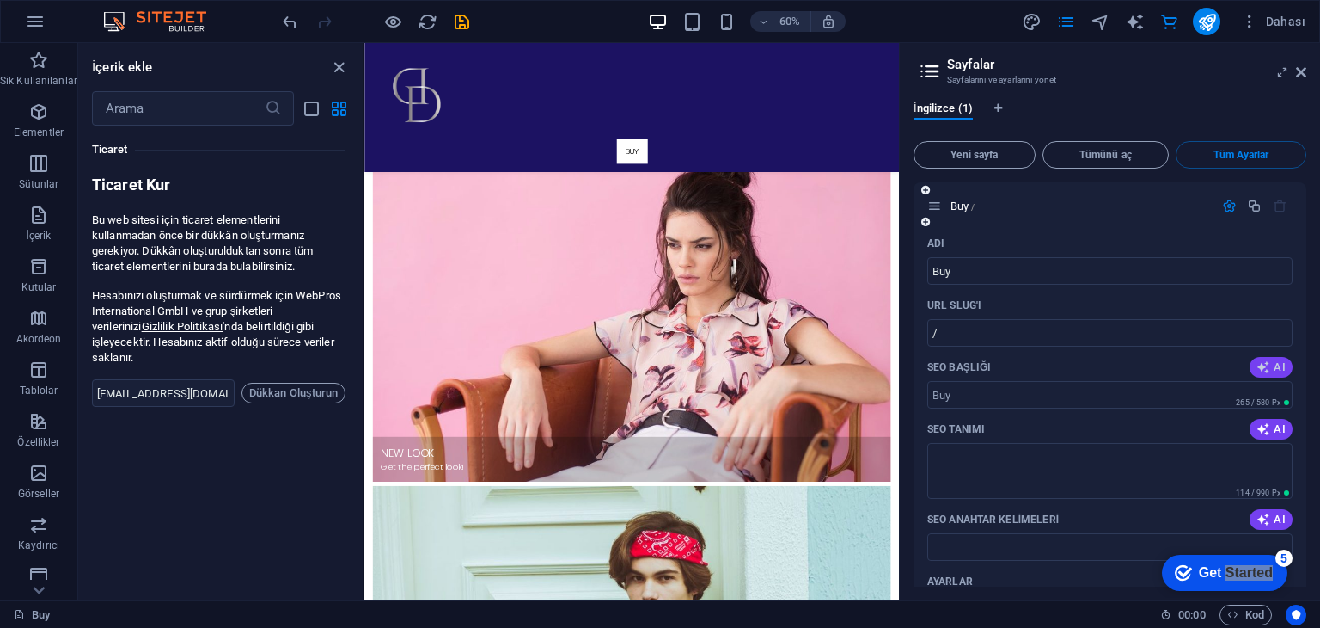
drag, startPoint x: 1306, startPoint y: 302, endPoint x: 1288, endPoint y: 362, distance: 62.8
click at [1296, 387] on div "Buy / Adı Buy ​ URL SLUG'ı / ​ SEO Başlığı AI ​ 265 / 580 Px SEO Tanımı AI ​ 11…" at bounding box center [1110, 384] width 393 height 404
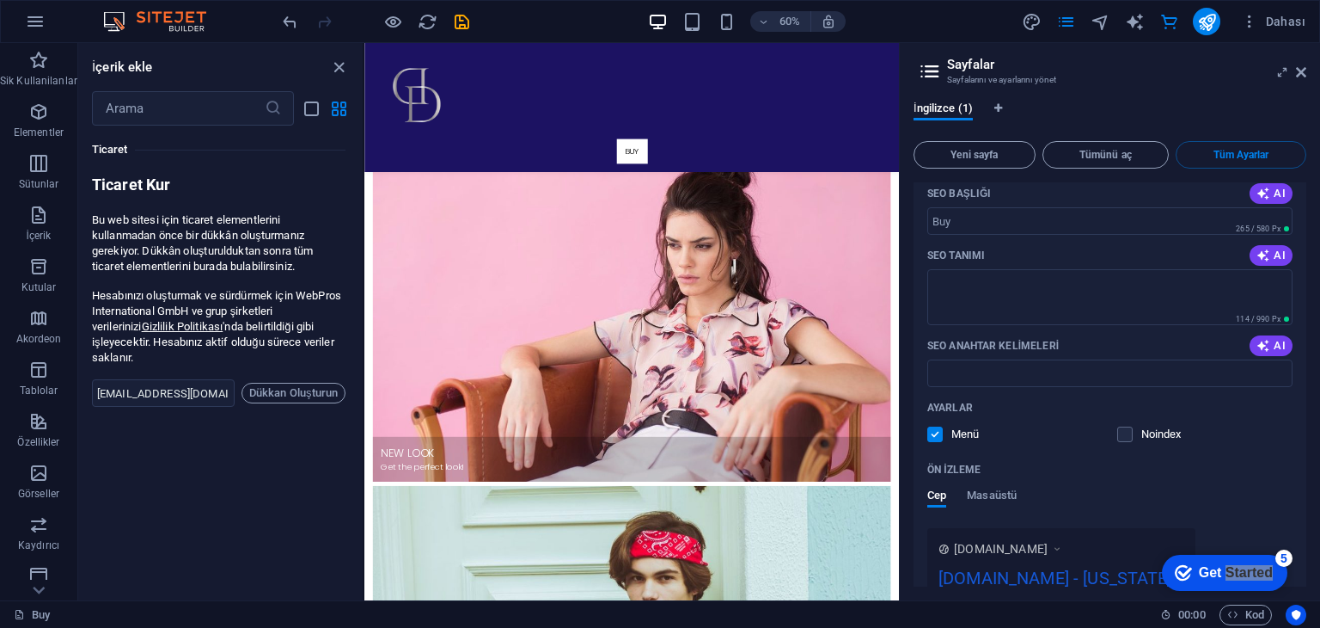
scroll to position [291, 0]
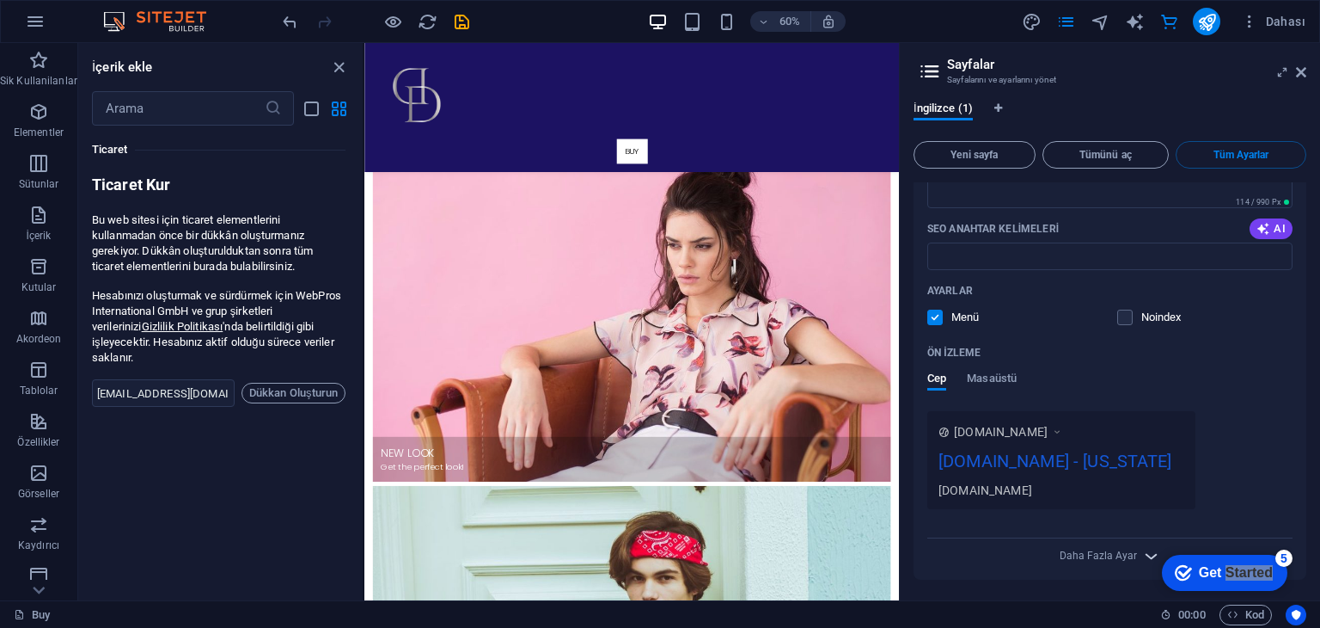
click at [1142, 551] on icon "button" at bounding box center [1152, 556] width 20 height 20
drag, startPoint x: 1307, startPoint y: 448, endPoint x: 1299, endPoint y: 474, distance: 26.9
click at [1299, 485] on div "İngilizce (1) Yeni sayfa Tümünü aç Tüm Ayarlar Buy / Adı Buy ​ URL SLUG'ı / ​ S…" at bounding box center [1110, 344] width 420 height 512
drag, startPoint x: 1302, startPoint y: 465, endPoint x: 1286, endPoint y: 494, distance: 33.5
click at [1279, 522] on div "Adı Buy ​ URL SLUG'ı / ​ SEO Başlığı AI ​ 265 / 580 Px SEO Tanımı AI ​ 114 / 99…" at bounding box center [1110, 390] width 393 height 903
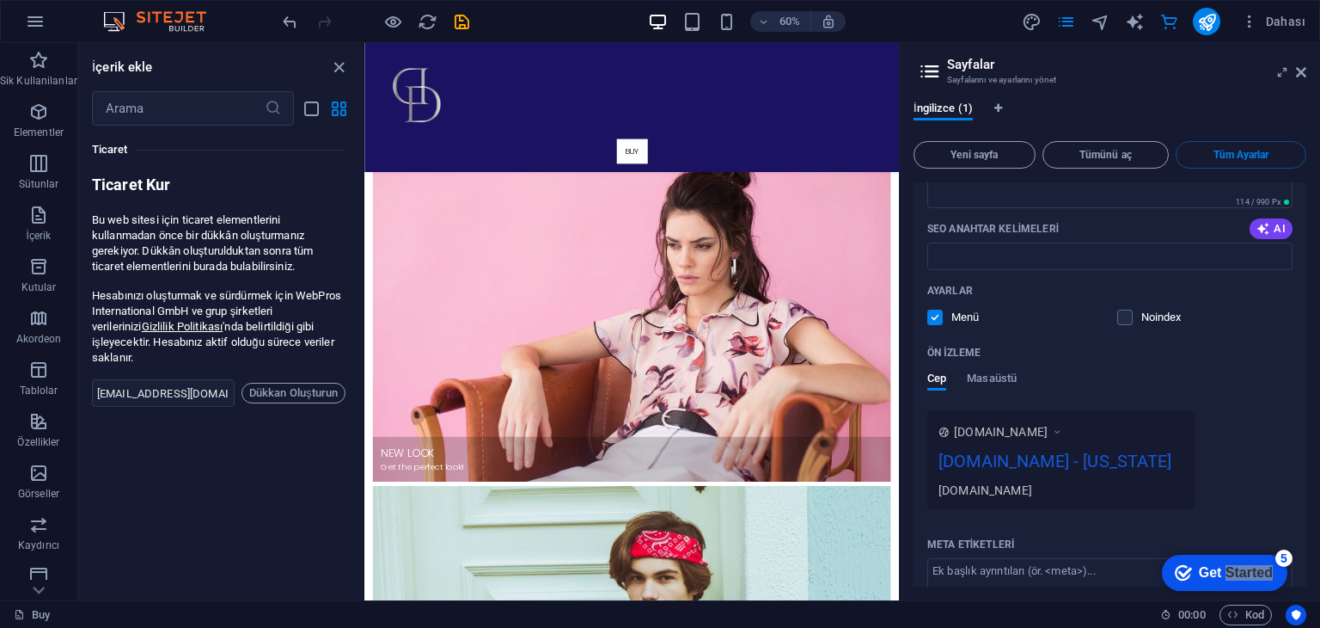
drag, startPoint x: 1306, startPoint y: 464, endPoint x: 1295, endPoint y: 475, distance: 15.8
click at [1296, 490] on div "Buy / Adı Buy ​ URL SLUG'ı / ​ SEO Başlığı AI ​ 265 / 580 Px SEO Tanımı AI ​ 11…" at bounding box center [1110, 384] width 393 height 404
click at [1301, 466] on div "Adı Buy ​ URL SLUG'ı / ​ SEO Başlığı AI ​ 265 / 580 Px SEO Tanımı AI ​ 114 / 99…" at bounding box center [1110, 390] width 393 height 903
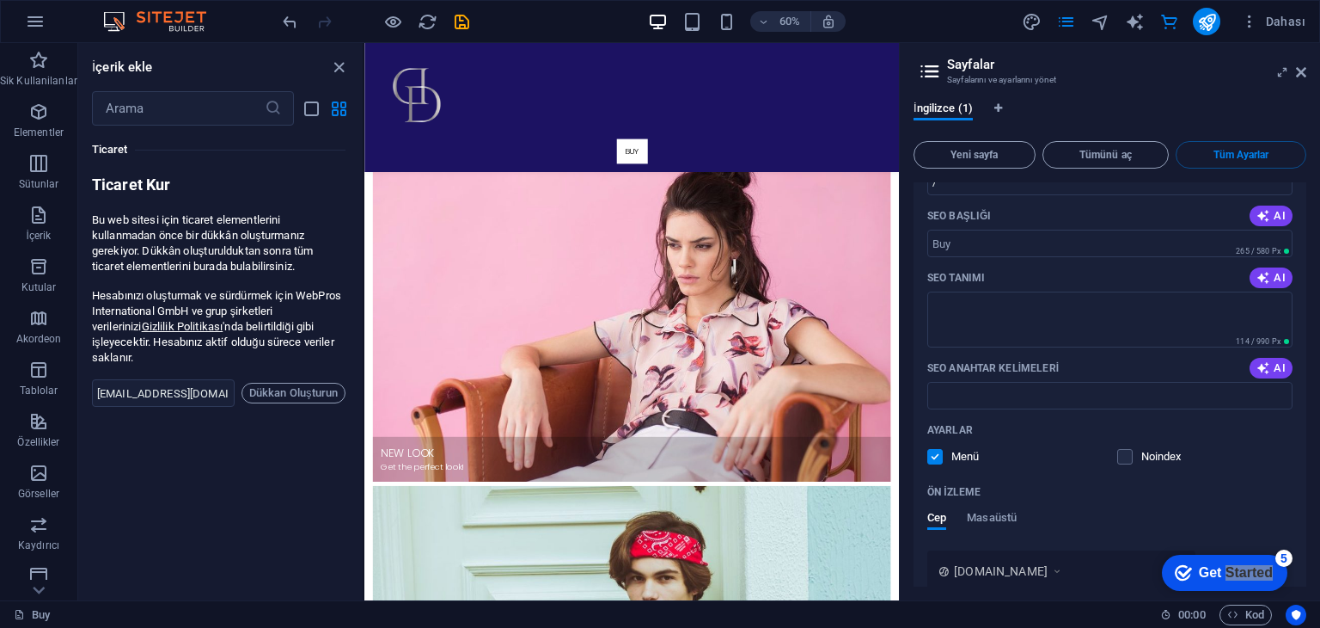
scroll to position [0, 0]
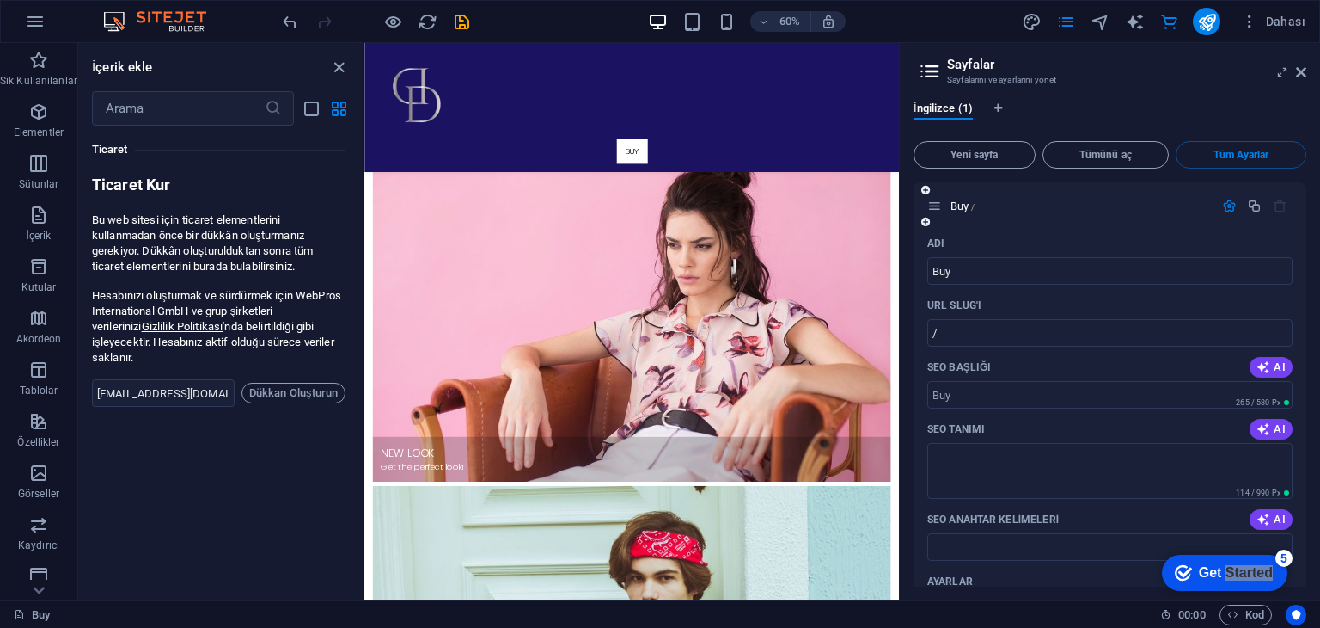
click at [1273, 209] on icon "button" at bounding box center [1280, 206] width 15 height 15
click at [928, 207] on icon at bounding box center [935, 206] width 15 height 15
click at [933, 214] on div "Buy /" at bounding box center [1071, 206] width 286 height 20
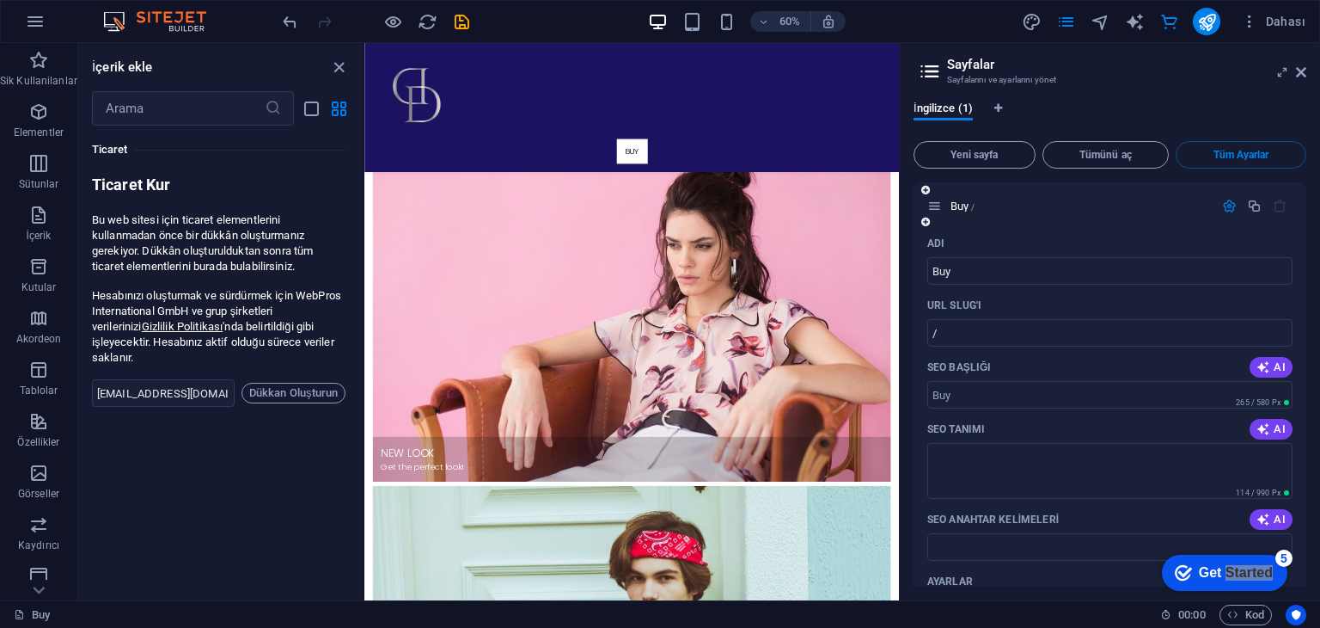
click at [933, 211] on icon at bounding box center [935, 206] width 15 height 15
click at [959, 205] on span "Buy /" at bounding box center [963, 205] width 24 height 13
click at [1276, 206] on icon "button" at bounding box center [1280, 206] width 15 height 15
drag, startPoint x: 1059, startPoint y: 273, endPoint x: 975, endPoint y: 290, distance: 86.0
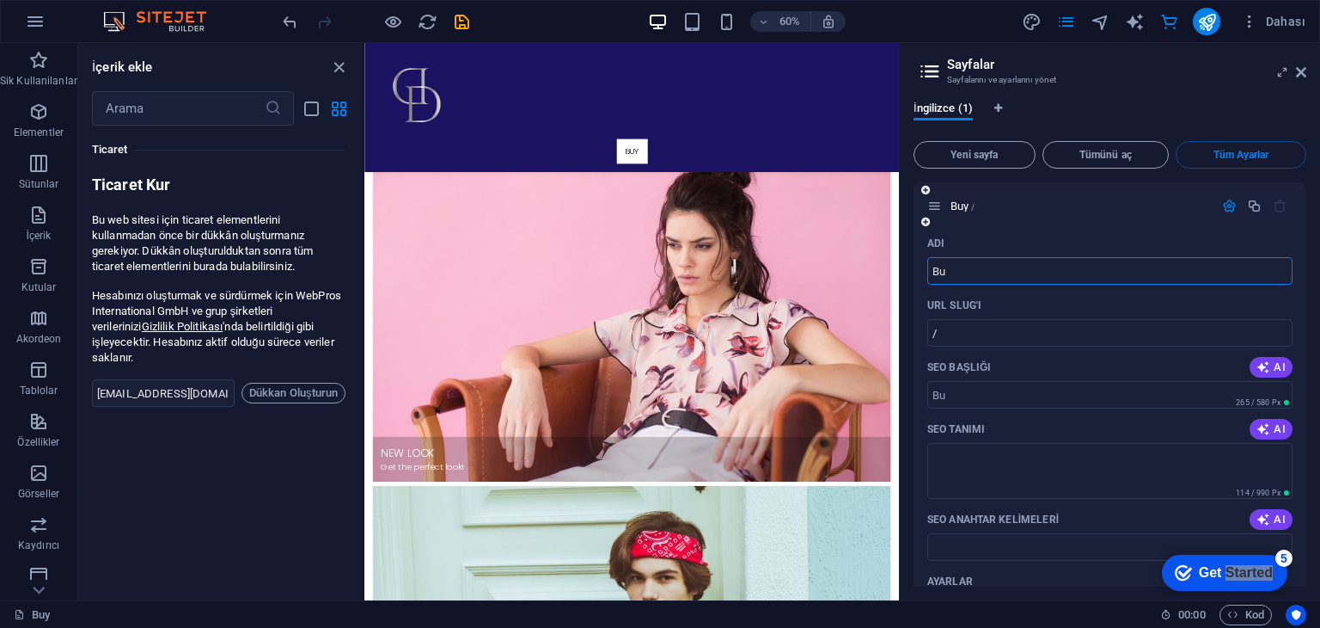
type input "B"
click at [1084, 230] on div "Adı" at bounding box center [1110, 244] width 365 height 28
click at [1278, 205] on icon "button" at bounding box center [1280, 206] width 15 height 15
click at [1124, 210] on div at bounding box center [809, 146] width 891 height 207
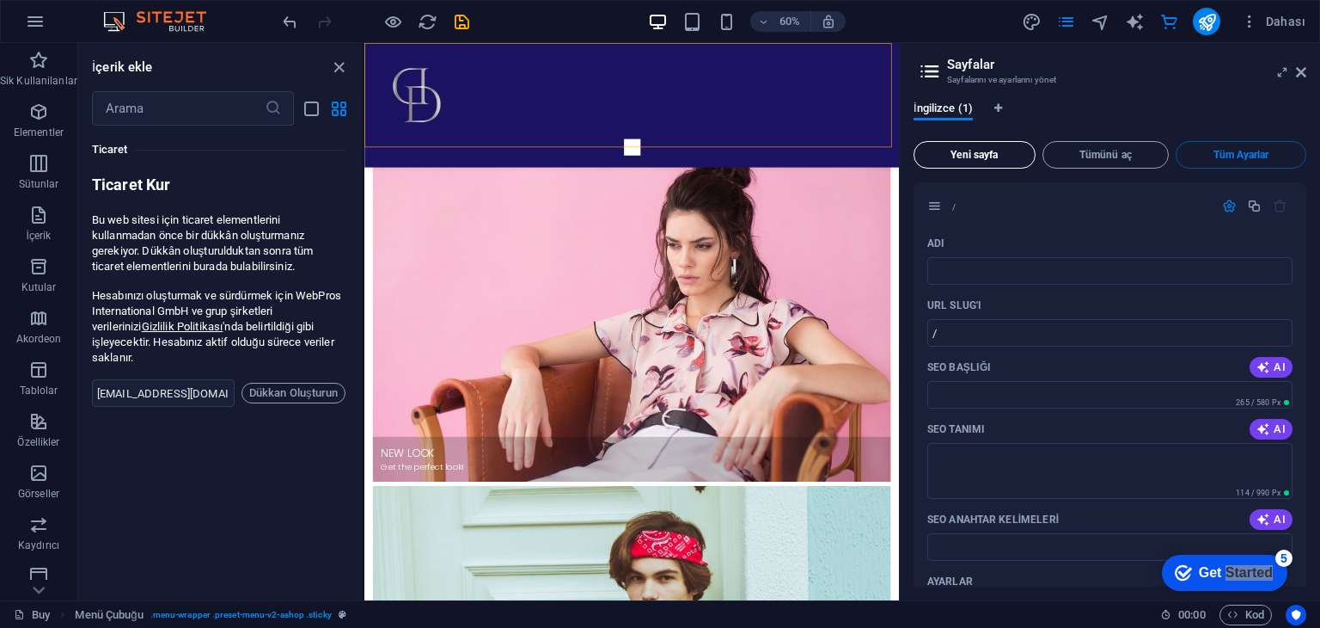
click at [1011, 149] on button "Yeni sayfa" at bounding box center [975, 155] width 122 height 28
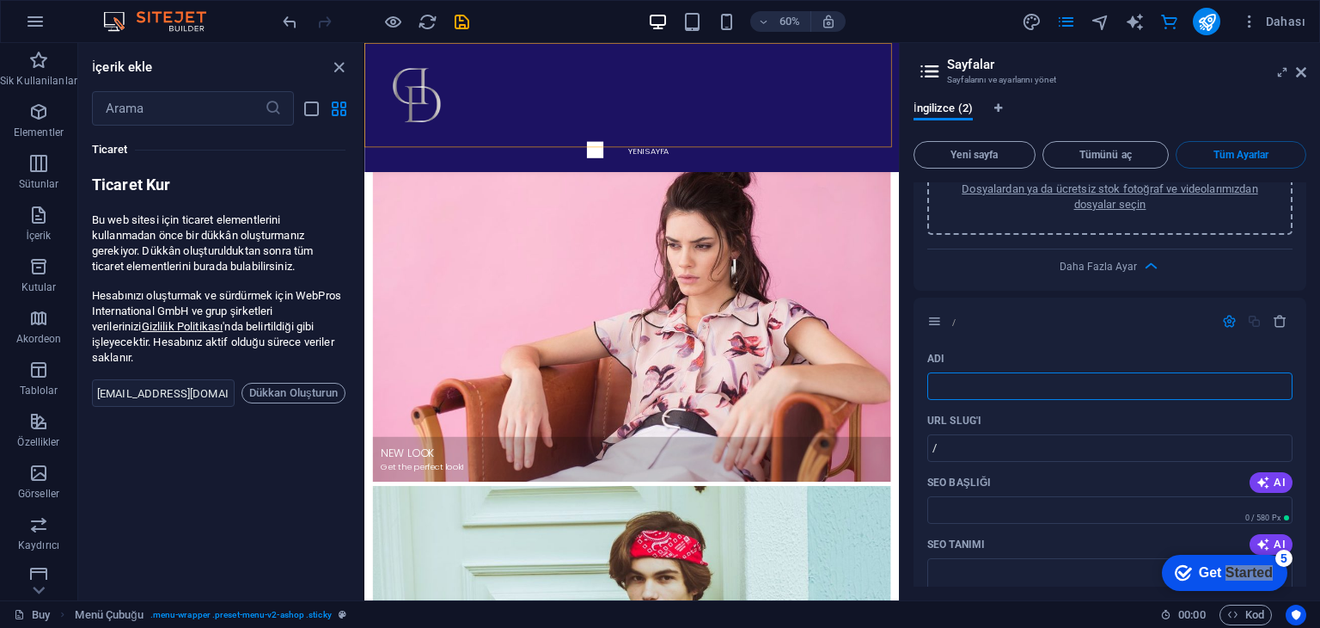
type input "/"
click at [1273, 321] on icon "button" at bounding box center [1280, 321] width 15 height 15
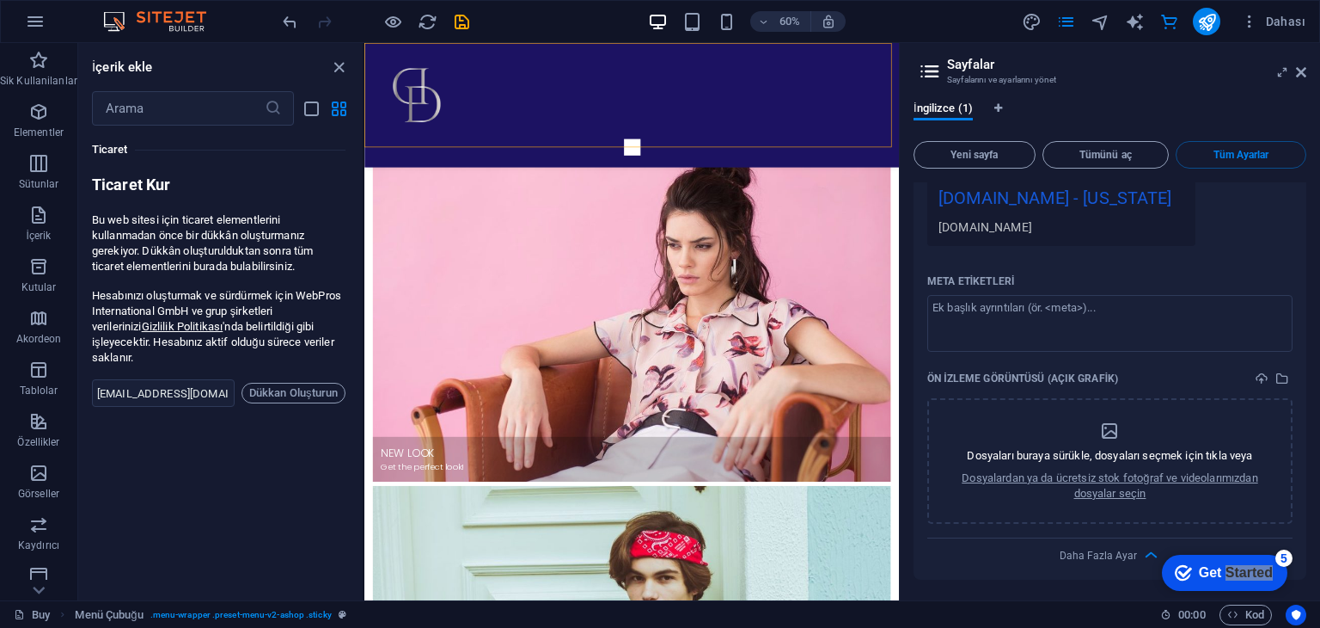
scroll to position [553, 0]
drag, startPoint x: 1301, startPoint y: 401, endPoint x: 1303, endPoint y: 385, distance: 16.4
click at [1303, 380] on div "İngilizce (1) Yeni sayfa Tümünü aç Tüm Ayarlar / Adı ​ URL SLUG'ı / ​ SEO Başlı…" at bounding box center [1110, 344] width 420 height 512
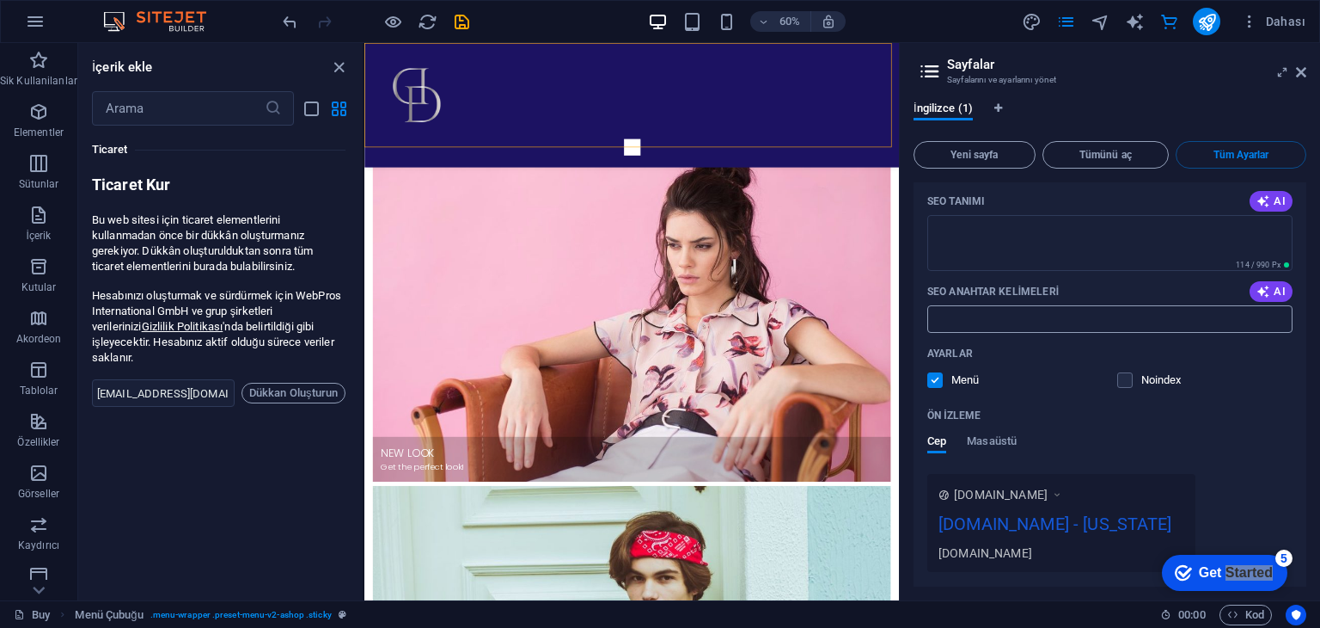
scroll to position [235, 0]
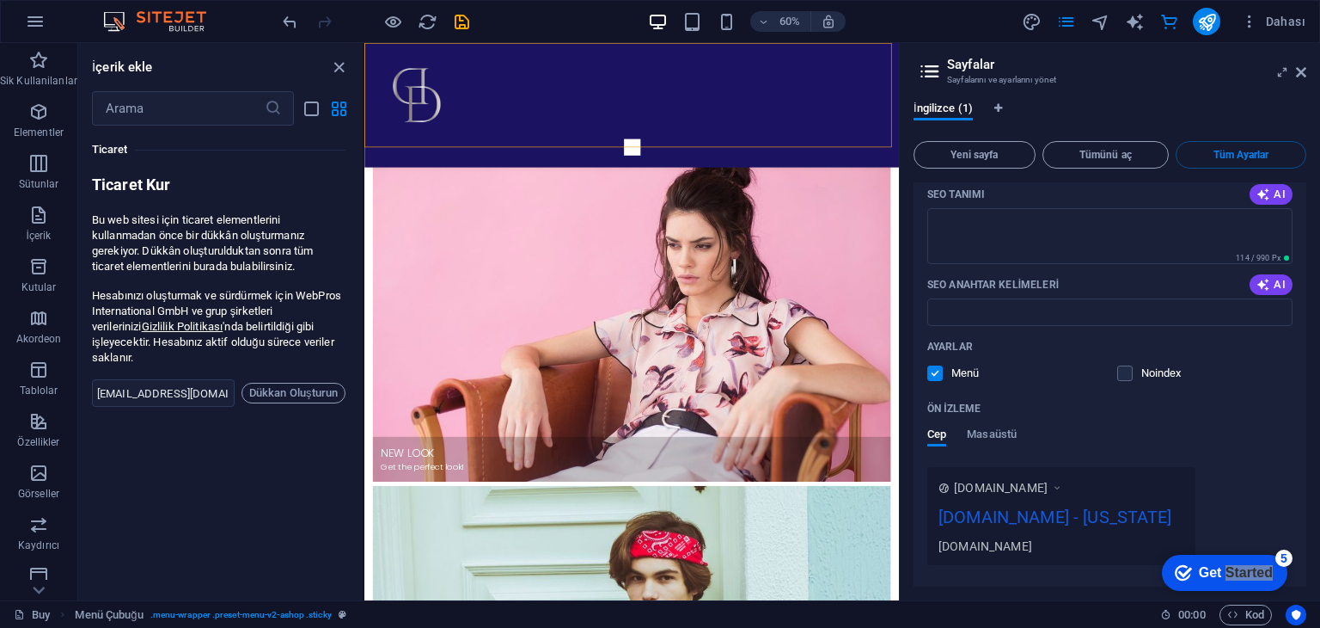
click at [928, 369] on label at bounding box center [935, 372] width 15 height 15
click at [0, 0] on input "checkbox" at bounding box center [0, 0] width 0 height 0
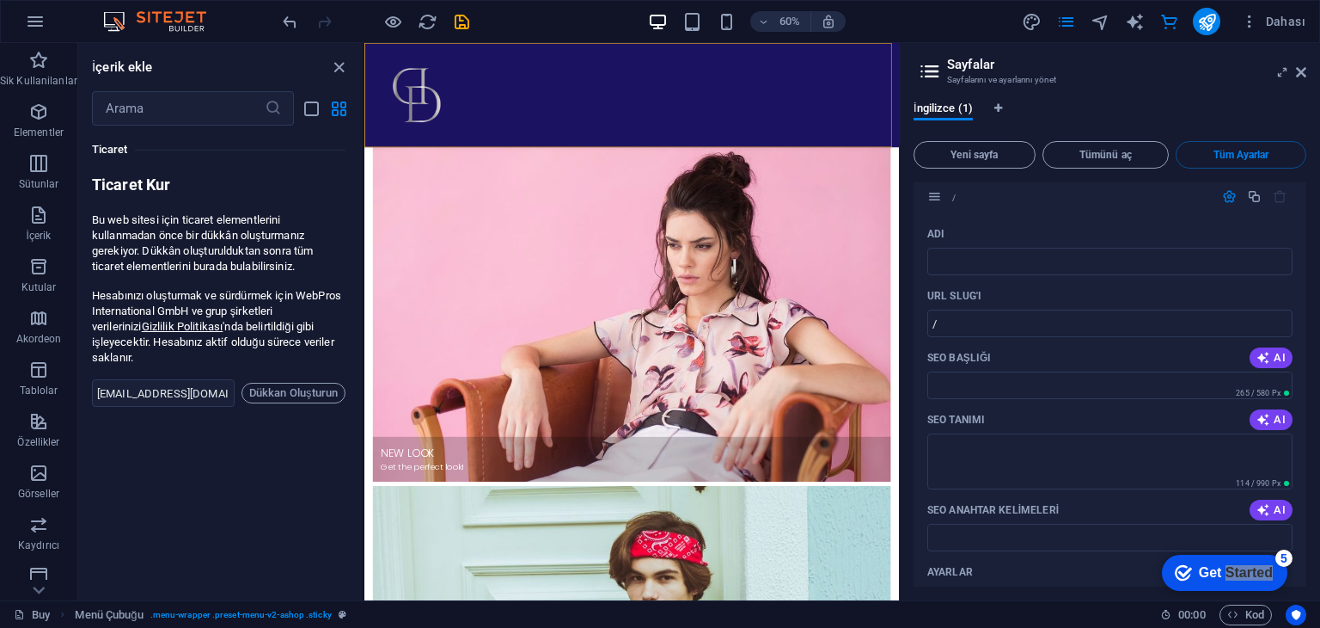
scroll to position [0, 0]
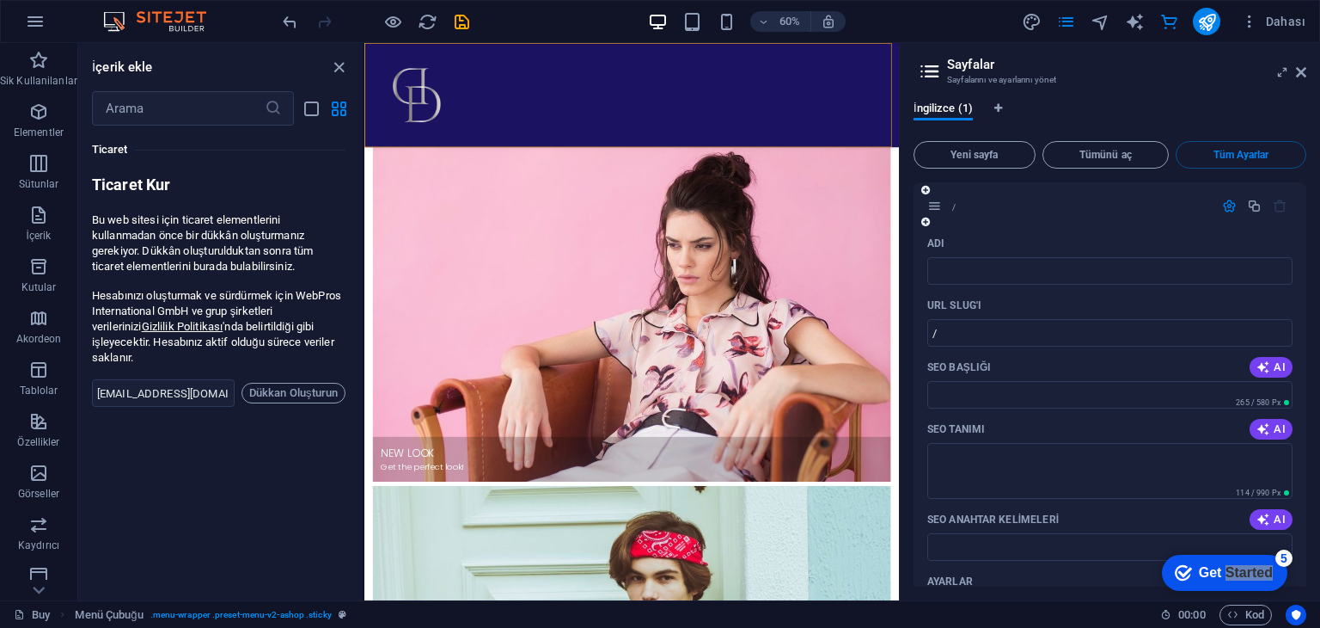
click at [1279, 205] on icon "button" at bounding box center [1280, 206] width 15 height 15
click at [1228, 205] on icon "button" at bounding box center [1229, 206] width 15 height 15
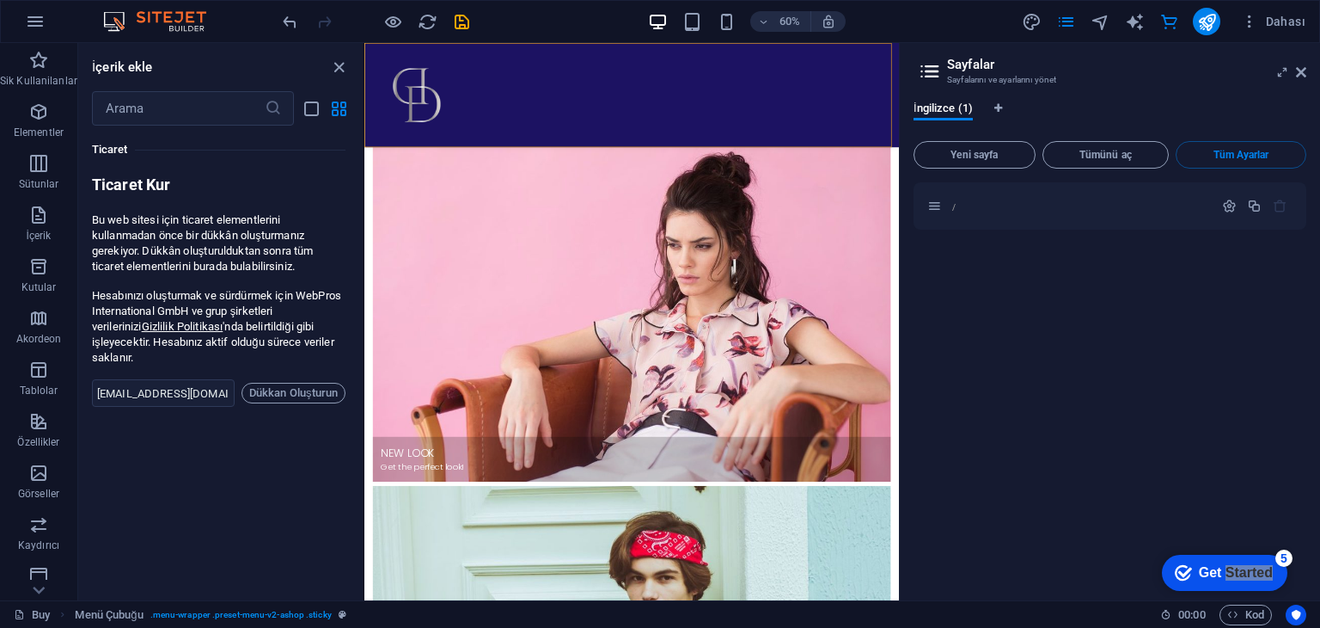
click at [1193, 270] on div "/" at bounding box center [1110, 384] width 393 height 404
click at [1301, 70] on icon at bounding box center [1301, 72] width 10 height 14
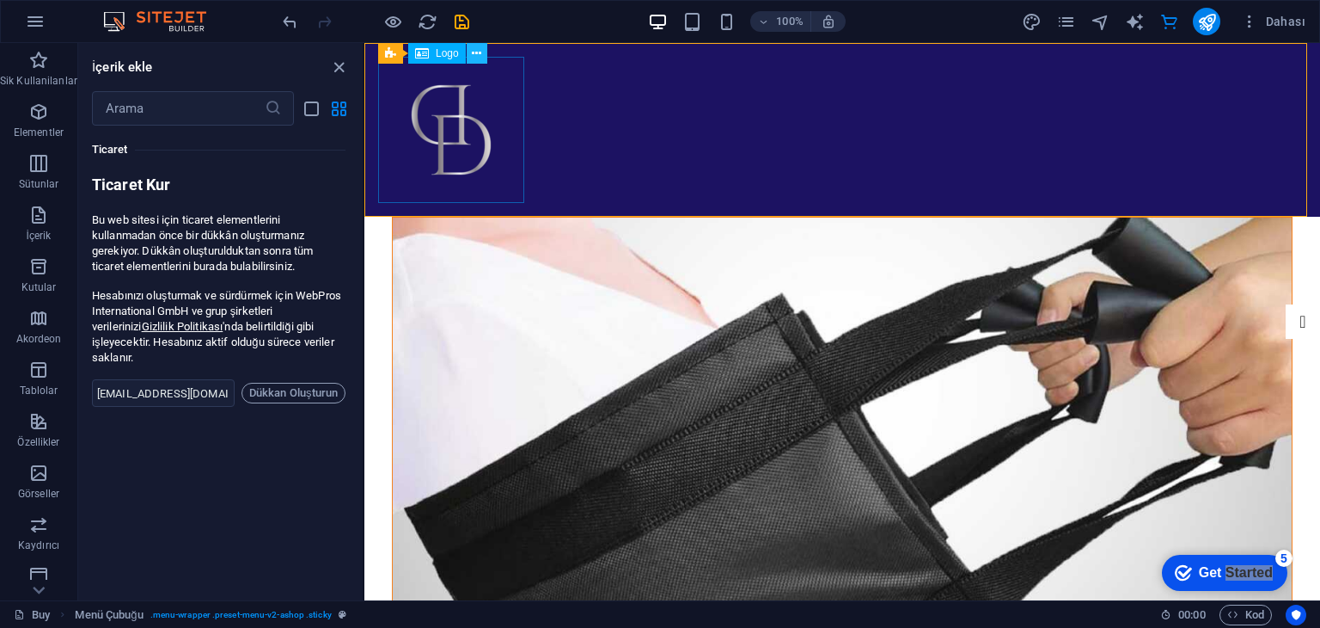
click at [481, 51] on button at bounding box center [477, 53] width 21 height 21
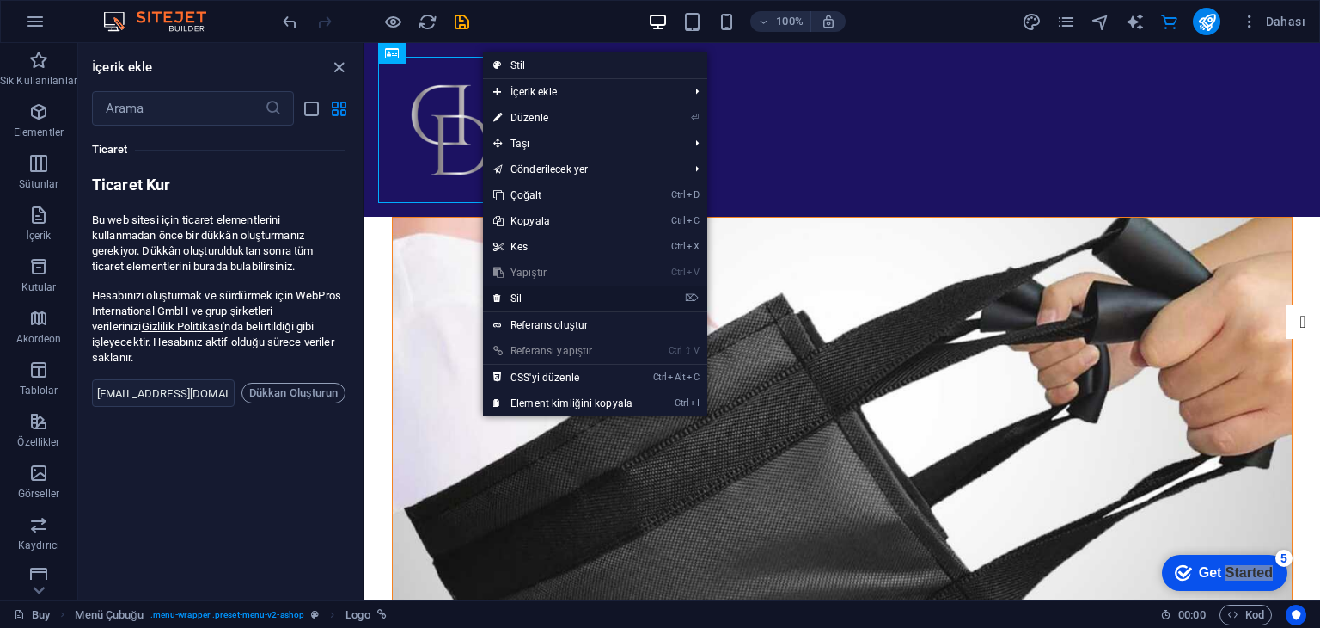
click at [573, 297] on link "⌦ Sil" at bounding box center [563, 298] width 160 height 26
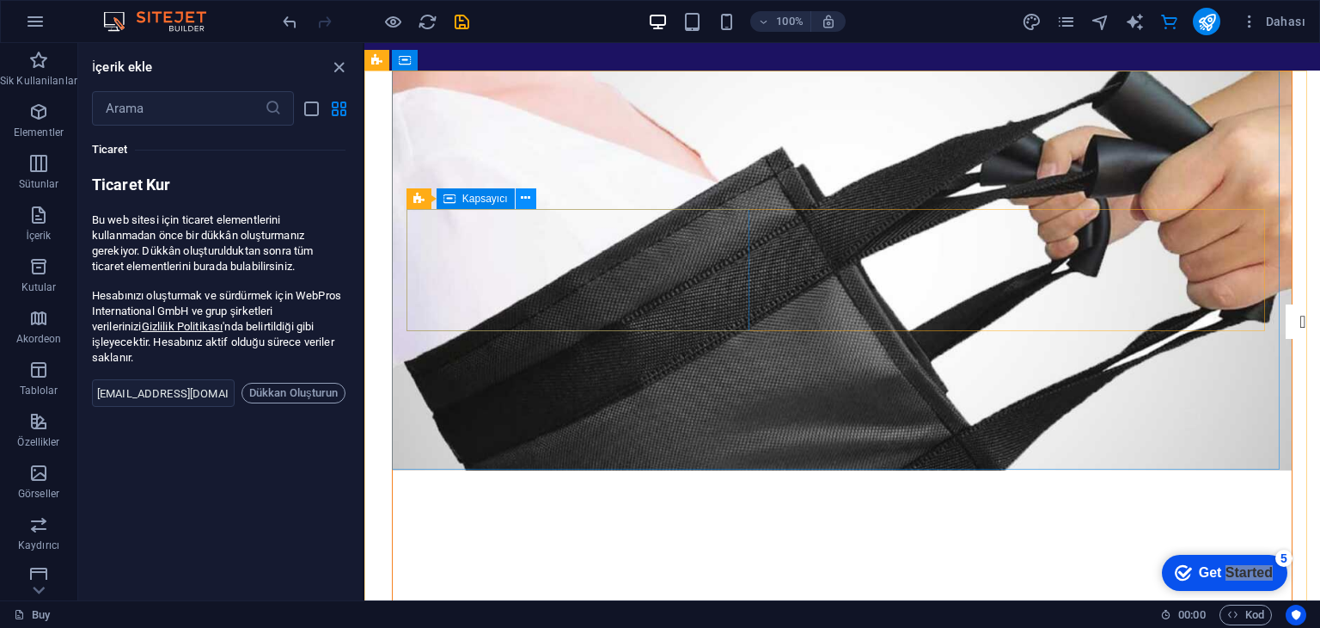
click at [524, 200] on icon at bounding box center [525, 198] width 9 height 18
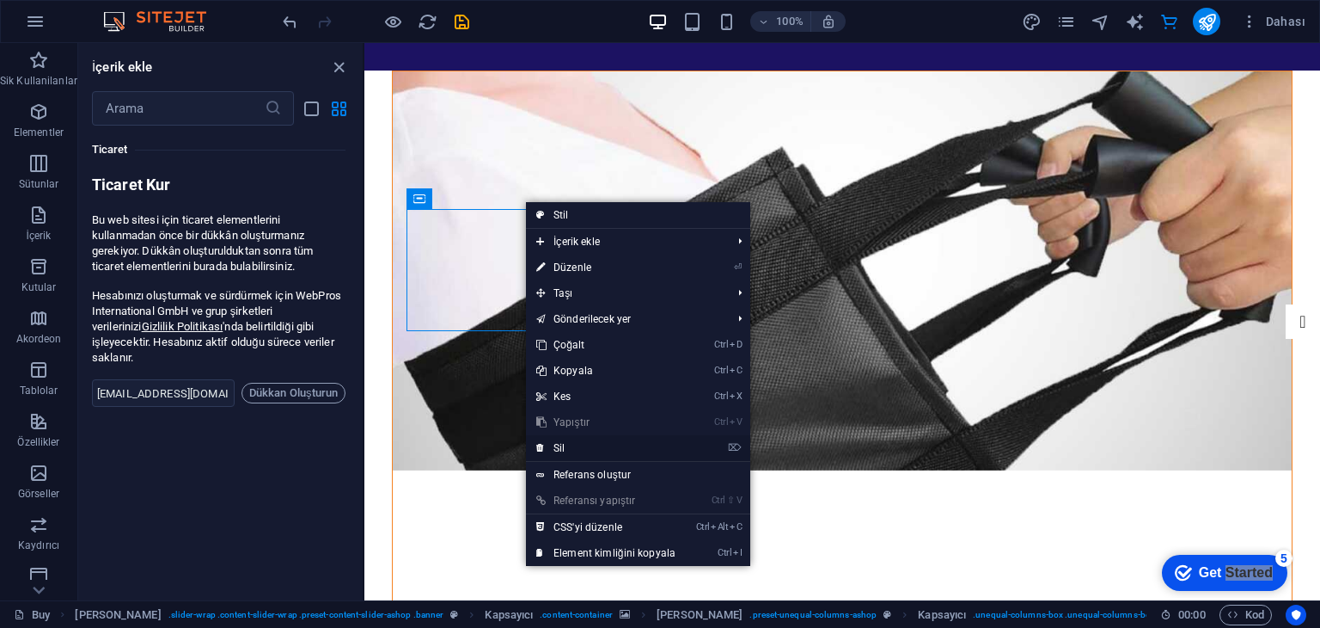
click at [588, 445] on link "⌦ Sil" at bounding box center [606, 448] width 160 height 26
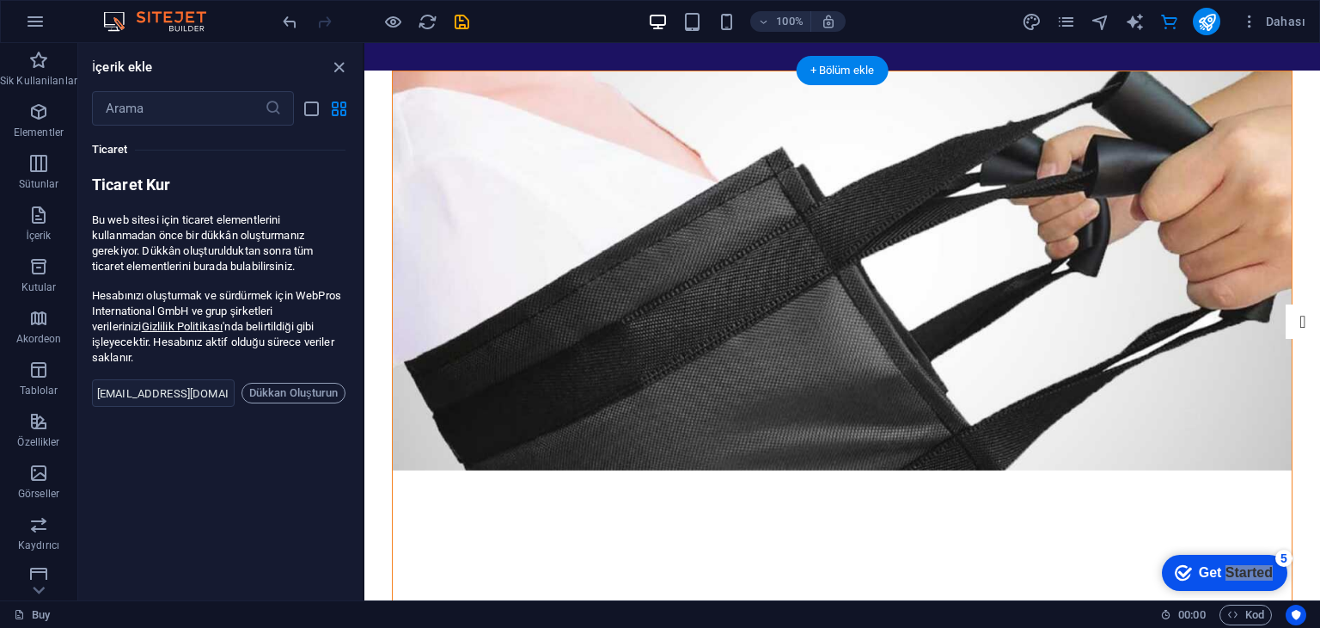
click at [532, 151] on figure at bounding box center [842, 270] width 899 height 399
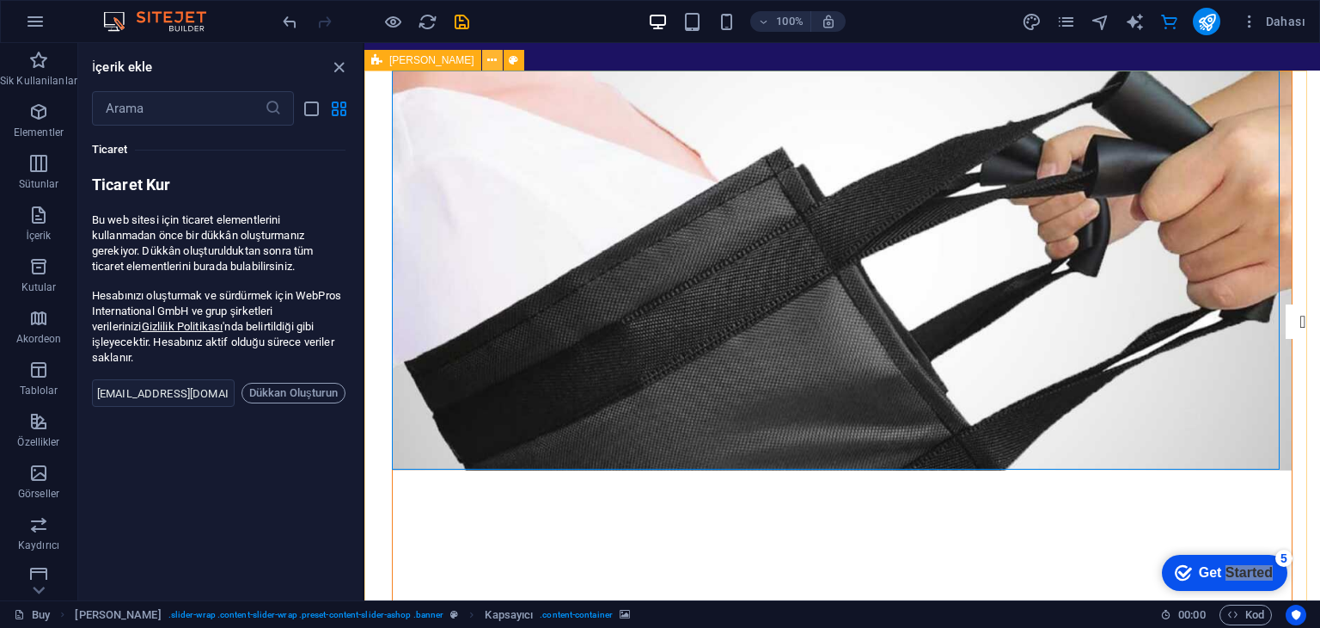
click at [487, 58] on icon at bounding box center [491, 61] width 9 height 18
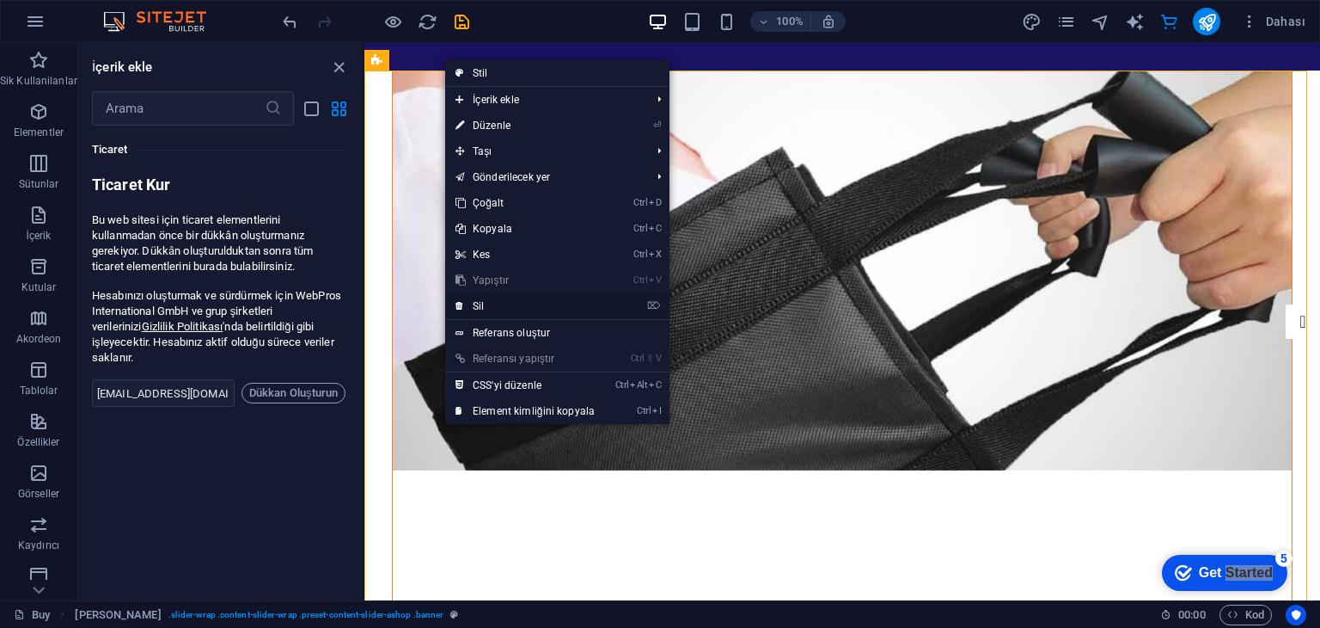
click at [499, 293] on link "⌦ Sil" at bounding box center [525, 306] width 160 height 26
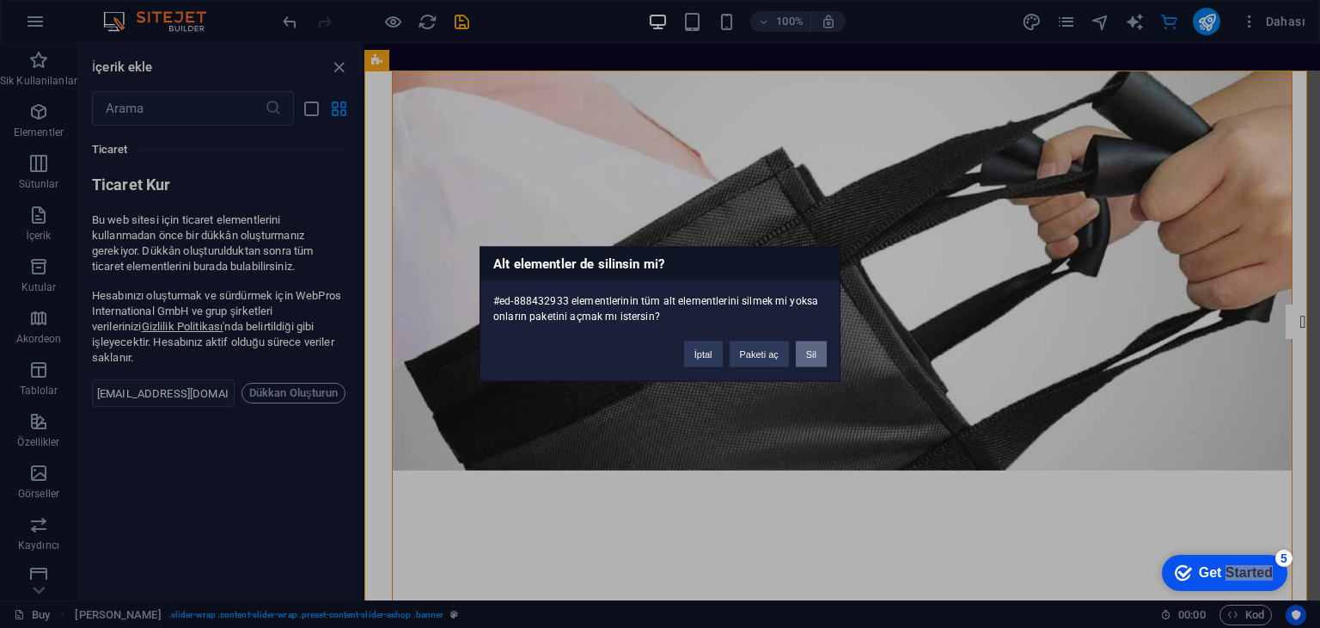
click at [801, 345] on button "Sil" at bounding box center [811, 354] width 31 height 26
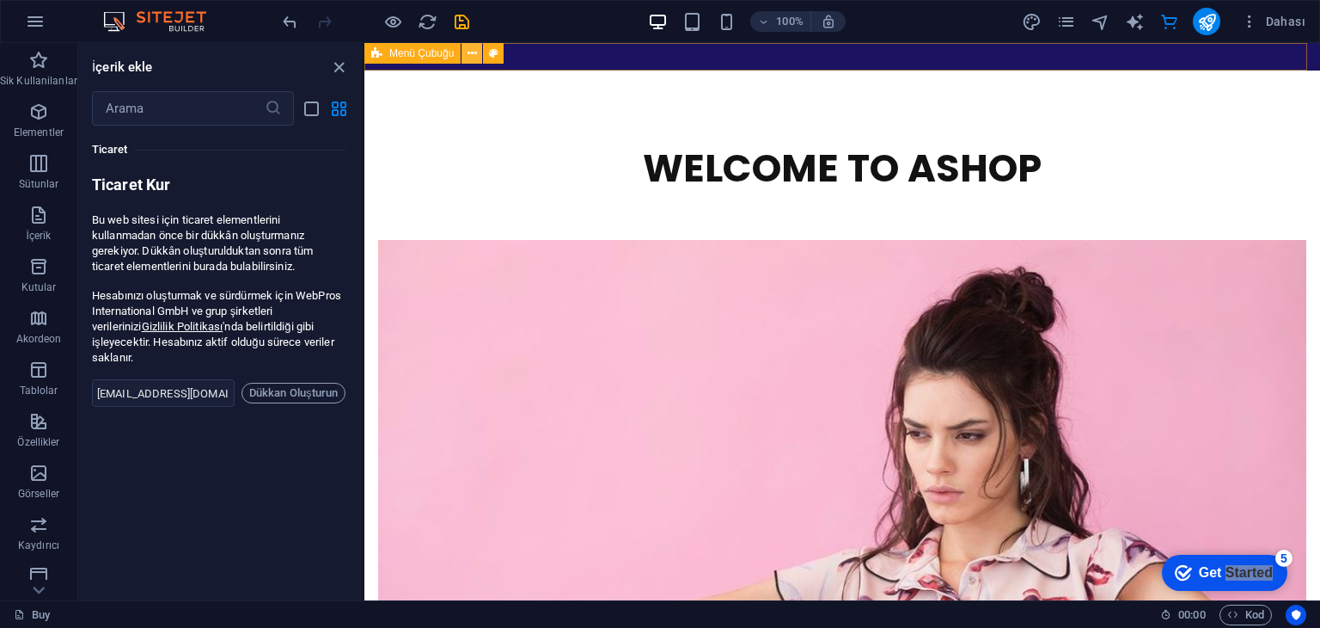
click at [472, 51] on icon at bounding box center [472, 54] width 9 height 18
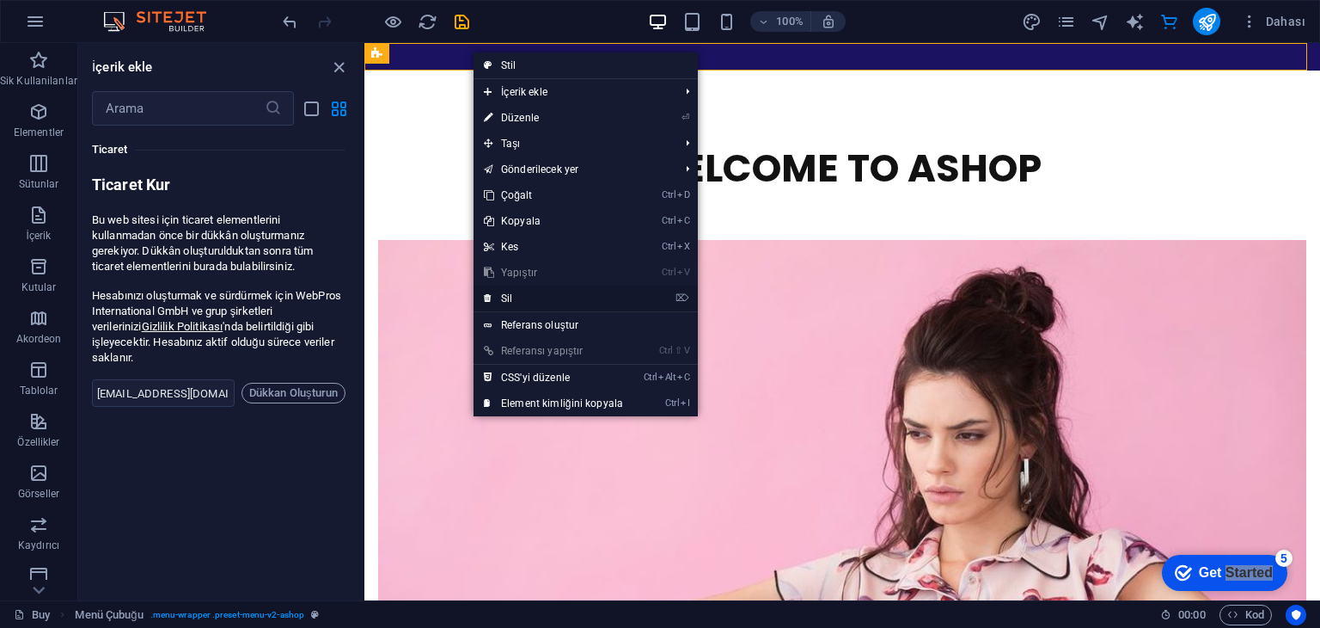
click at [530, 300] on link "⌦ Sil" at bounding box center [554, 298] width 160 height 26
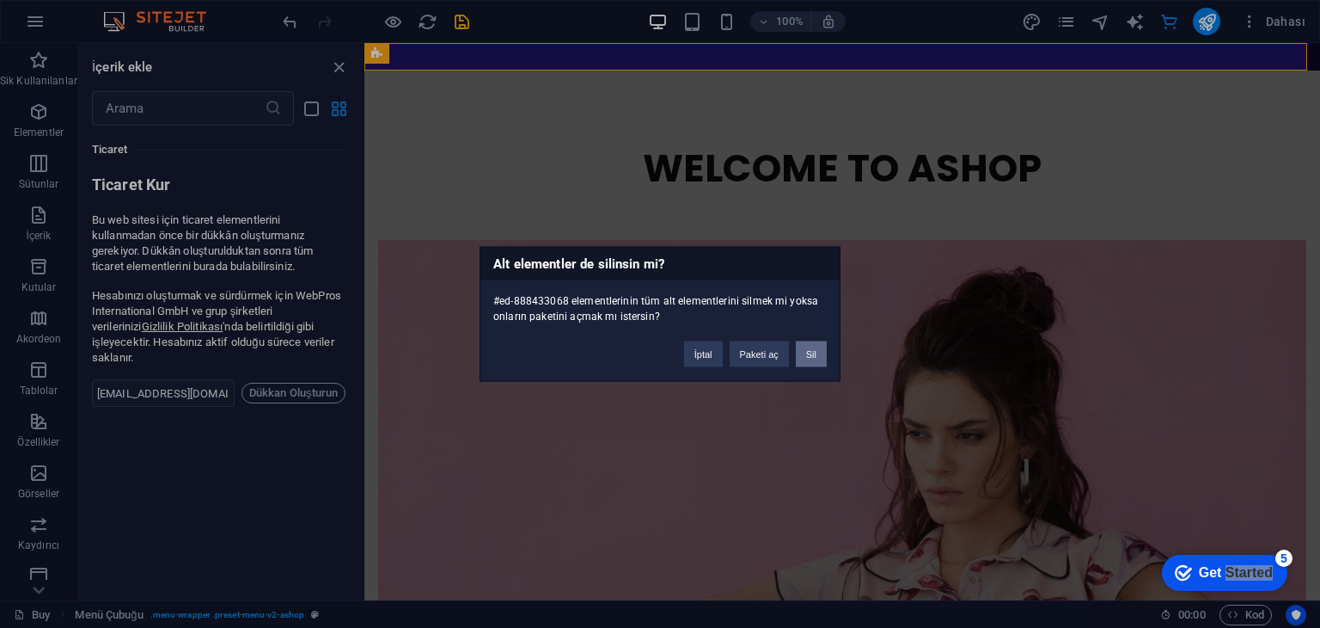
click at [818, 358] on button "Sil" at bounding box center [811, 354] width 31 height 26
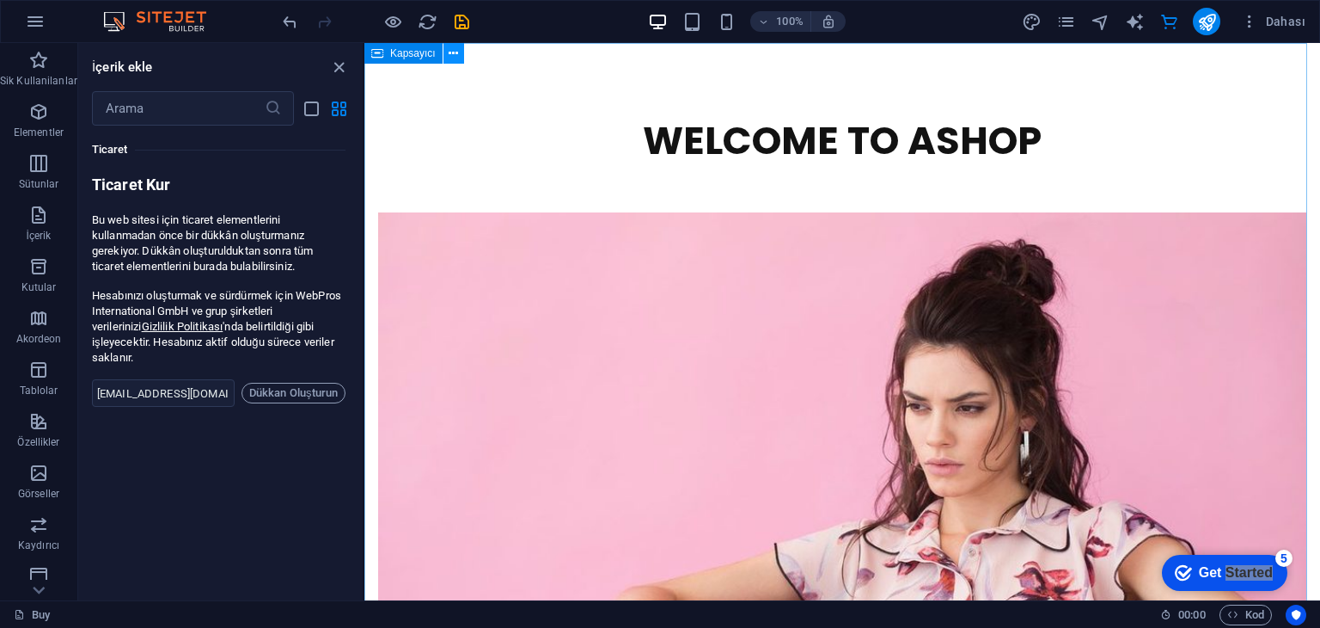
click at [453, 56] on icon at bounding box center [453, 54] width 9 height 18
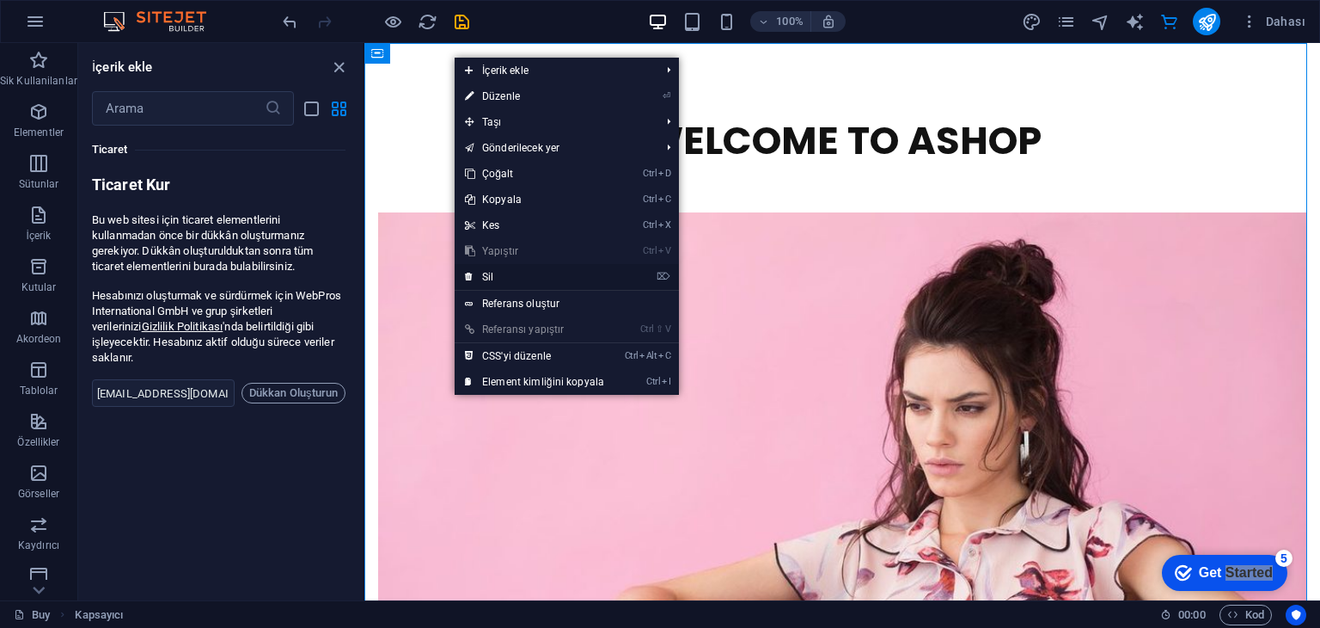
click at [530, 266] on link "⌦ Sil" at bounding box center [535, 277] width 160 height 26
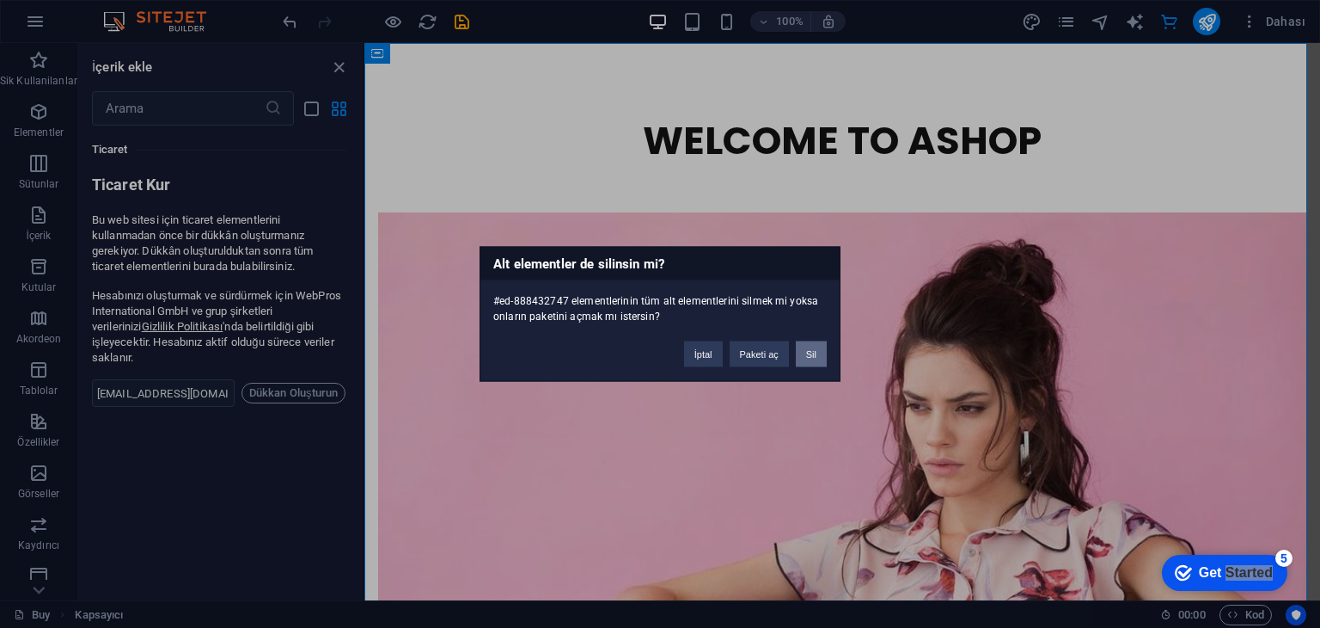
click at [810, 346] on button "Sil" at bounding box center [811, 354] width 31 height 26
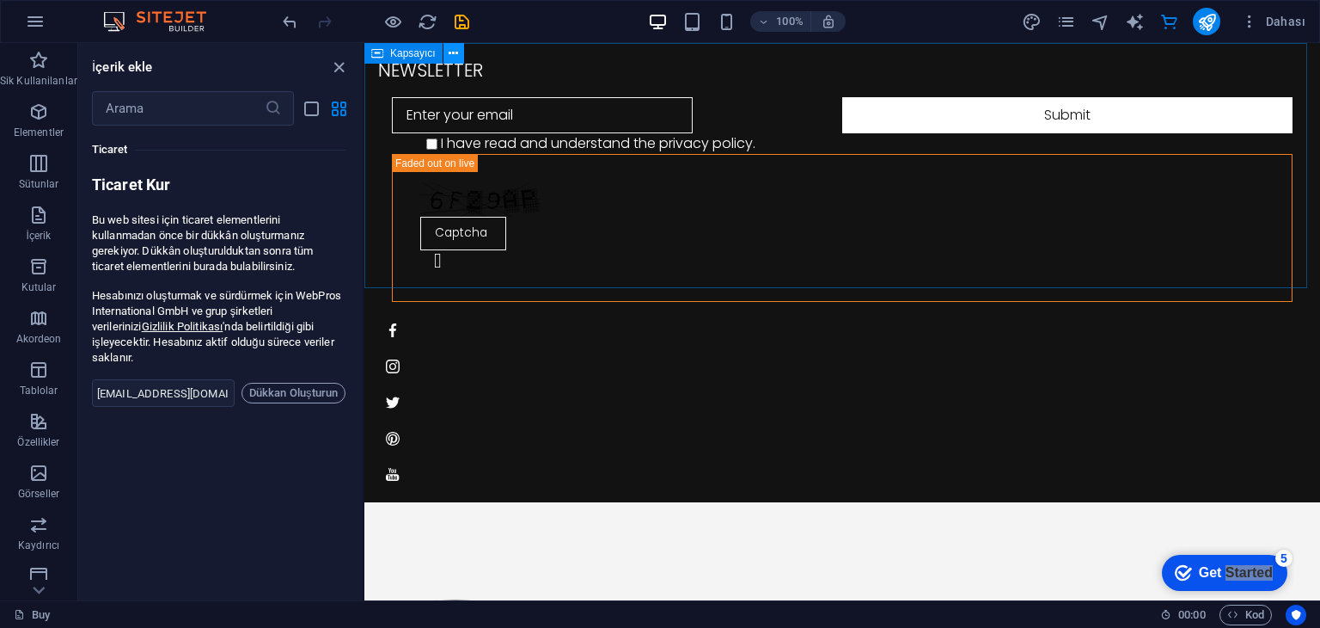
click at [450, 51] on icon at bounding box center [453, 54] width 9 height 18
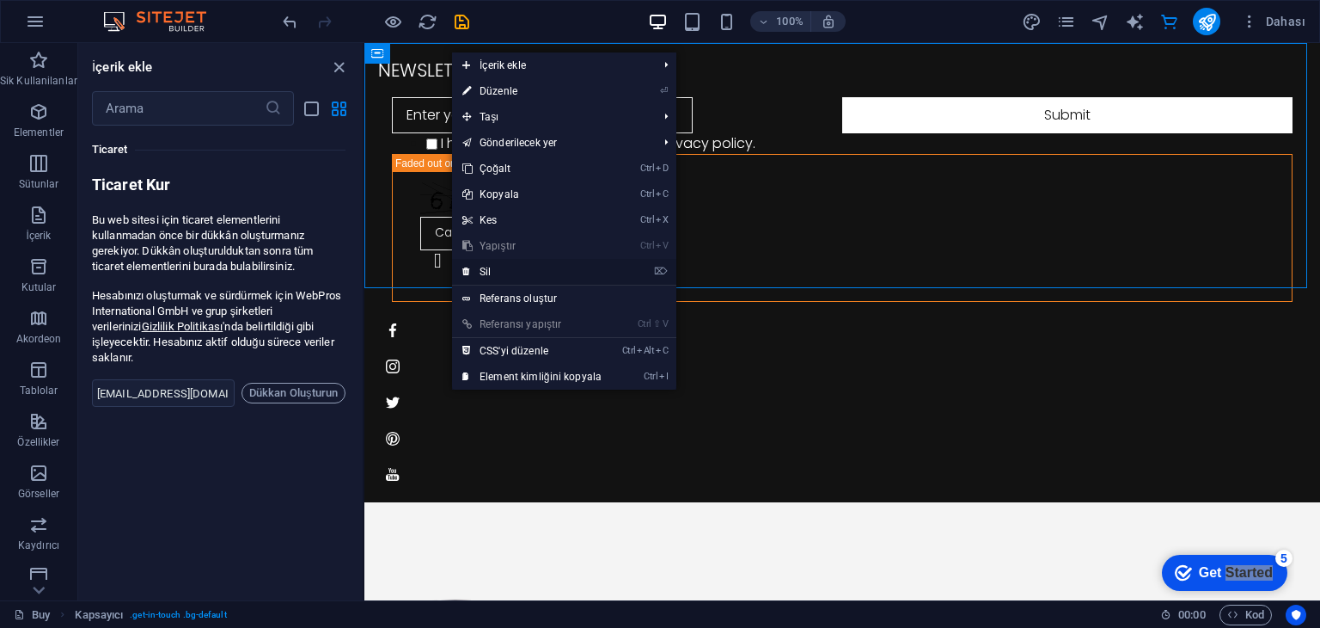
click at [519, 262] on link "⌦ Sil" at bounding box center [532, 272] width 160 height 26
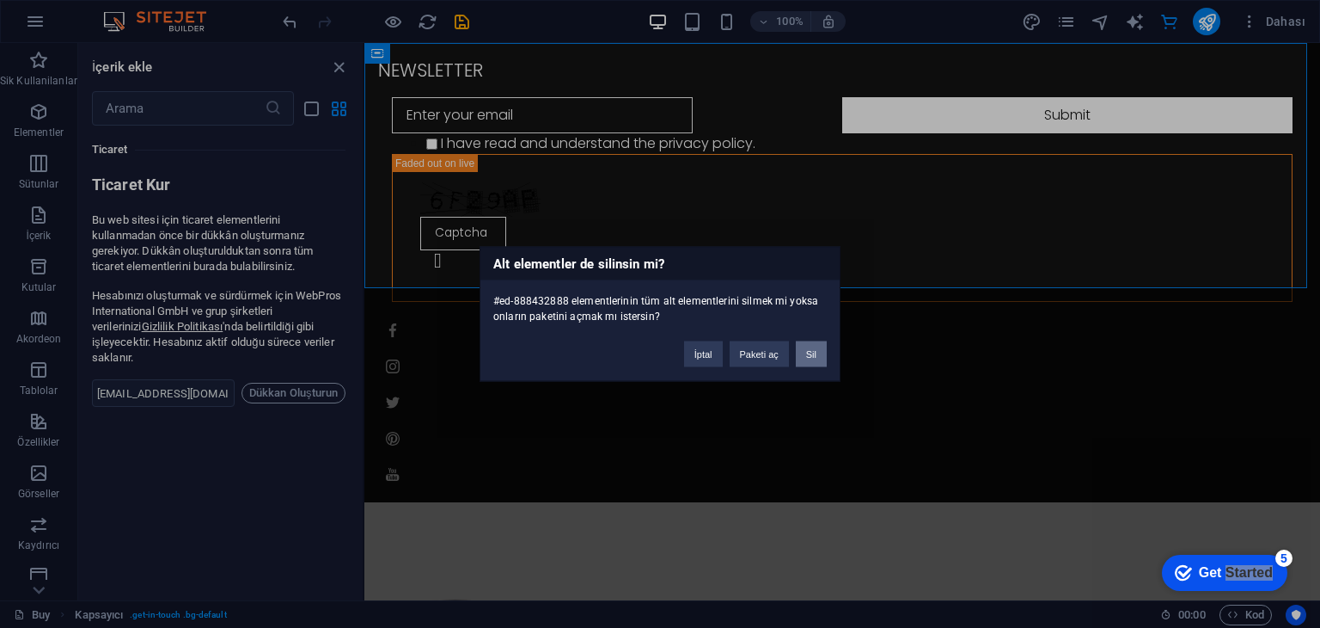
click at [798, 346] on button "Sil" at bounding box center [811, 354] width 31 height 26
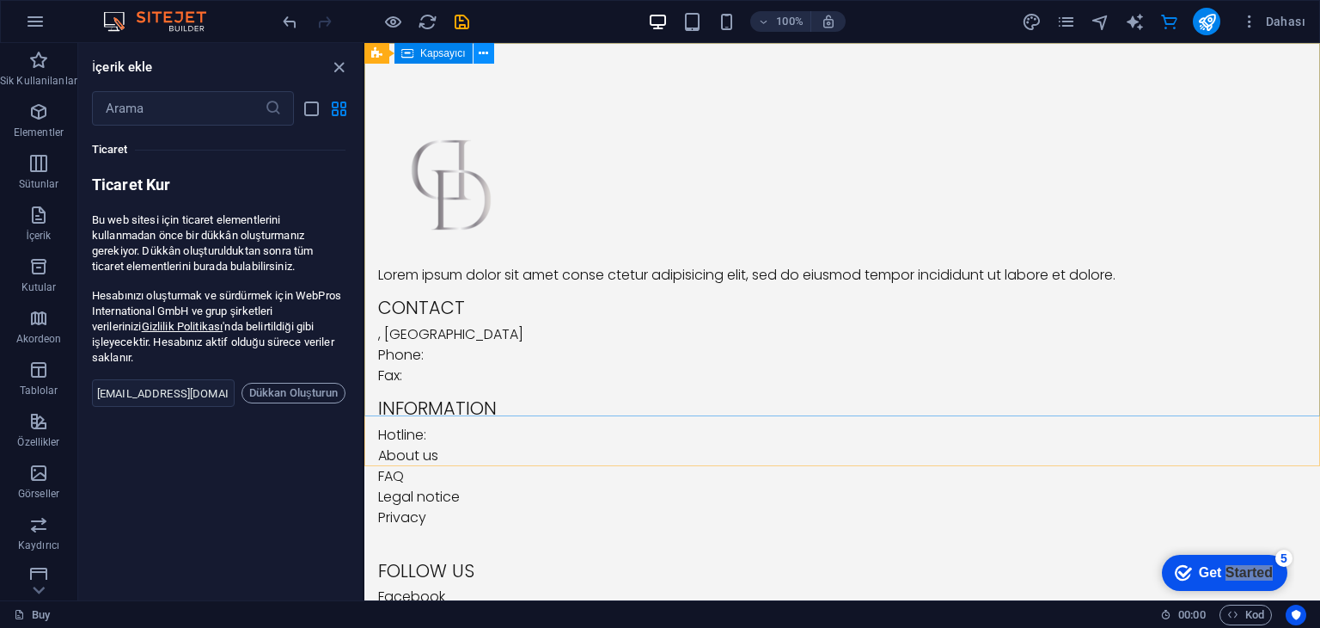
click at [483, 56] on icon at bounding box center [483, 54] width 9 height 18
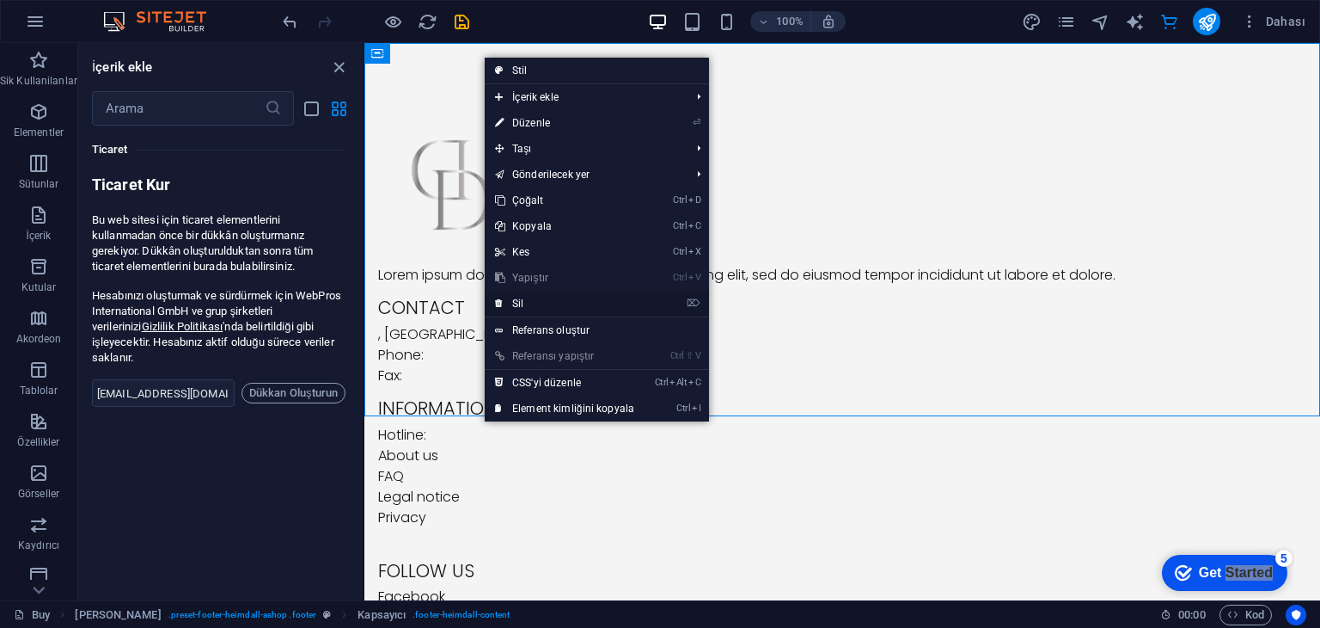
click at [592, 297] on link "⌦ Sil" at bounding box center [565, 304] width 160 height 26
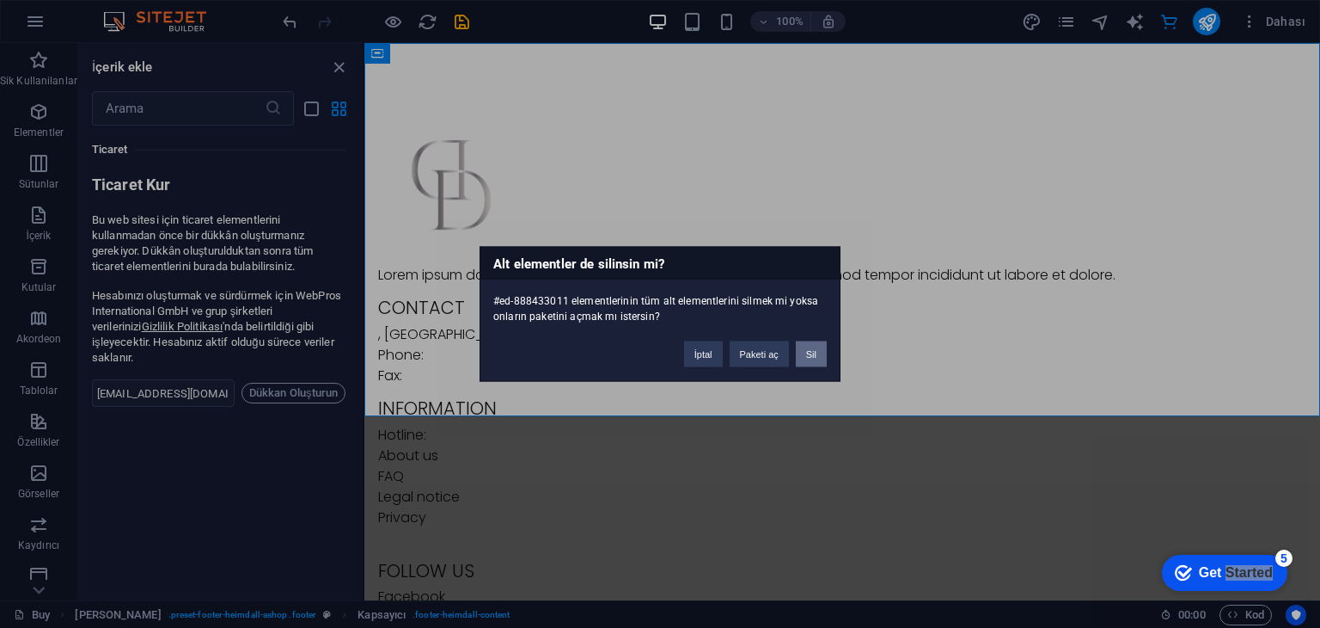
click at [807, 352] on button "Sil" at bounding box center [811, 354] width 31 height 26
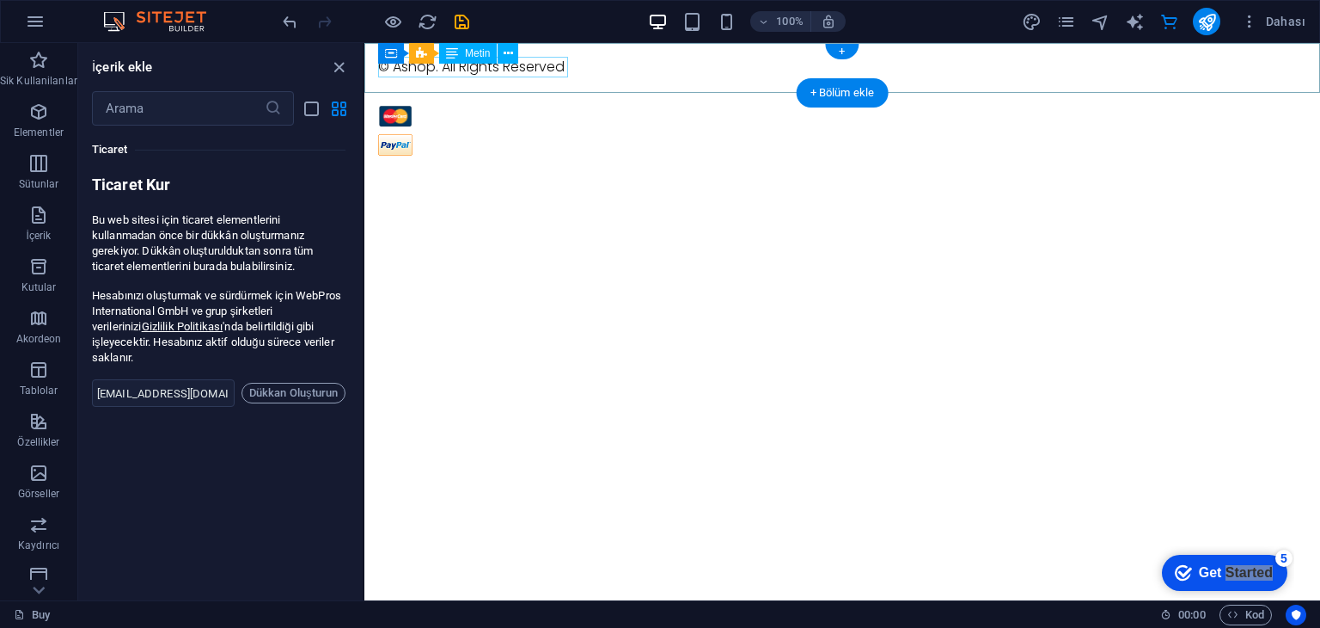
click at [402, 70] on div "© Ashop. All Rights Reserved" at bounding box center [842, 67] width 928 height 21
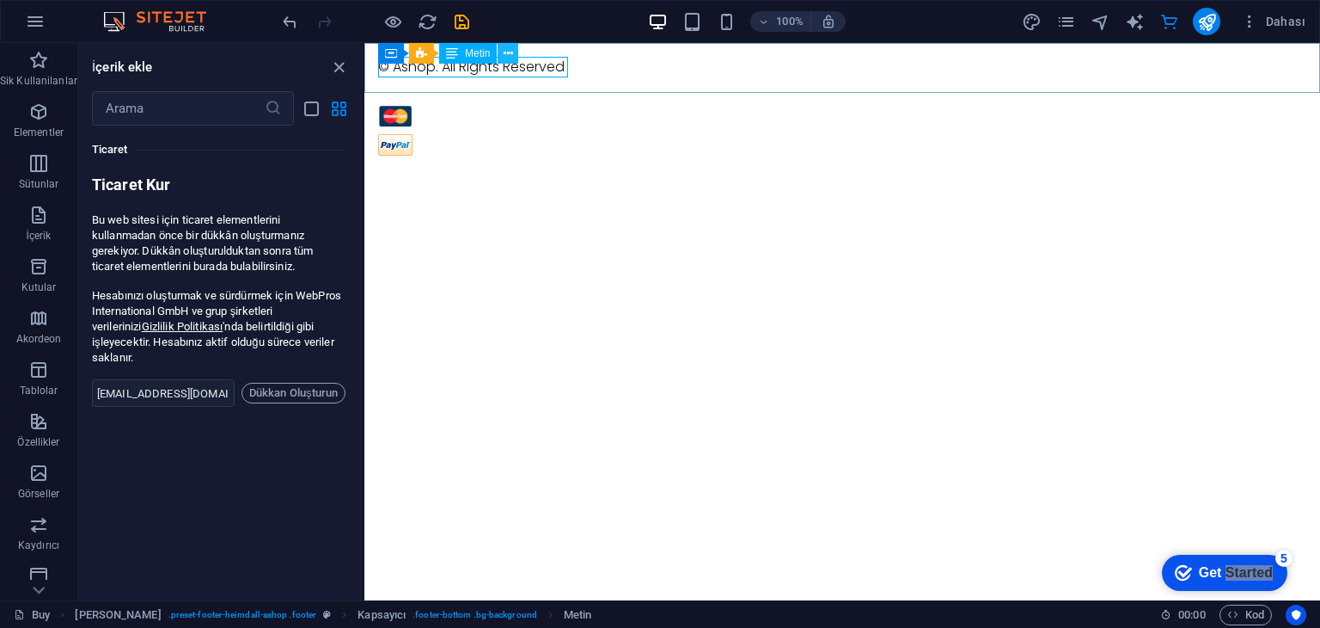
click at [513, 51] on button at bounding box center [508, 53] width 21 height 21
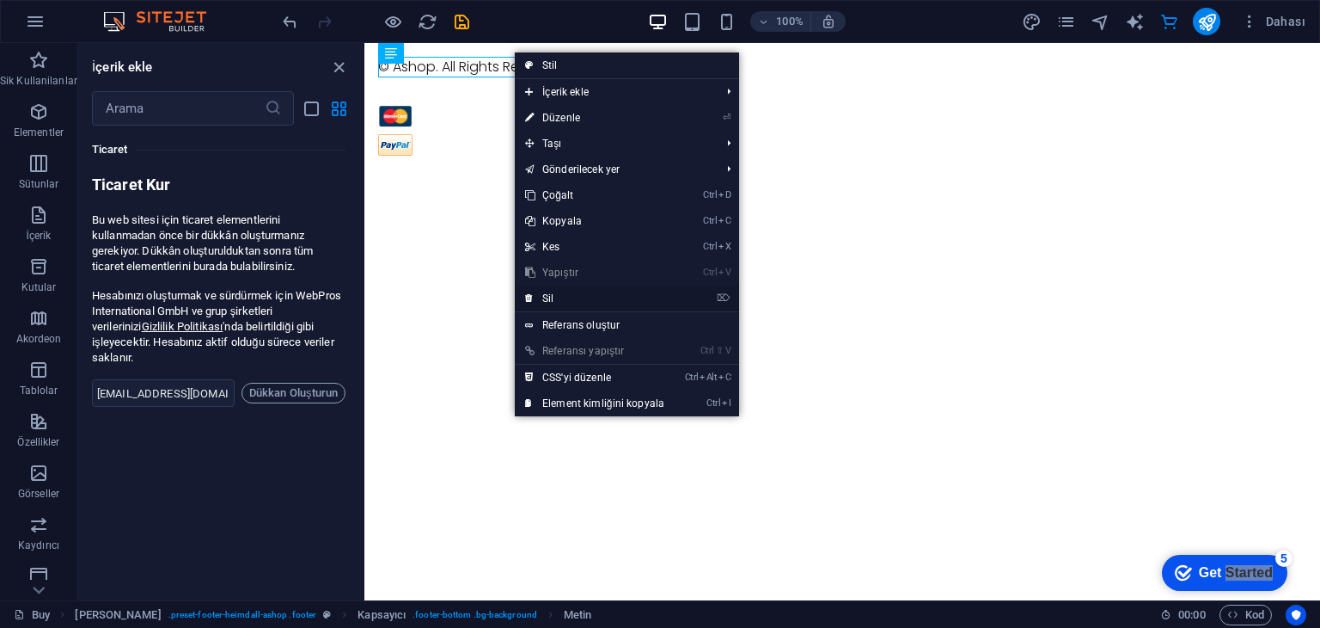
click at [582, 293] on link "⌦ Sil" at bounding box center [595, 298] width 160 height 26
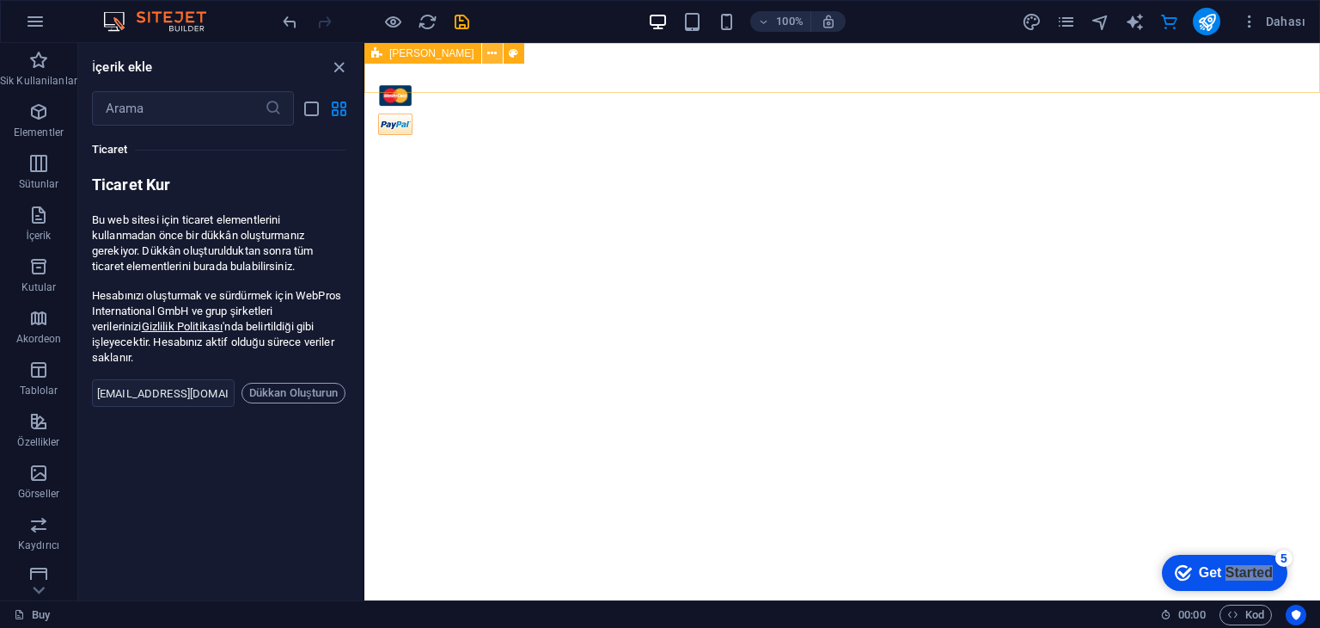
click at [487, 50] on icon at bounding box center [491, 54] width 9 height 18
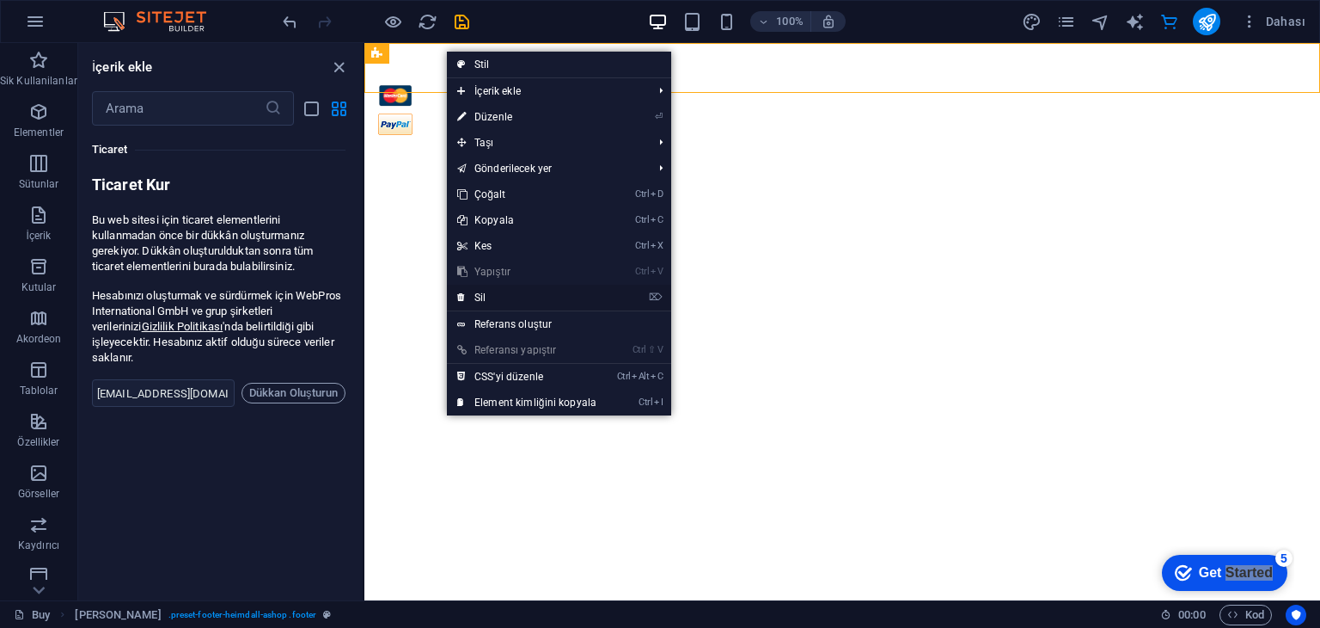
click at [548, 293] on link "⌦ Sil" at bounding box center [527, 298] width 160 height 26
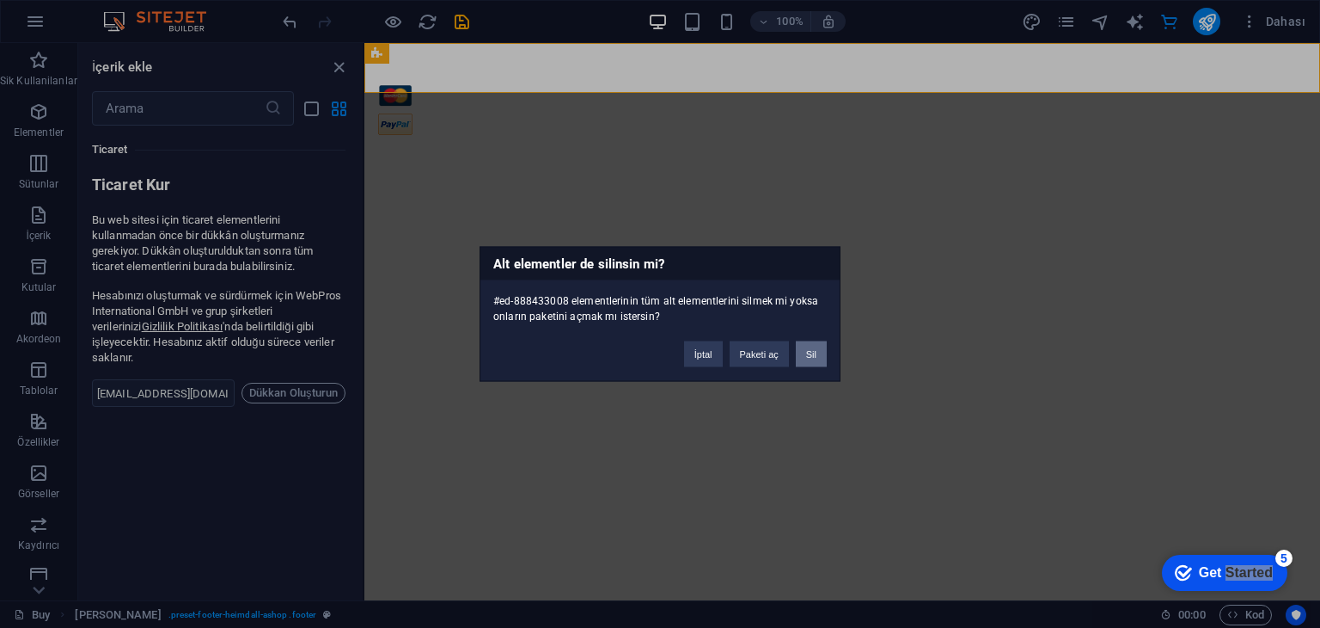
click at [812, 351] on button "Sil" at bounding box center [811, 354] width 31 height 26
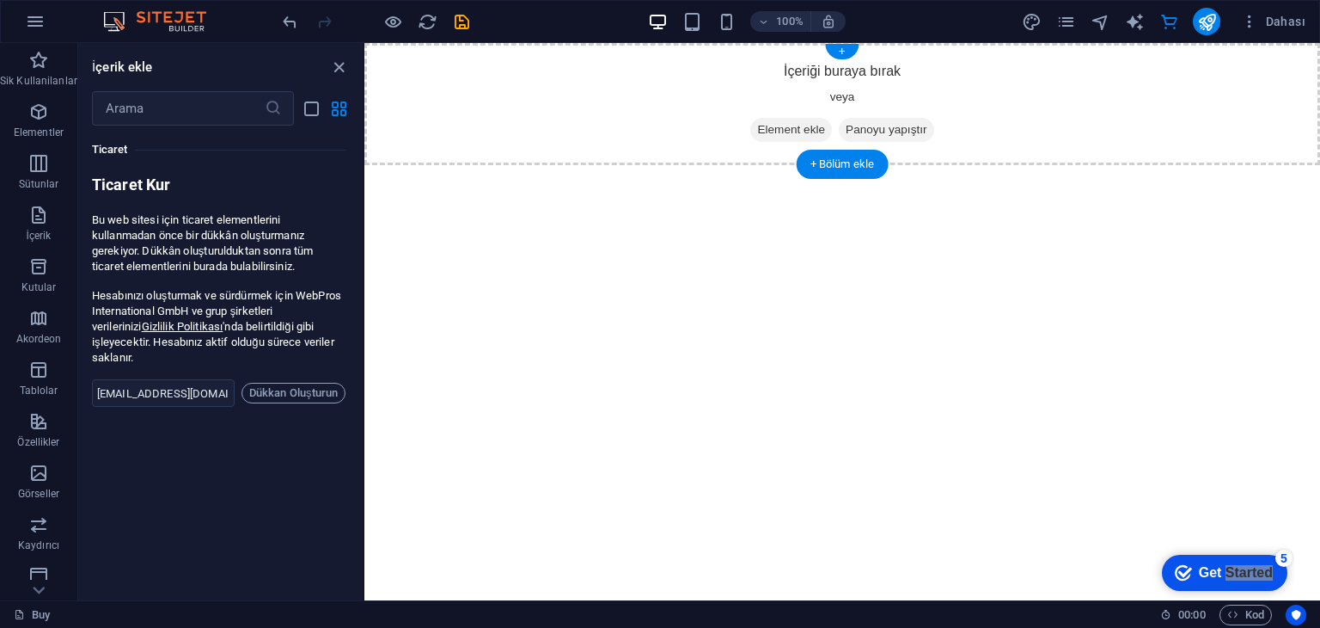
click at [402, 86] on div "İçeriği buraya bırak veya Element ekle Panoyu yapıştır" at bounding box center [842, 104] width 956 height 122
drag, startPoint x: 1102, startPoint y: 328, endPoint x: 1091, endPoint y: 315, distance: 17.7
click at [1104, 165] on html "Skip to main content İçeriği buraya bırak veya Element ekle Panoyu yapıştır" at bounding box center [842, 104] width 956 height 122
click at [47, 13] on button "button" at bounding box center [35, 21] width 41 height 41
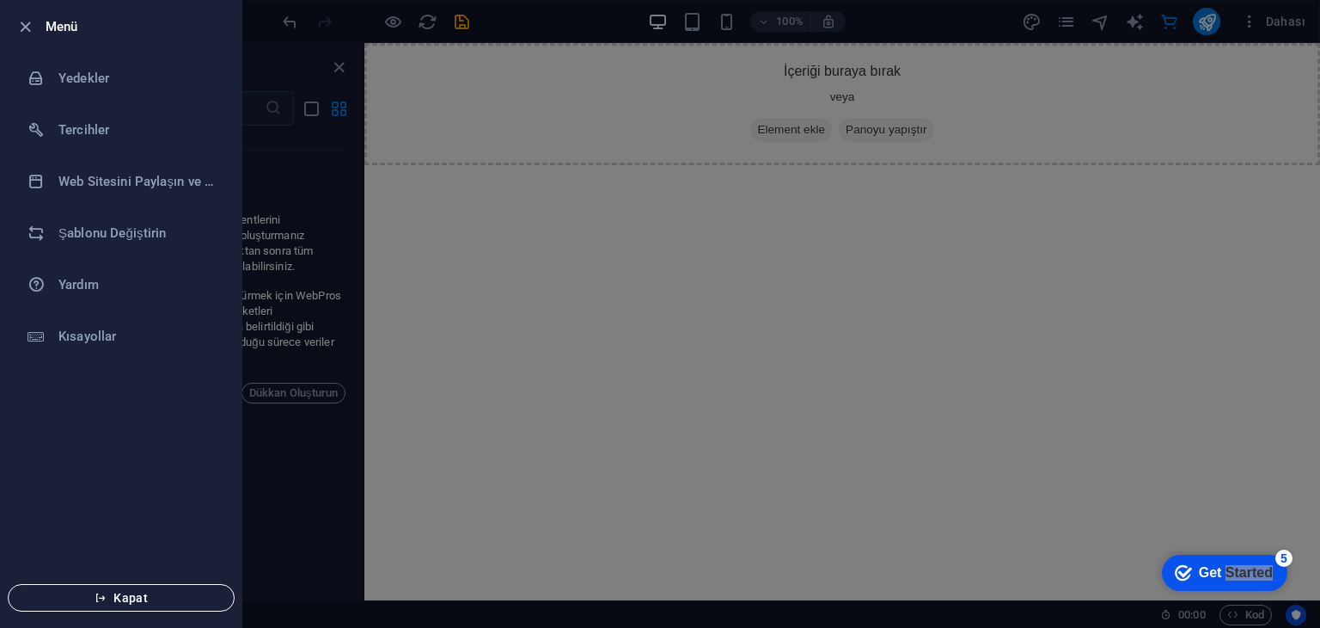
click at [138, 594] on span "Kapat" at bounding box center [121, 598] width 198 height 14
